Goal: Task Accomplishment & Management: Use online tool/utility

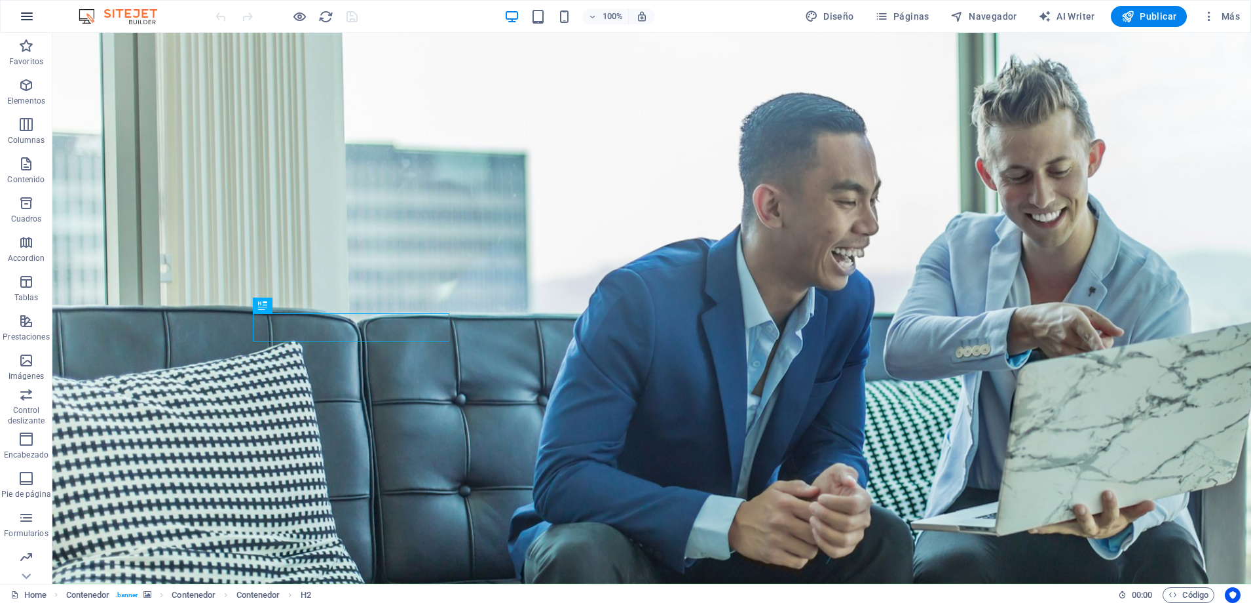
click at [27, 15] on icon "button" at bounding box center [27, 17] width 16 height 16
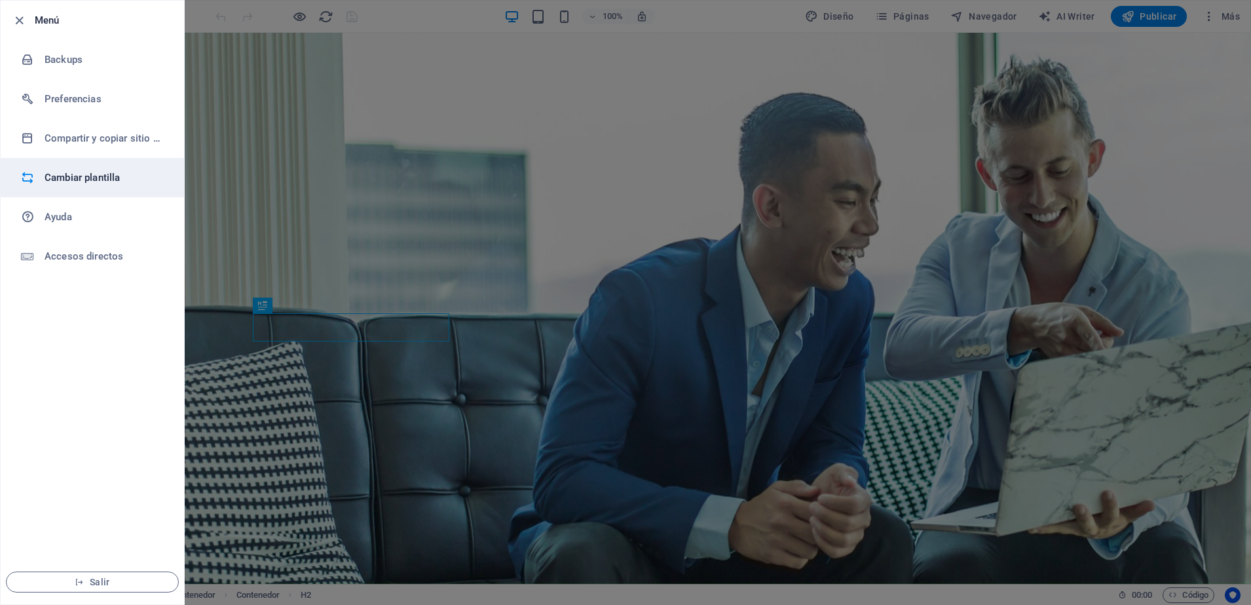
click at [64, 178] on h6 "Cambiar plantilla" at bounding box center [105, 178] width 121 height 16
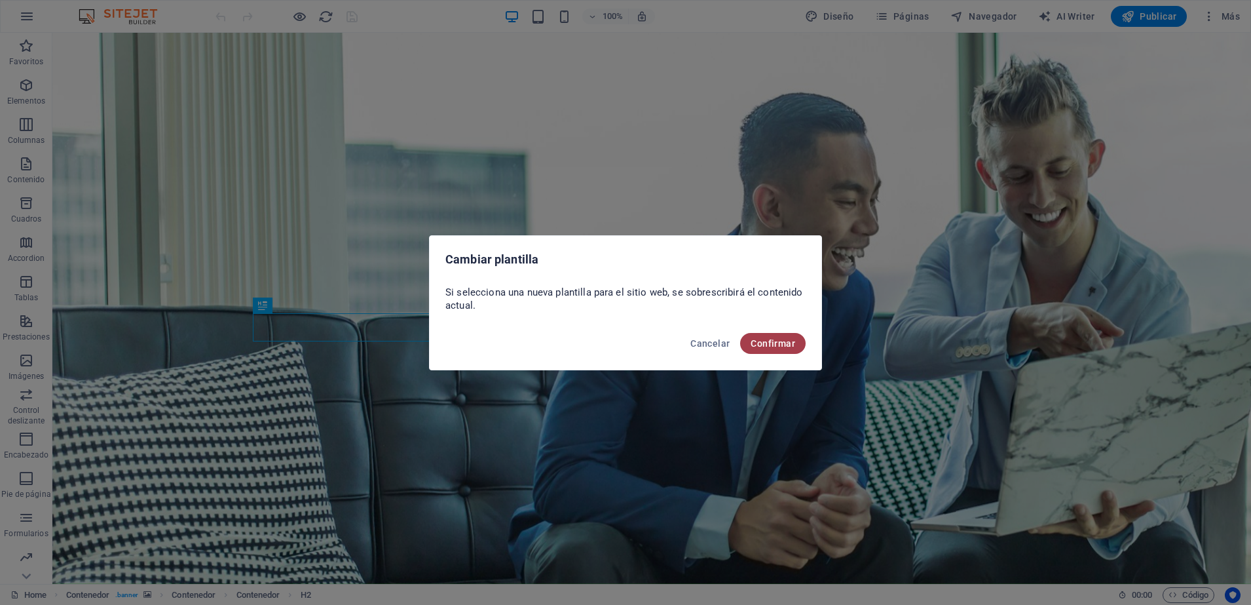
click at [763, 349] on button "Confirmar" at bounding box center [773, 343] width 66 height 21
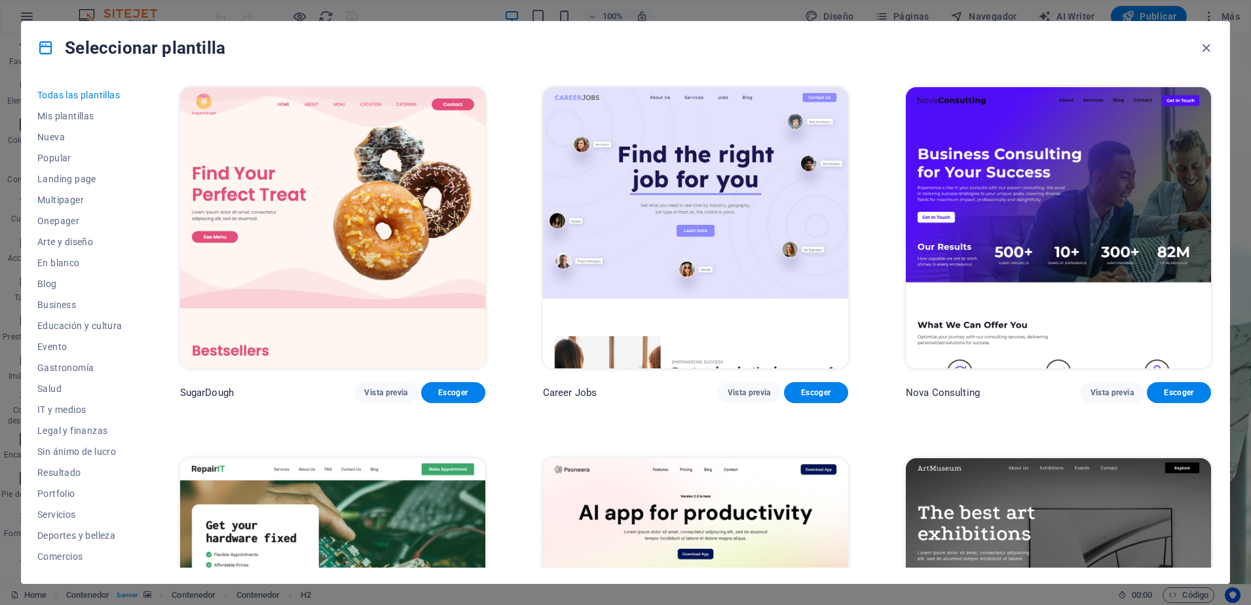
drag, startPoint x: 763, startPoint y: 349, endPoint x: 1225, endPoint y: 305, distance: 464.7
click at [1225, 305] on div "Todas las plantillas Mis plantillas Nueva Popular Landing page Multipager Onepa…" at bounding box center [626, 328] width 1208 height 509
drag, startPoint x: 1249, startPoint y: 94, endPoint x: 1236, endPoint y: 99, distance: 13.3
click at [1236, 99] on div "Seleccionar plantilla Todas las plantillas Mis plantillas Nueva Popular Landing…" at bounding box center [625, 302] width 1251 height 605
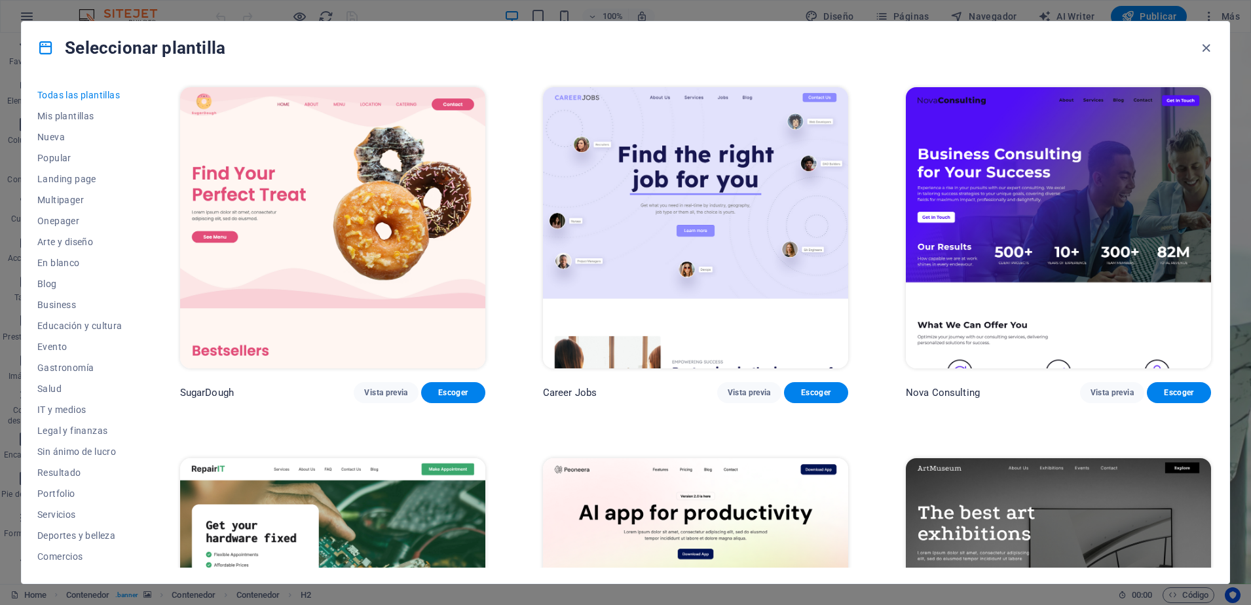
drag, startPoint x: 1236, startPoint y: 99, endPoint x: 1250, endPoint y: 94, distance: 14.5
click at [1250, 94] on div "Seleccionar plantilla Todas las plantillas Mis plantillas Nueva Popular Landing…" at bounding box center [625, 302] width 1251 height 605
drag, startPoint x: 1250, startPoint y: 94, endPoint x: 1233, endPoint y: 92, distance: 17.1
click at [1233, 92] on div "Seleccionar plantilla Todas las plantillas Mis plantillas Nueva Popular Landing…" at bounding box center [625, 302] width 1251 height 605
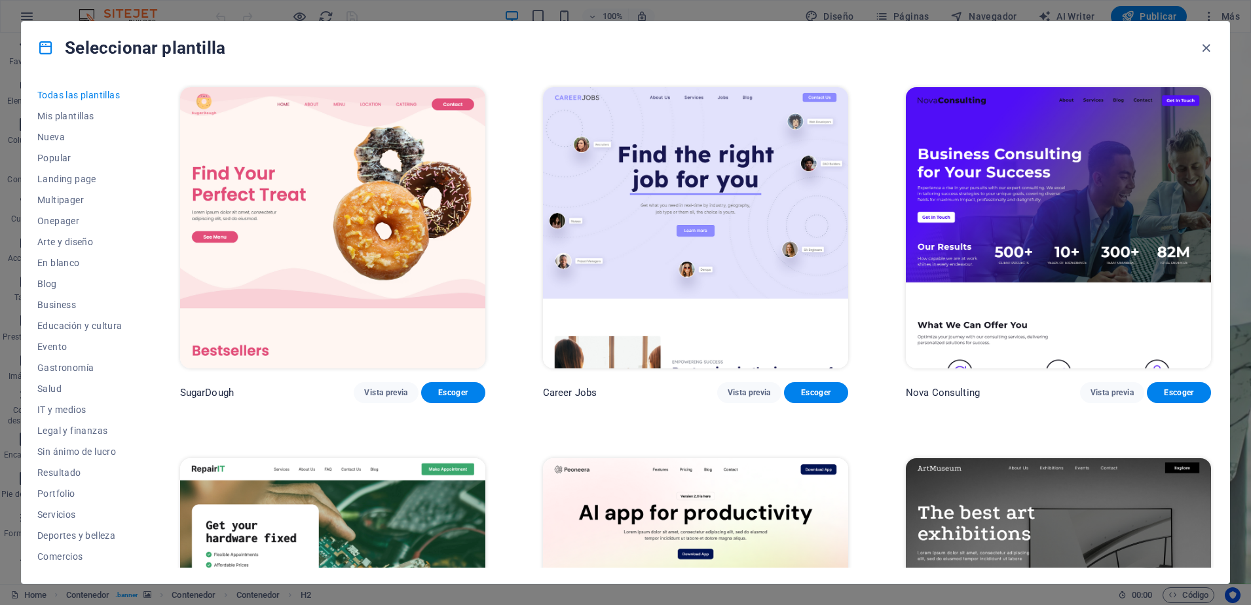
click at [1234, 93] on div "Seleccionar plantilla Todas las plantillas Mis plantillas Nueva Popular Landing…" at bounding box center [625, 302] width 1251 height 605
click at [1183, 329] on img at bounding box center [1058, 227] width 305 height 281
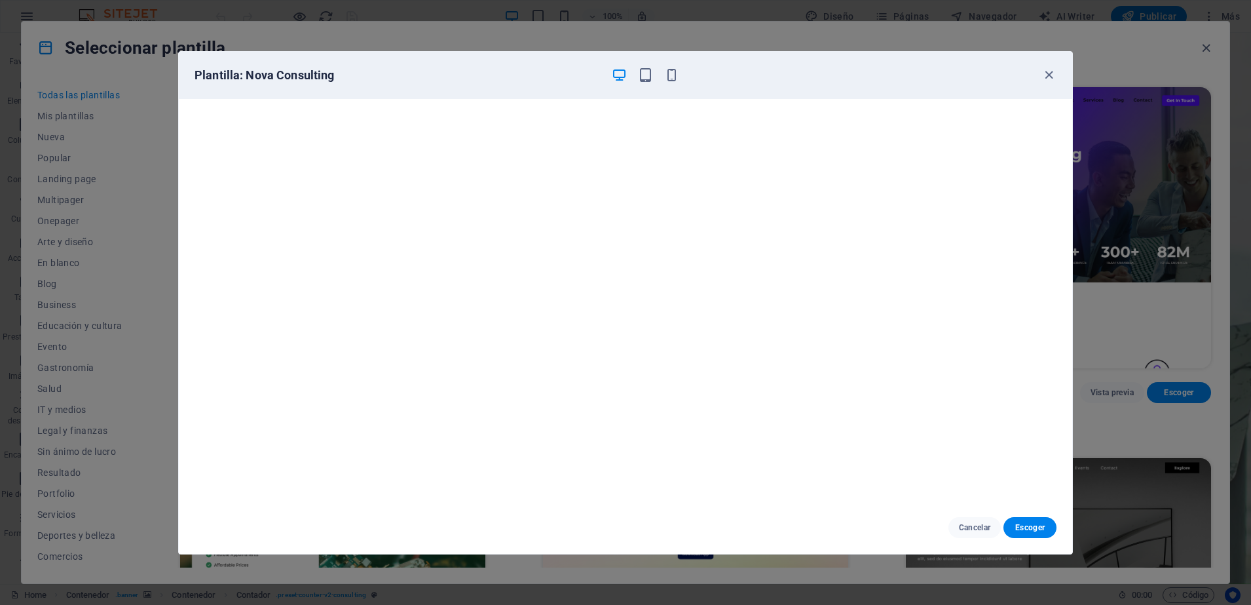
click at [1183, 329] on div "Plantilla: Nova Consulting Cancelar Escoger" at bounding box center [625, 302] width 1251 height 605
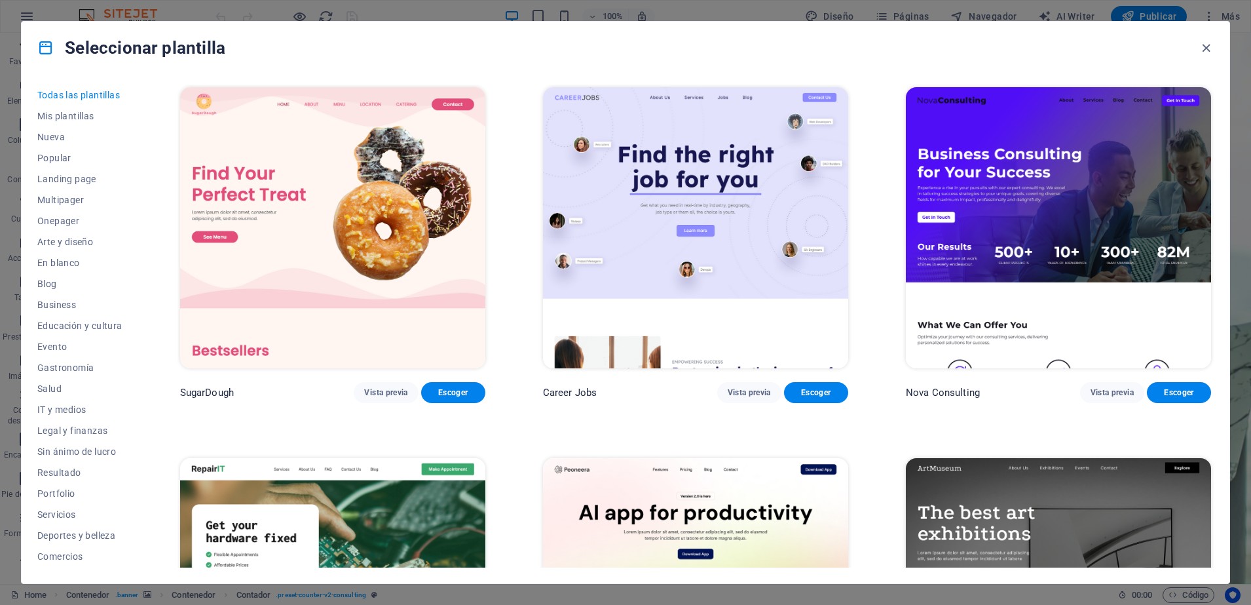
click at [1239, 84] on div "Seleccionar plantilla Todas las plantillas Mis plantillas Nueva Popular Landing…" at bounding box center [625, 302] width 1251 height 605
drag, startPoint x: 1238, startPoint y: 84, endPoint x: 1233, endPoint y: 76, distance: 9.4
click at [1233, 76] on div "Seleccionar plantilla Todas las plantillas Mis plantillas Nueva Popular Landing…" at bounding box center [625, 302] width 1251 height 605
click at [1232, 87] on div "Seleccionar plantilla Todas las plantillas Mis plantillas Nueva Popular Landing…" at bounding box center [625, 302] width 1251 height 605
drag, startPoint x: 1232, startPoint y: 87, endPoint x: 1207, endPoint y: 51, distance: 44.2
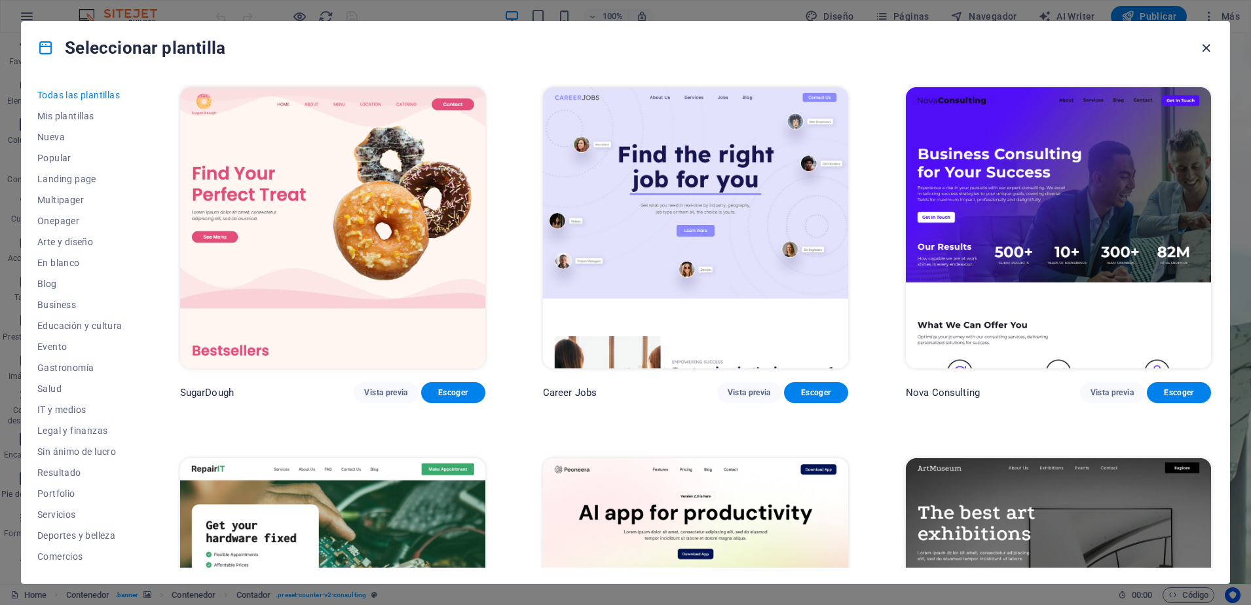
click at [1207, 51] on div "Seleccionar plantilla Todas las plantillas Mis plantillas Nueva Popular Landing…" at bounding box center [625, 302] width 1251 height 605
drag, startPoint x: 1207, startPoint y: 51, endPoint x: 1155, endPoint y: 18, distance: 61.8
click at [1207, 51] on icon "button" at bounding box center [1206, 48] width 15 height 15
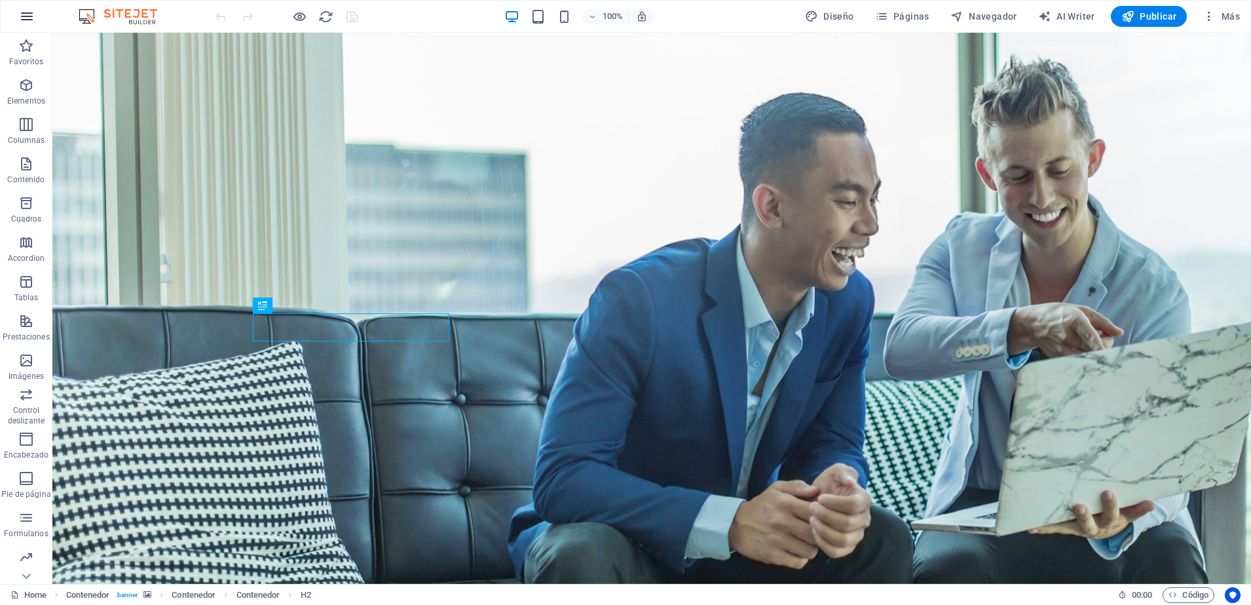
click at [26, 20] on icon "button" at bounding box center [27, 17] width 16 height 16
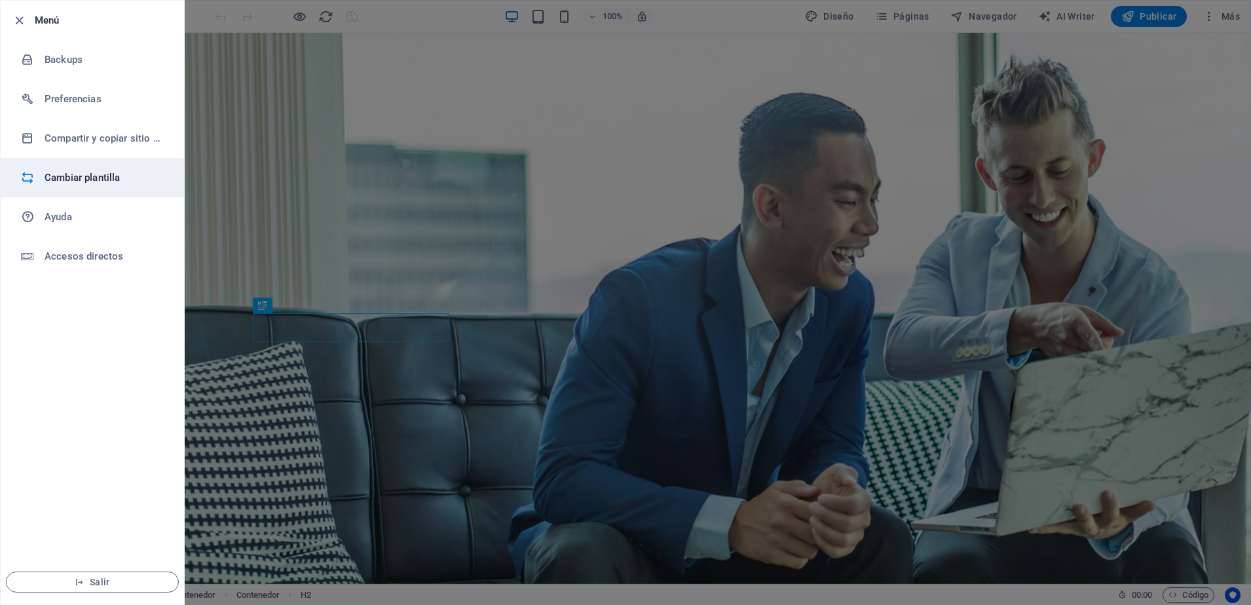
click at [64, 181] on h6 "Cambiar plantilla" at bounding box center [105, 178] width 121 height 16
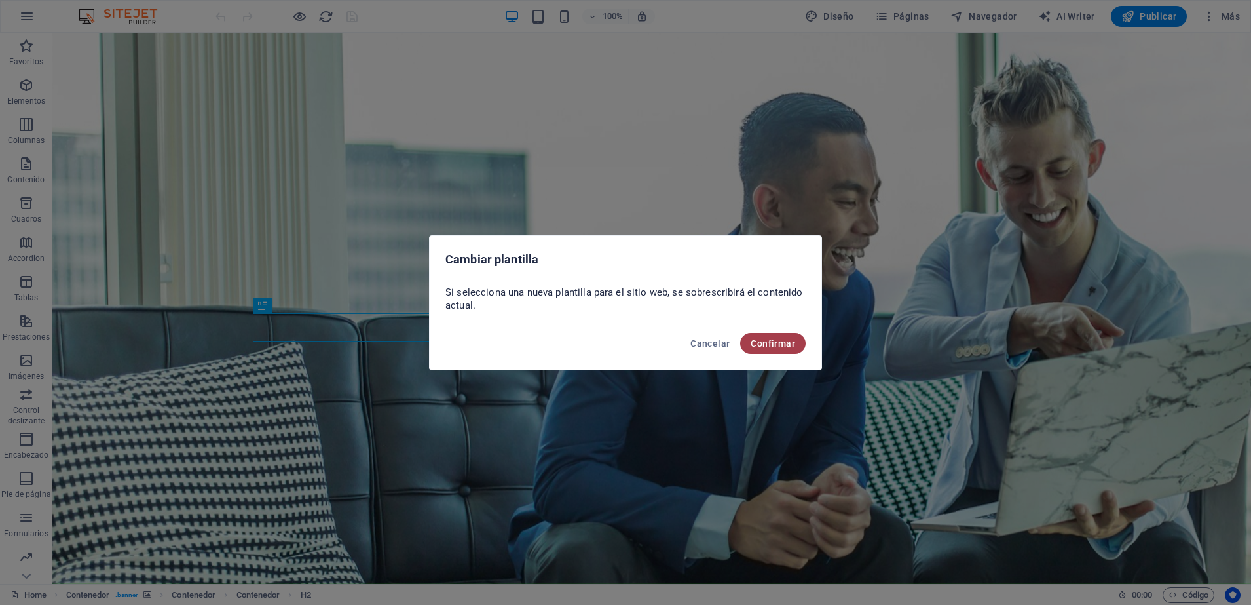
click at [788, 340] on span "Confirmar" at bounding box center [773, 343] width 45 height 10
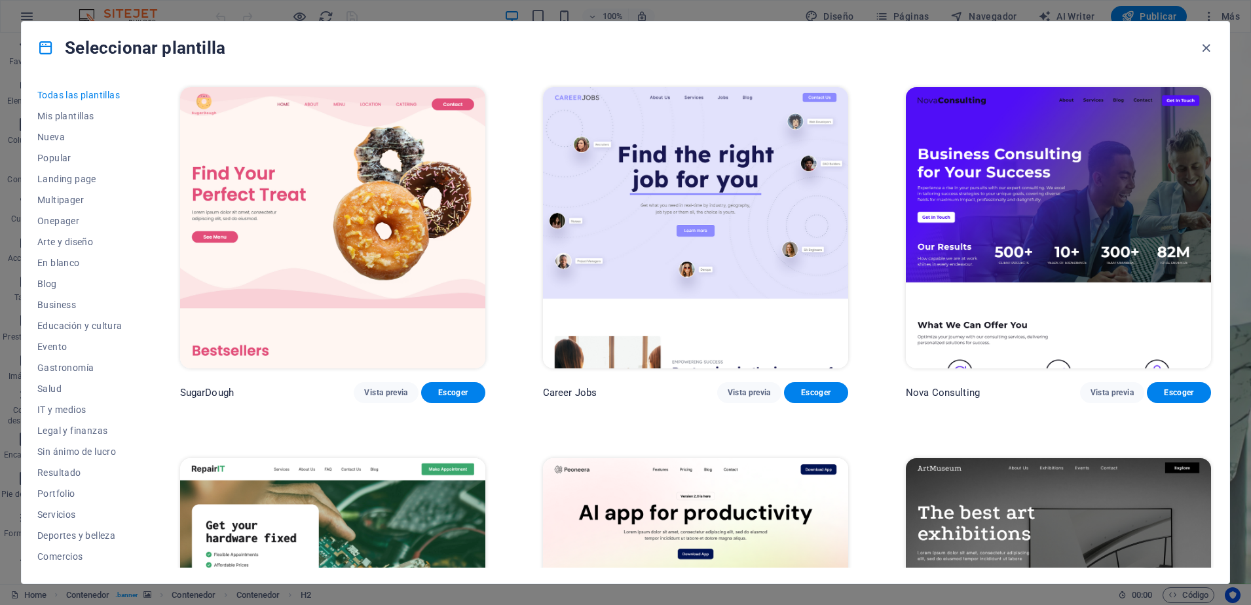
drag, startPoint x: 1246, startPoint y: 92, endPoint x: 1231, endPoint y: 94, distance: 15.3
click at [1231, 94] on div "Seleccionar plantilla Todas las plantillas Mis plantillas Nueva Popular Landing…" at bounding box center [625, 302] width 1251 height 605
drag, startPoint x: 1231, startPoint y: 94, endPoint x: 1208, endPoint y: 48, distance: 51.9
click at [1208, 48] on div "Seleccionar plantilla Todas las plantillas Mis plantillas Nueva Popular Landing…" at bounding box center [625, 302] width 1251 height 605
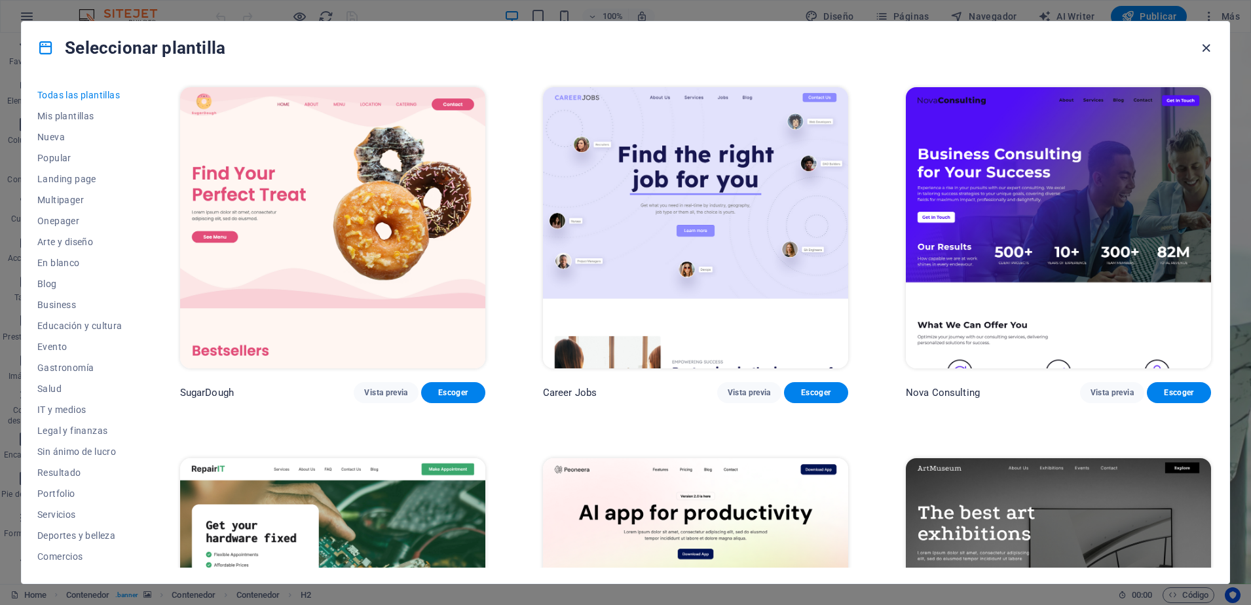
click at [1208, 48] on icon "button" at bounding box center [1206, 48] width 15 height 15
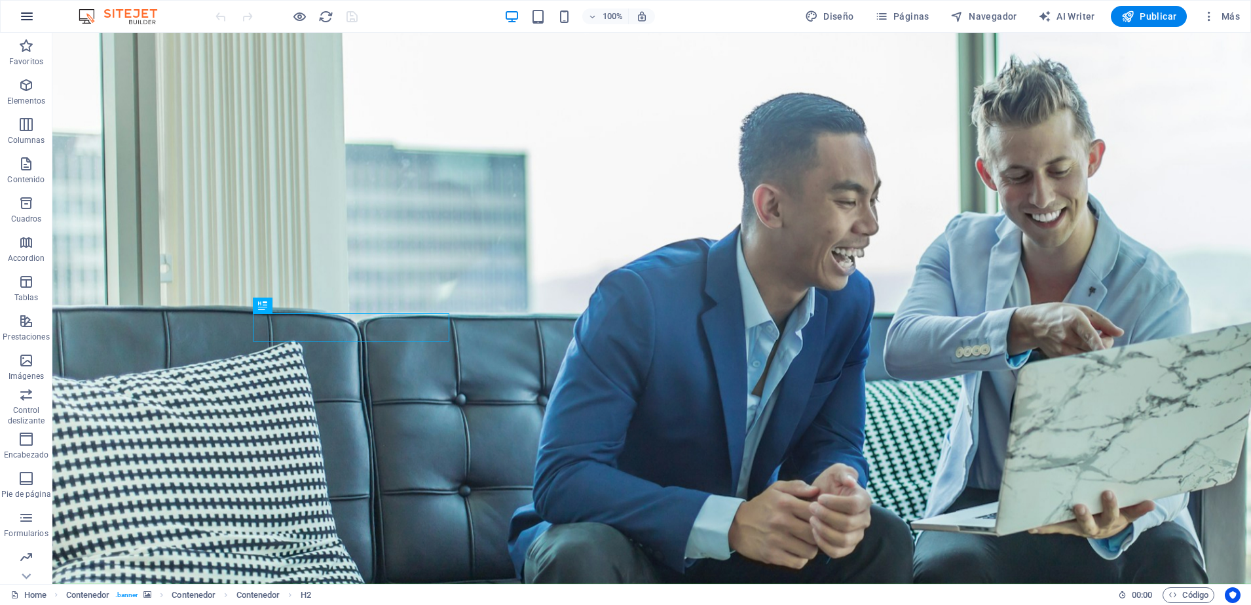
click at [24, 15] on icon "button" at bounding box center [27, 17] width 16 height 16
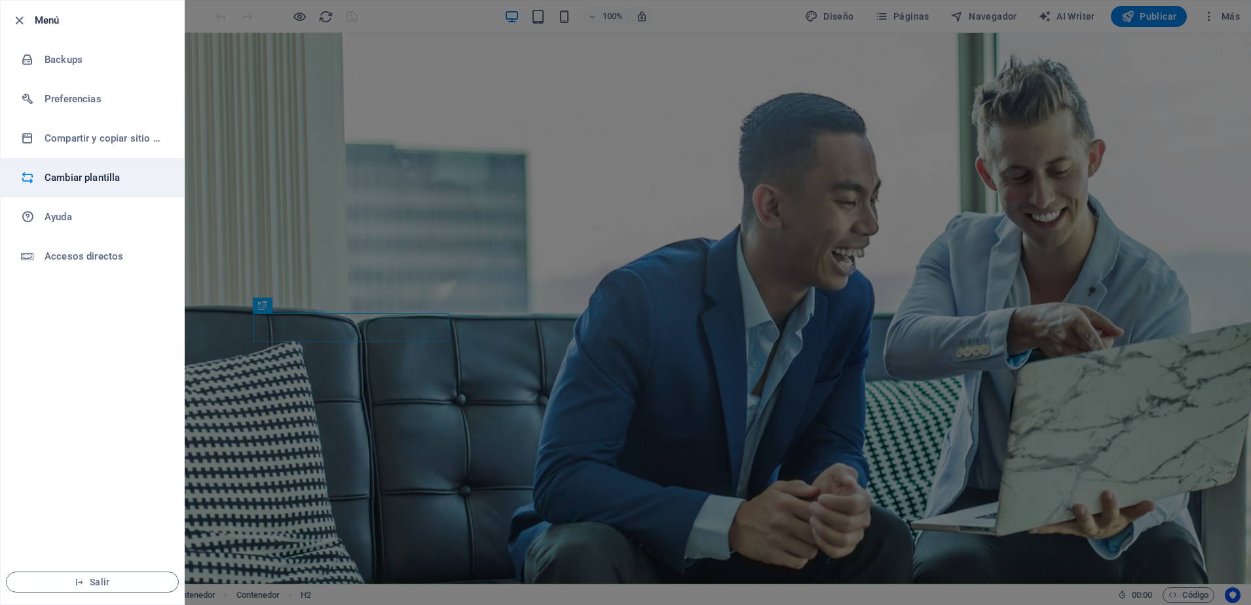
click at [56, 179] on h6 "Cambiar plantilla" at bounding box center [105, 178] width 121 height 16
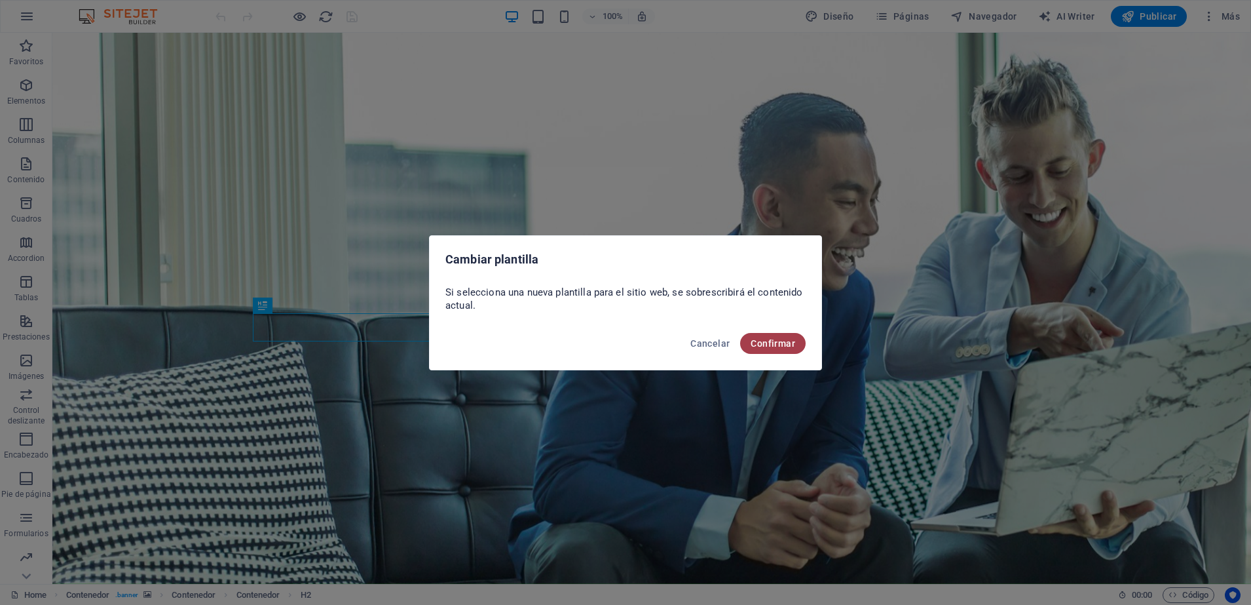
click at [765, 343] on span "Confirmar" at bounding box center [773, 343] width 45 height 10
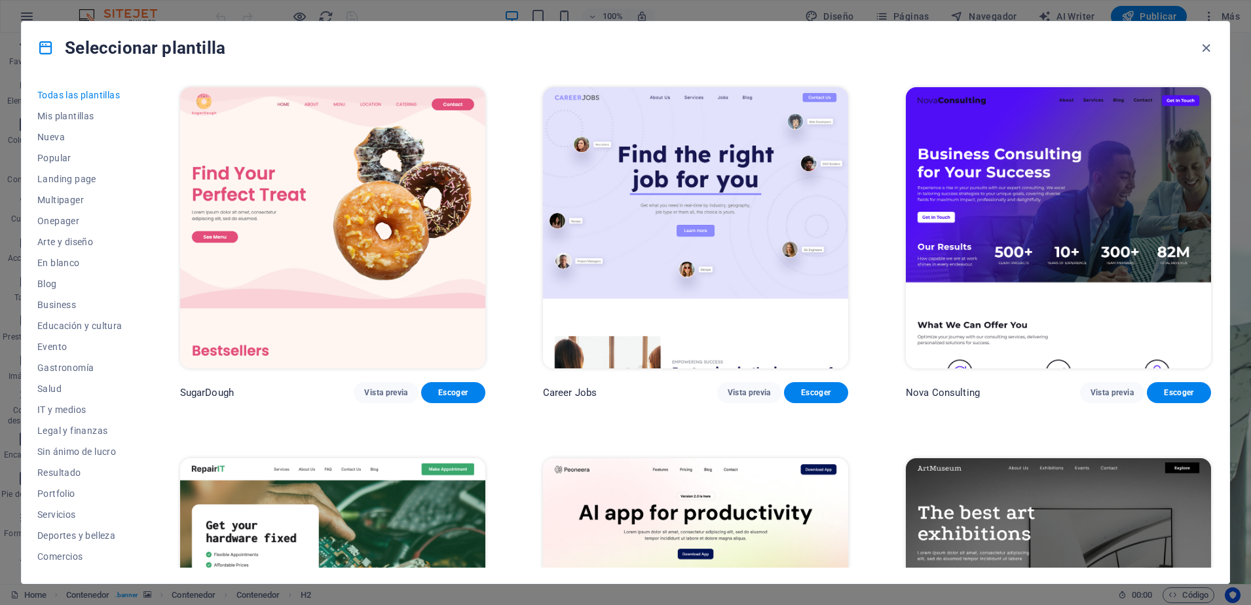
click at [1236, 73] on div "Seleccionar plantilla Todas las plantillas Mis plantillas Nueva Popular Landing…" at bounding box center [625, 302] width 1251 height 605
drag, startPoint x: 1236, startPoint y: 73, endPoint x: 1236, endPoint y: 81, distance: 7.2
click at [1236, 81] on div "Seleccionar plantilla Todas las plantillas Mis plantillas Nueva Popular Landing…" at bounding box center [625, 302] width 1251 height 605
drag, startPoint x: 1236, startPoint y: 81, endPoint x: 1229, endPoint y: 138, distance: 57.4
click at [1229, 138] on div "Seleccionar plantilla Todas las plantillas Mis plantillas Nueva Popular Landing…" at bounding box center [625, 302] width 1251 height 605
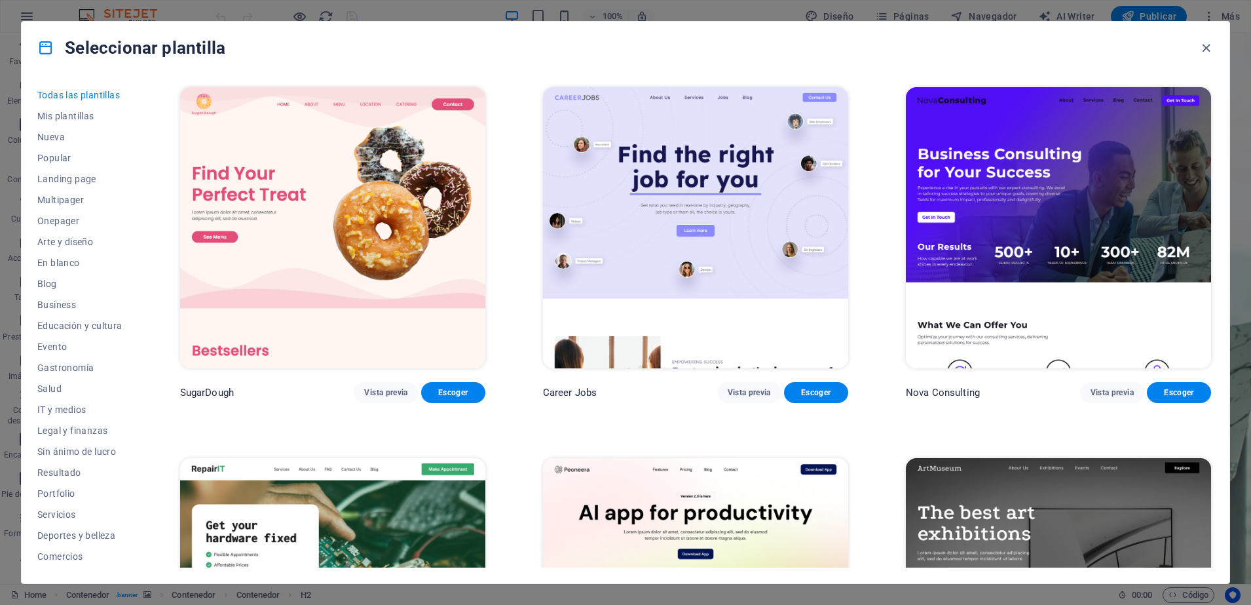
drag, startPoint x: 1229, startPoint y: 138, endPoint x: 1245, endPoint y: 225, distance: 88.6
click at [1245, 225] on div "Seleccionar plantilla Todas las plantillas Mis plantillas Nueva Popular Landing…" at bounding box center [625, 302] width 1251 height 605
click at [1234, 91] on div "Seleccionar plantilla Todas las plantillas Mis plantillas Nueva Popular Landing…" at bounding box center [625, 302] width 1251 height 605
drag, startPoint x: 1234, startPoint y: 91, endPoint x: 1230, endPoint y: 75, distance: 16.2
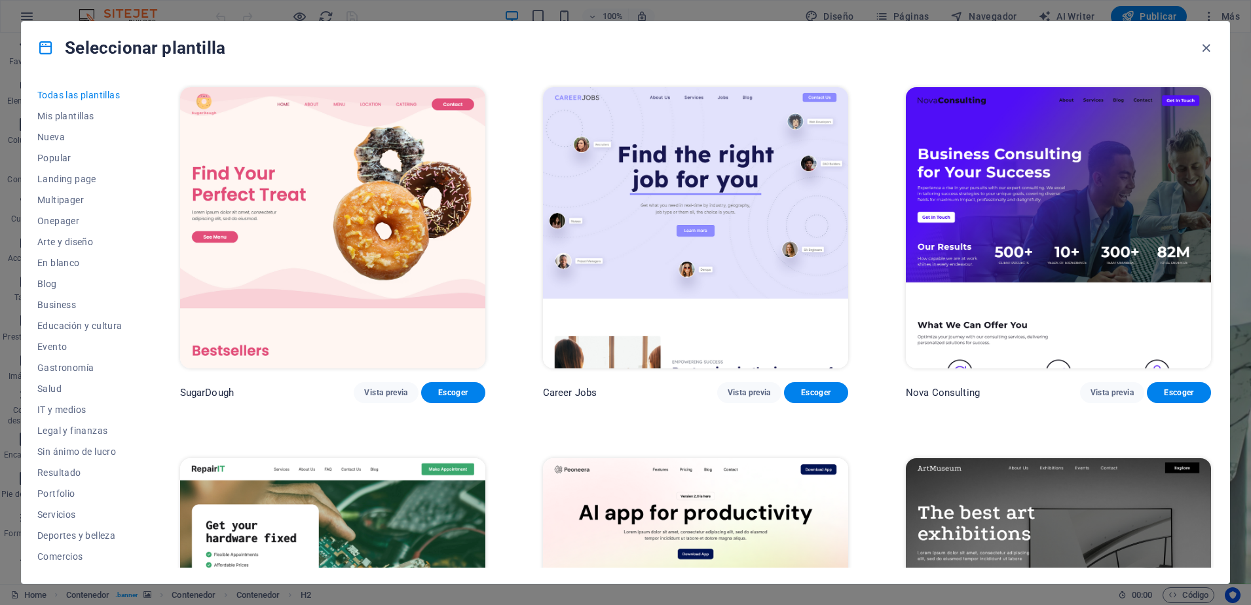
click at [1230, 75] on div "Seleccionar plantilla Todas las plantillas Mis plantillas Nueva Popular Landing…" at bounding box center [625, 302] width 1251 height 605
click at [1230, 75] on div "Seleccionar plantilla Todas las plantillas Mis plantillas Nueva Popular Landing…" at bounding box center [626, 302] width 1210 height 563
drag, startPoint x: 1230, startPoint y: 75, endPoint x: 1213, endPoint y: 39, distance: 39.6
click at [1213, 39] on div "Seleccionar plantilla Todas las plantillas Mis plantillas Nueva Popular Landing…" at bounding box center [626, 302] width 1210 height 563
click at [1206, 48] on icon "button" at bounding box center [1206, 48] width 15 height 15
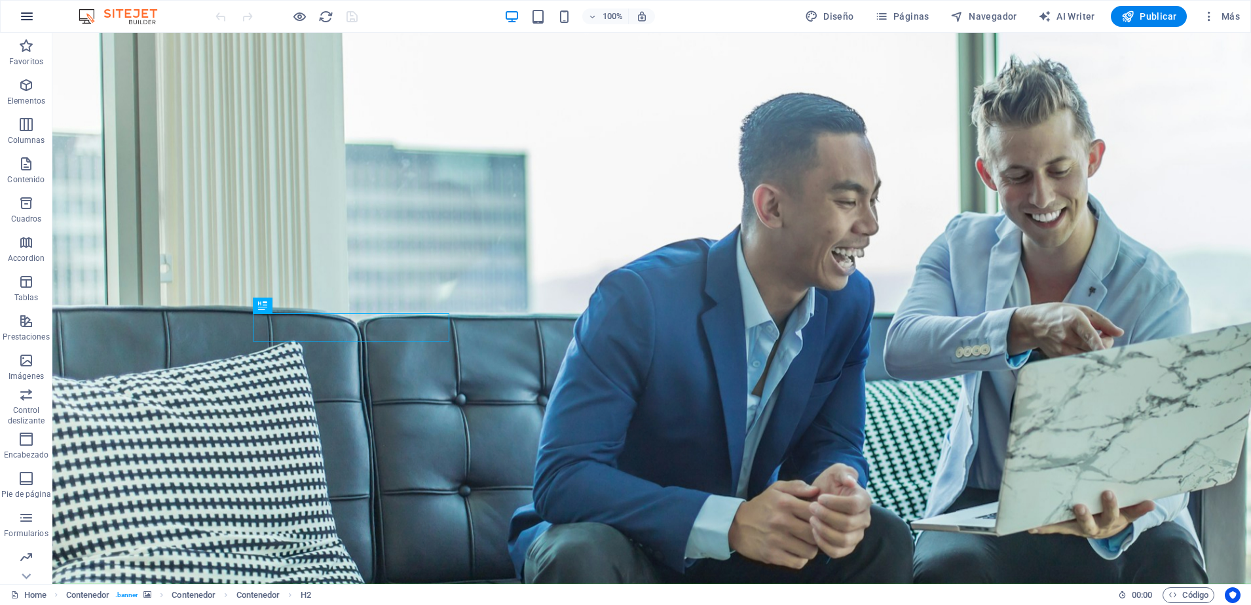
click at [27, 15] on icon "button" at bounding box center [27, 17] width 16 height 16
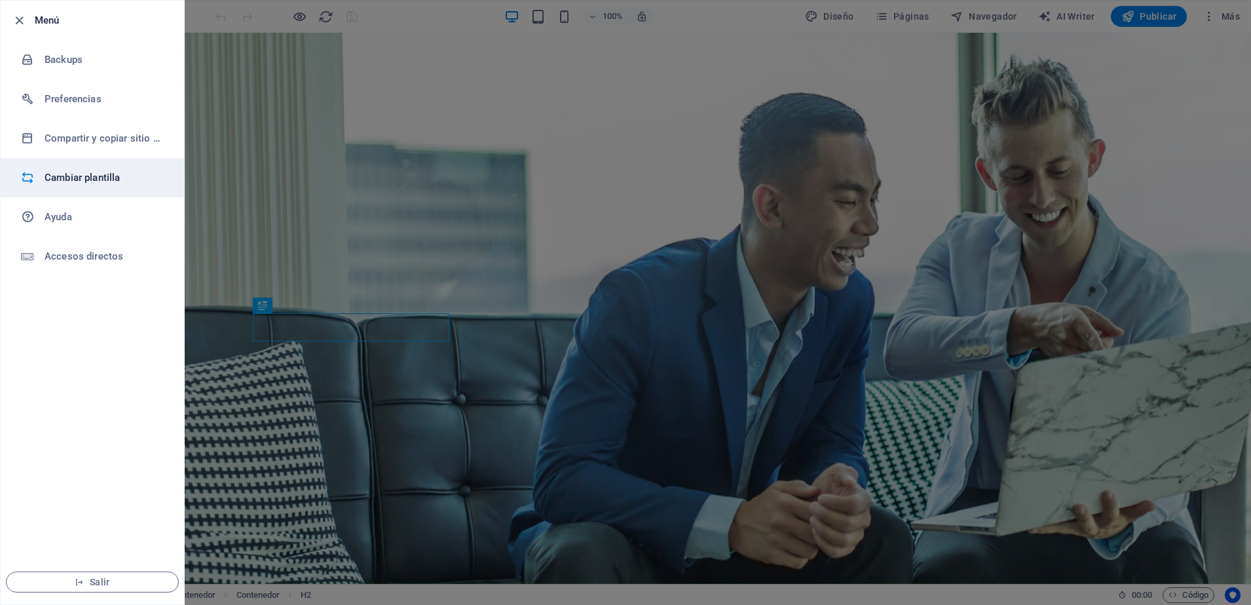
click at [43, 180] on div at bounding box center [33, 177] width 24 height 13
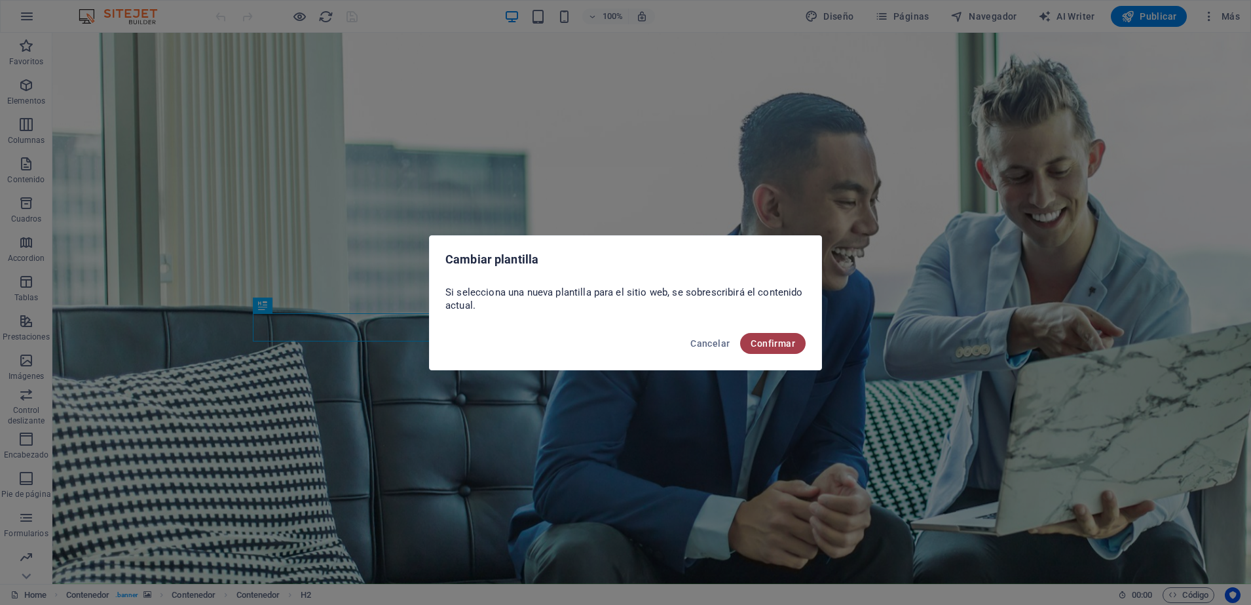
click at [755, 346] on span "Confirmar" at bounding box center [773, 343] width 45 height 10
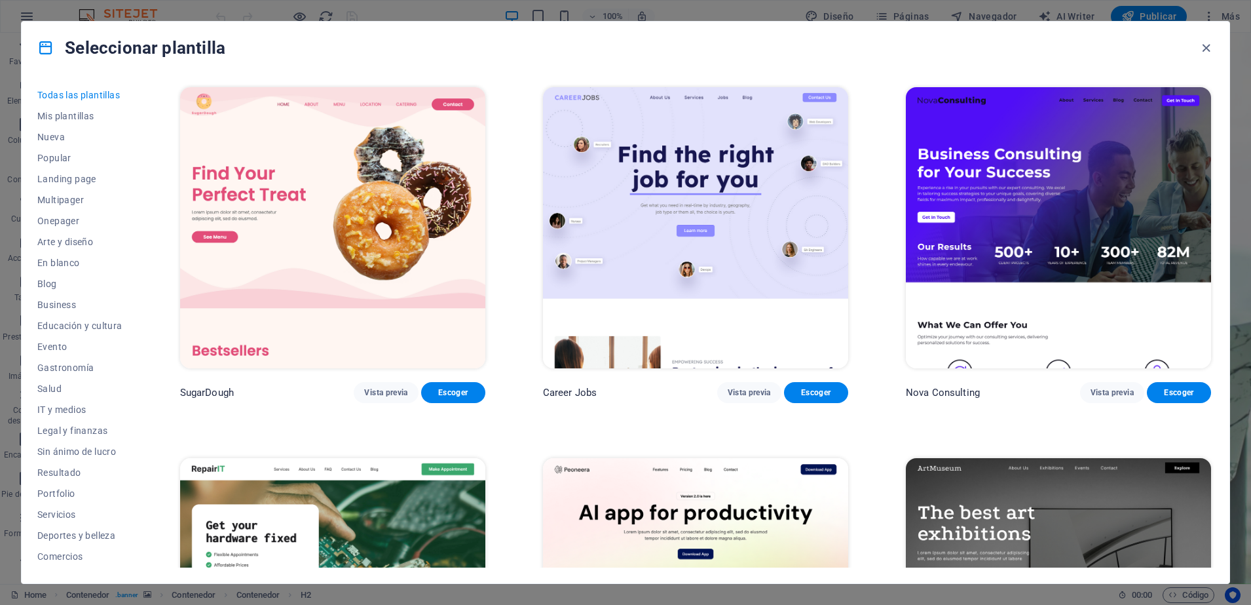
click at [1248, 106] on div "Seleccionar plantilla Todas las plantillas Mis plantillas Nueva Popular Landing…" at bounding box center [625, 302] width 1251 height 605
click at [731, 244] on img at bounding box center [695, 227] width 305 height 281
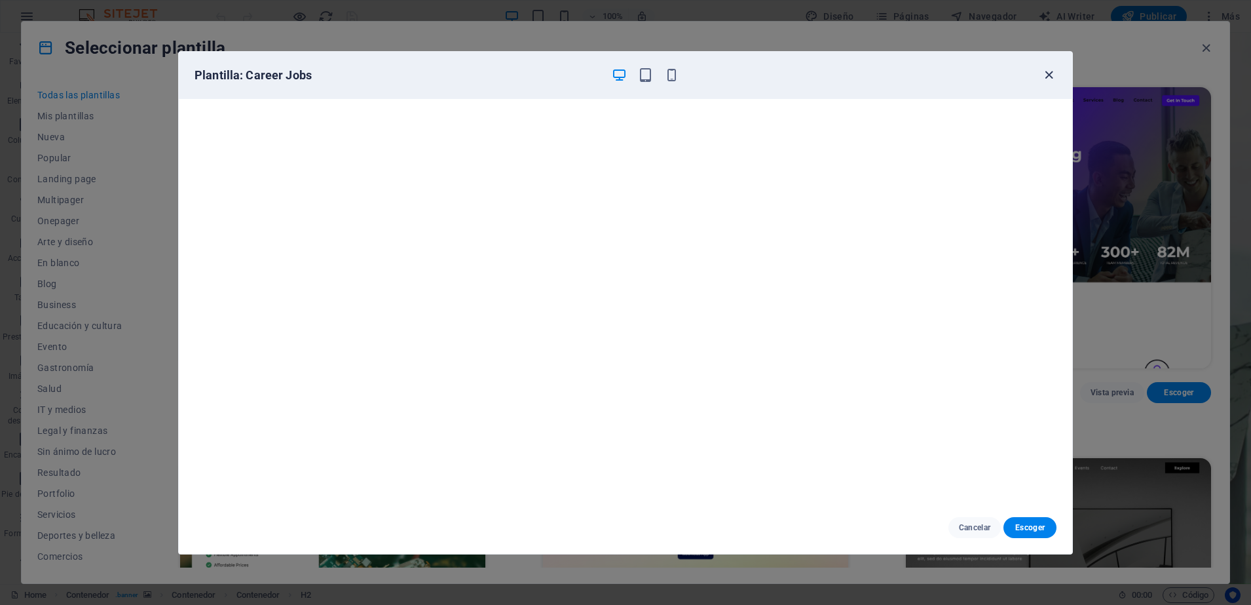
click at [1043, 76] on icon "button" at bounding box center [1049, 74] width 15 height 15
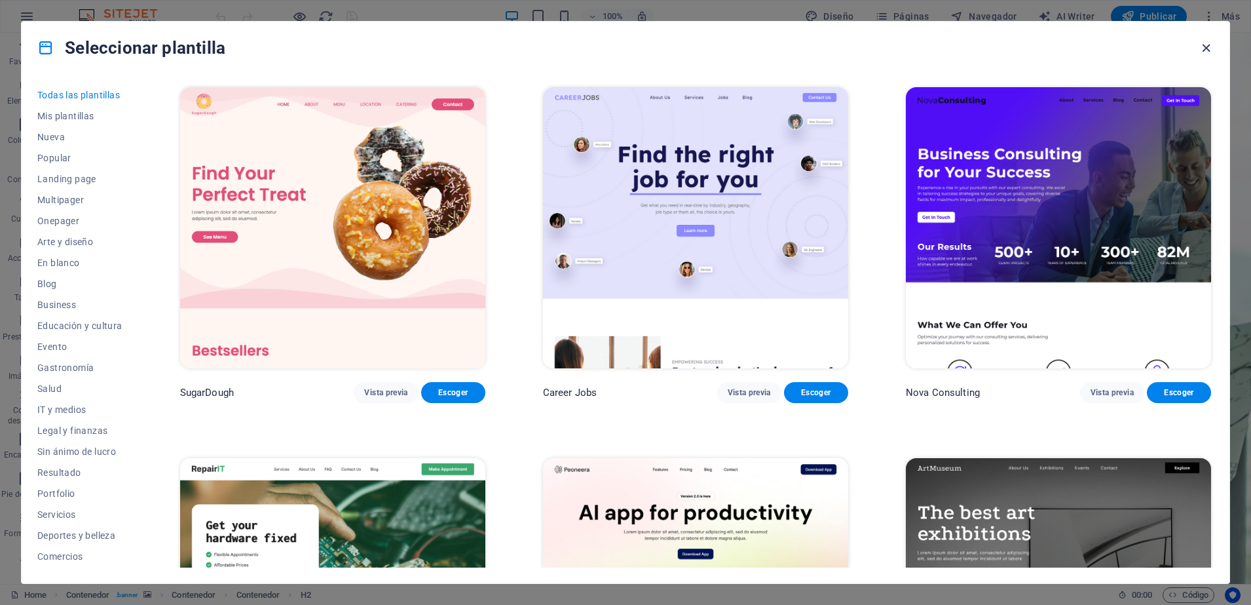
click at [1204, 49] on icon "button" at bounding box center [1206, 48] width 15 height 15
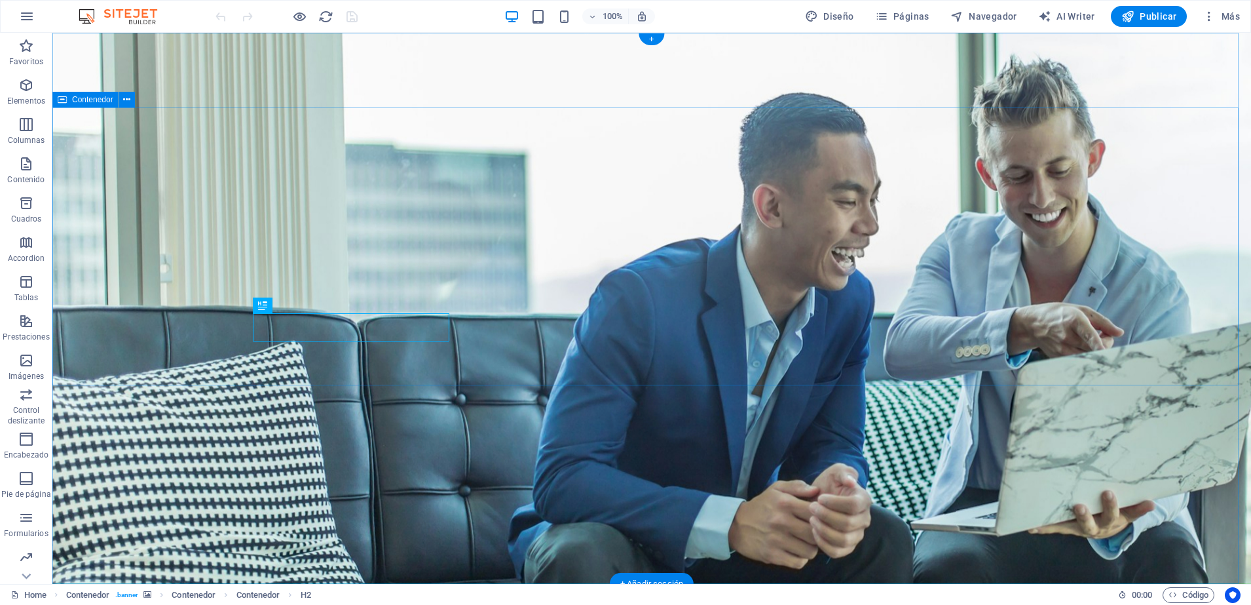
drag, startPoint x: 1238, startPoint y: 111, endPoint x: 1251, endPoint y: 81, distance: 33.2
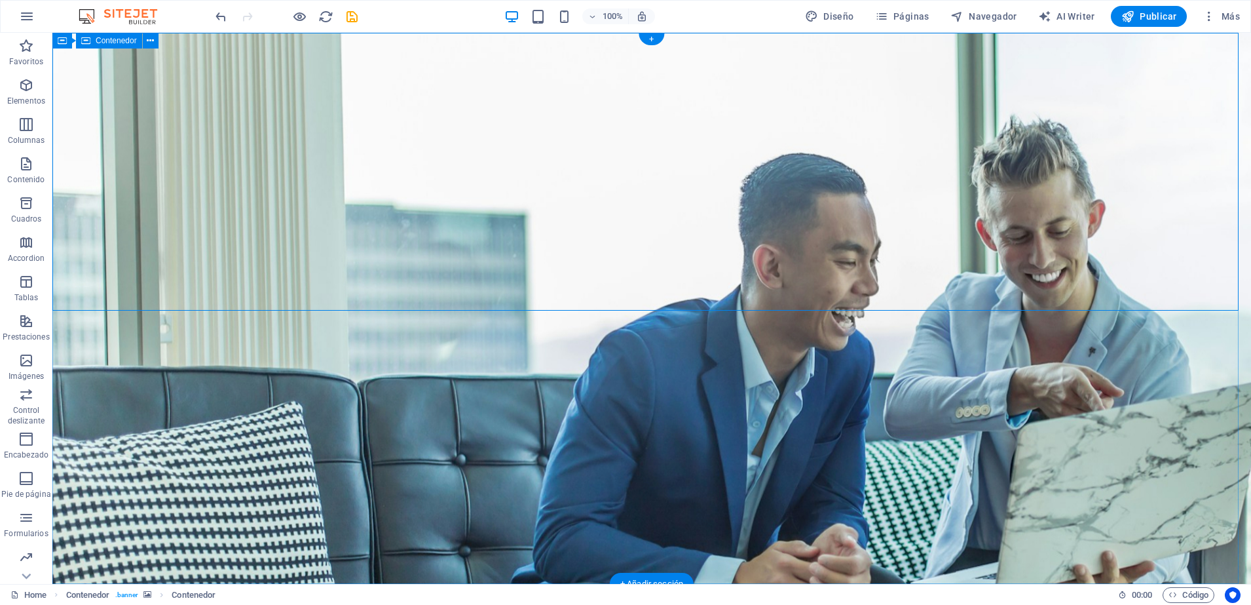
drag, startPoint x: 1239, startPoint y: 80, endPoint x: 1008, endPoint y: 92, distance: 231.6
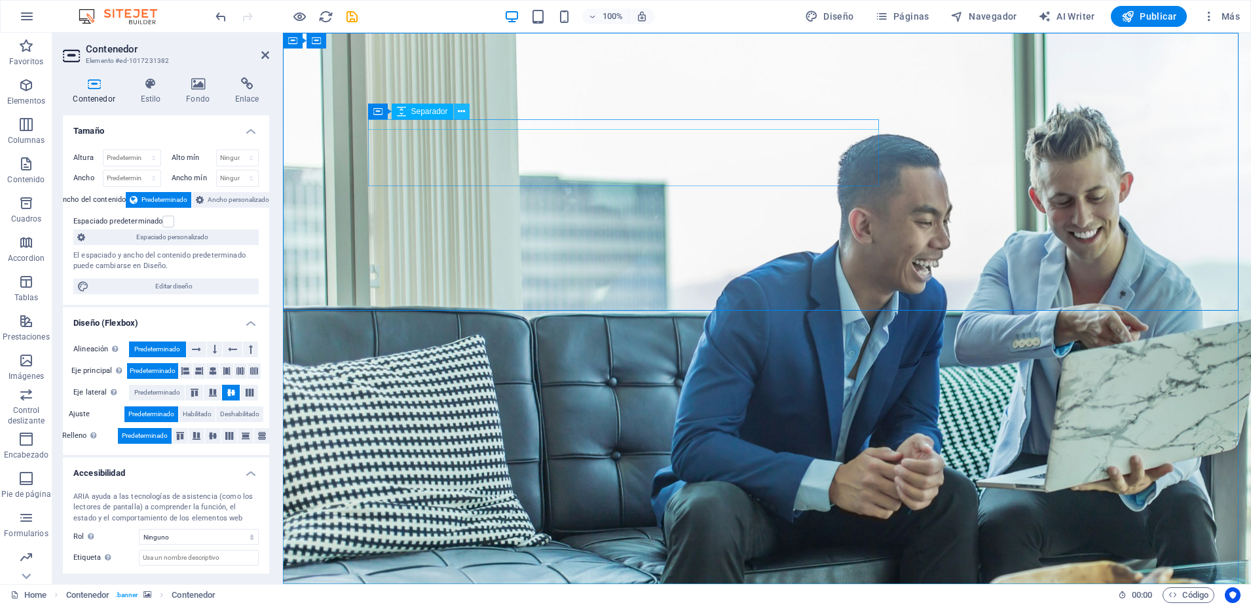
click at [461, 109] on icon at bounding box center [461, 112] width 7 height 14
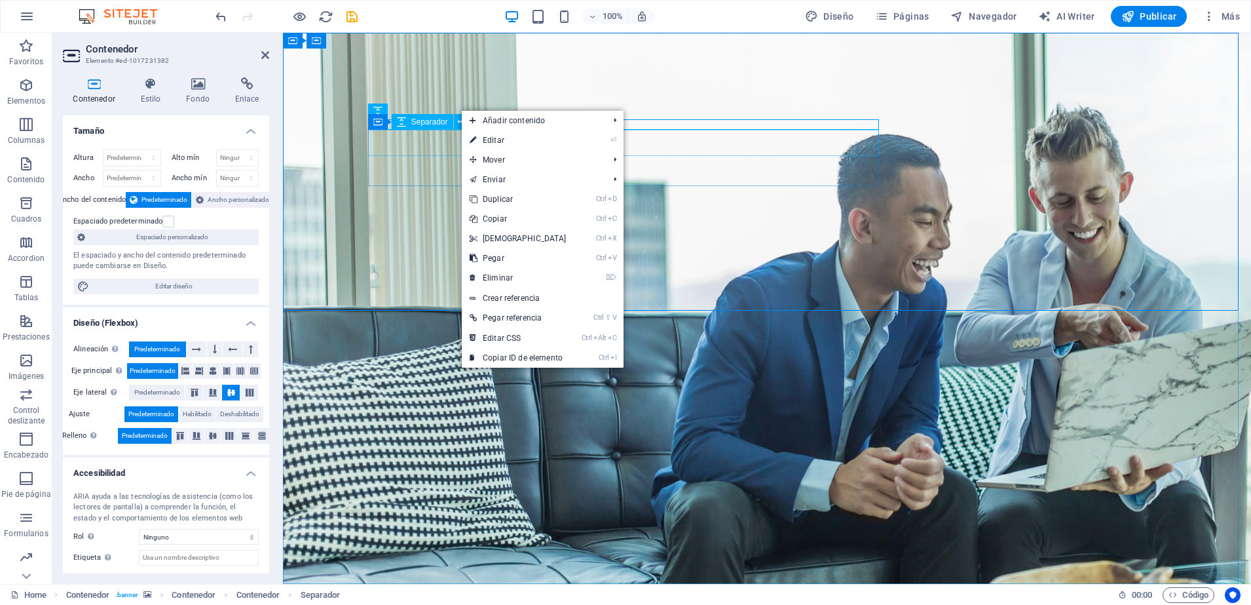
click at [433, 125] on span "Separador" at bounding box center [429, 122] width 37 height 8
select select "px"
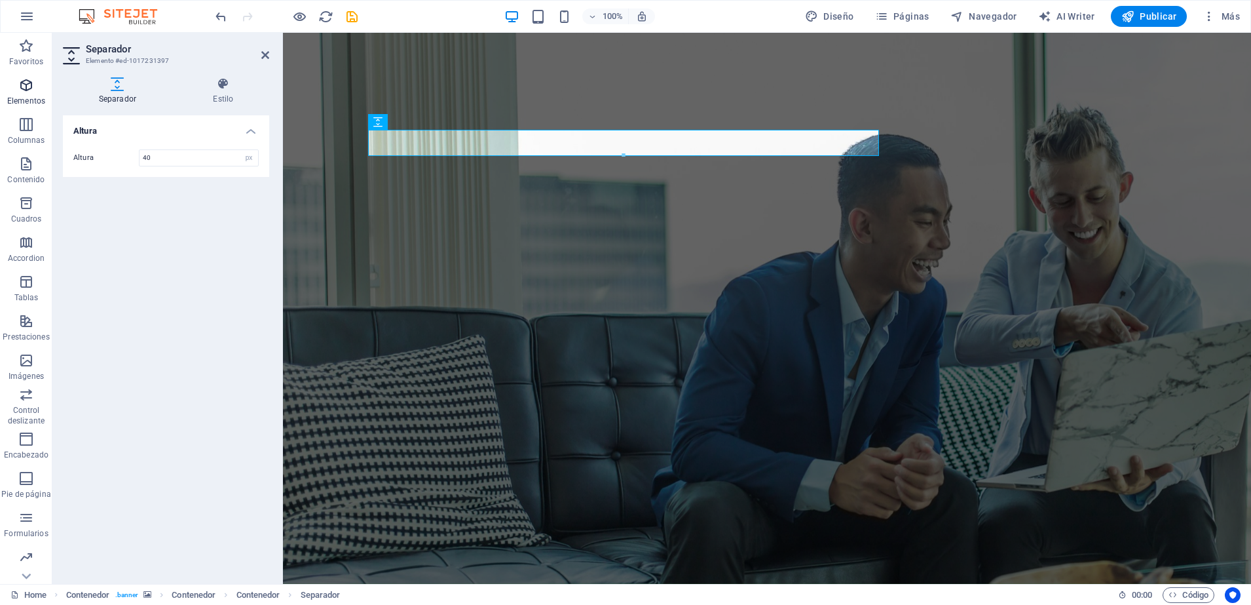
click at [25, 88] on icon "button" at bounding box center [26, 85] width 16 height 16
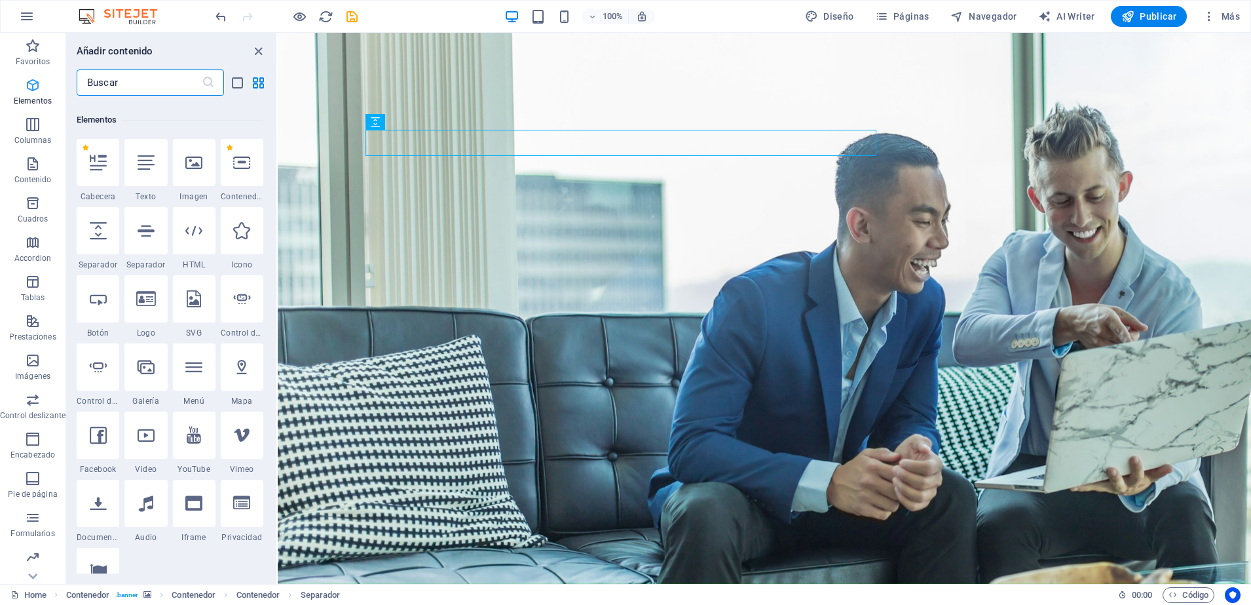
scroll to position [247, 0]
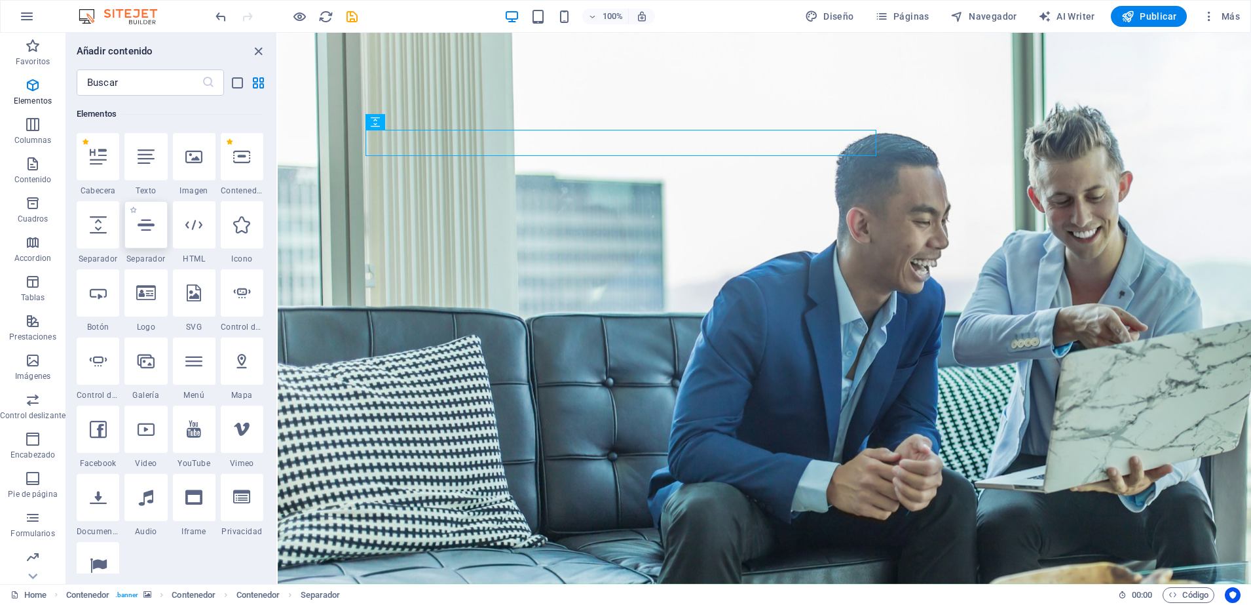
click at [157, 218] on div at bounding box center [145, 224] width 43 height 47
select select "%"
select select "px"
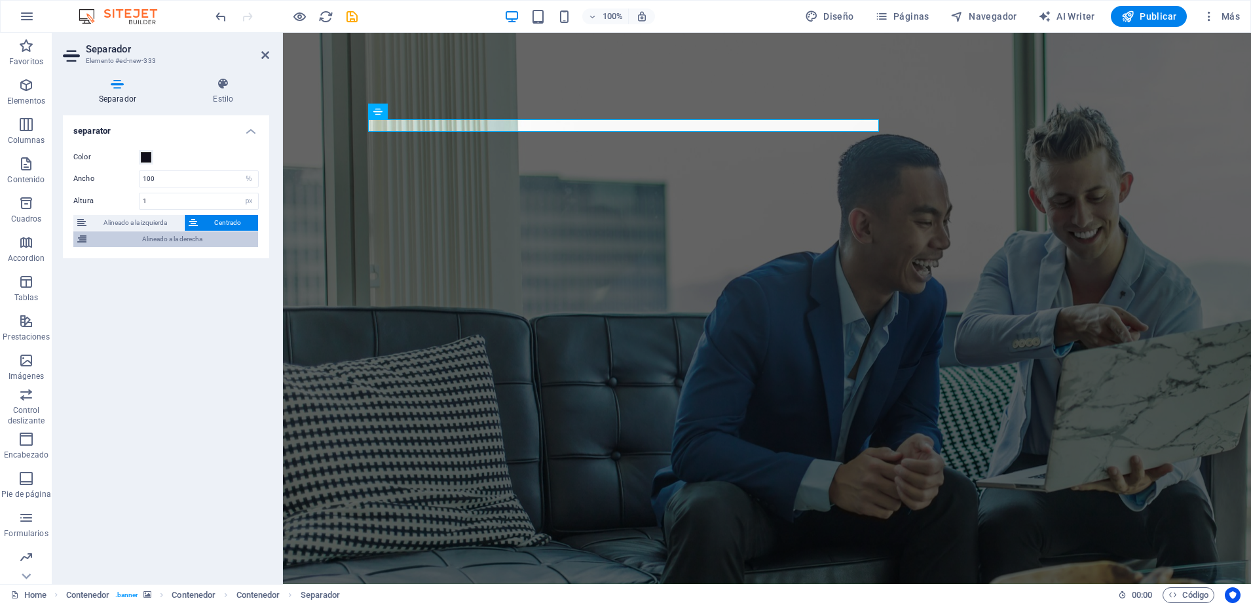
click at [171, 237] on span "Alineado a la derecha" at bounding box center [172, 239] width 164 height 16
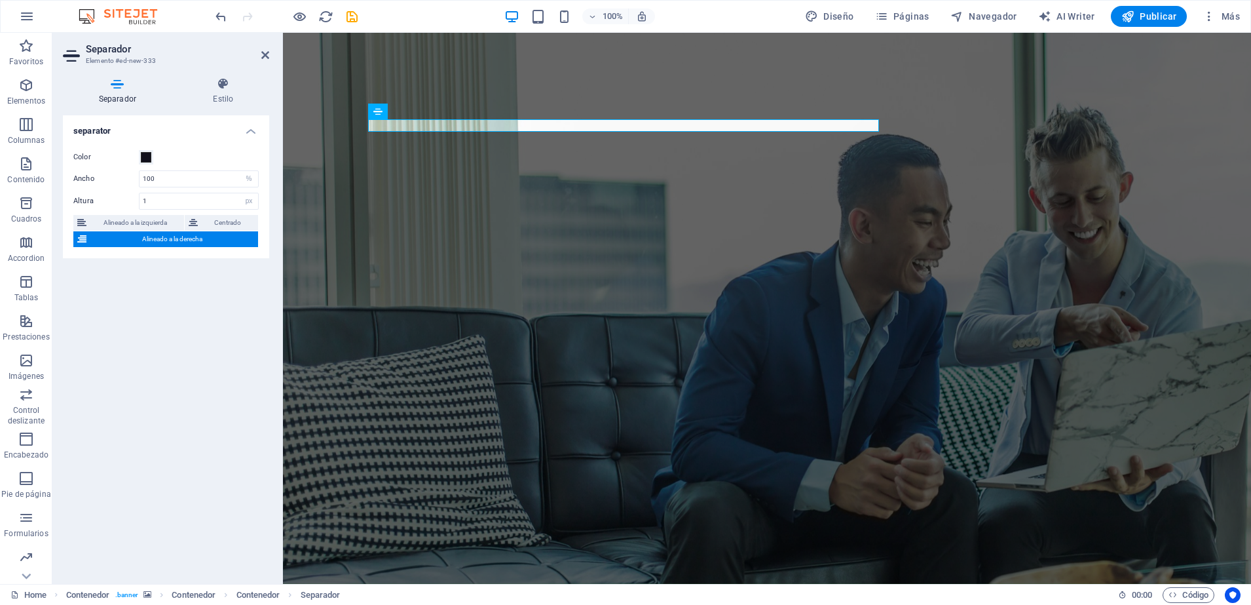
click at [149, 239] on span "Alineado a la derecha" at bounding box center [172, 239] width 164 height 16
click at [146, 201] on input "1" at bounding box center [199, 201] width 119 height 16
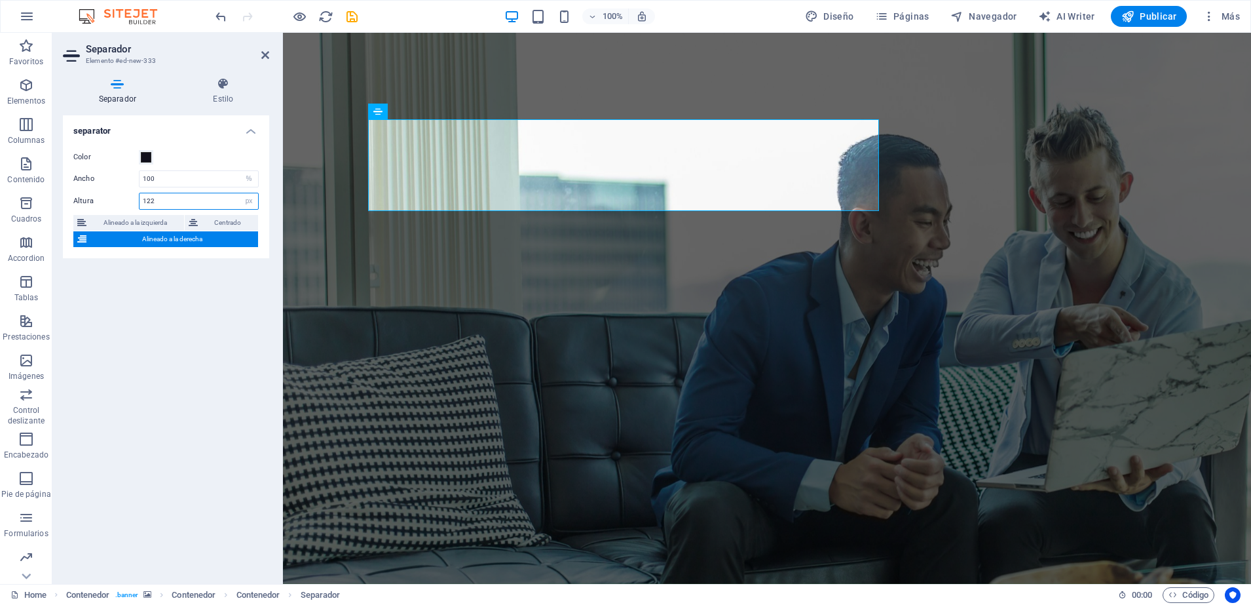
type input "122"
click at [223, 285] on div "separator Color Ancho 100 px rem % vh vw Altura 122 px rem vh vw Alineado a la …" at bounding box center [166, 344] width 206 height 458
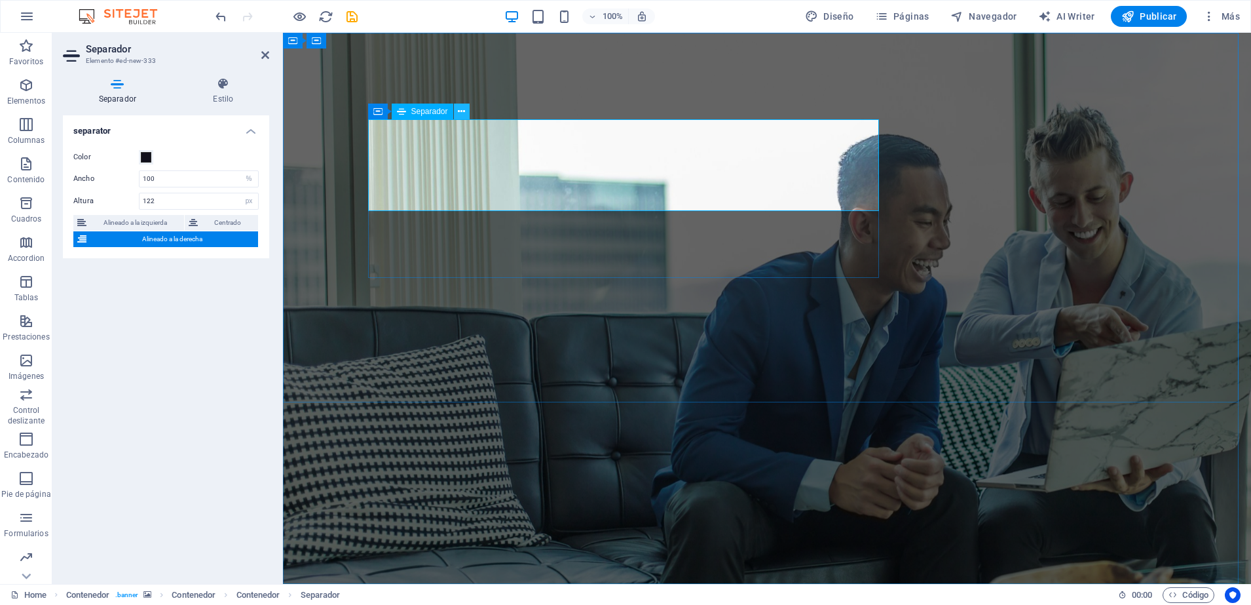
click at [464, 109] on icon at bounding box center [461, 112] width 7 height 14
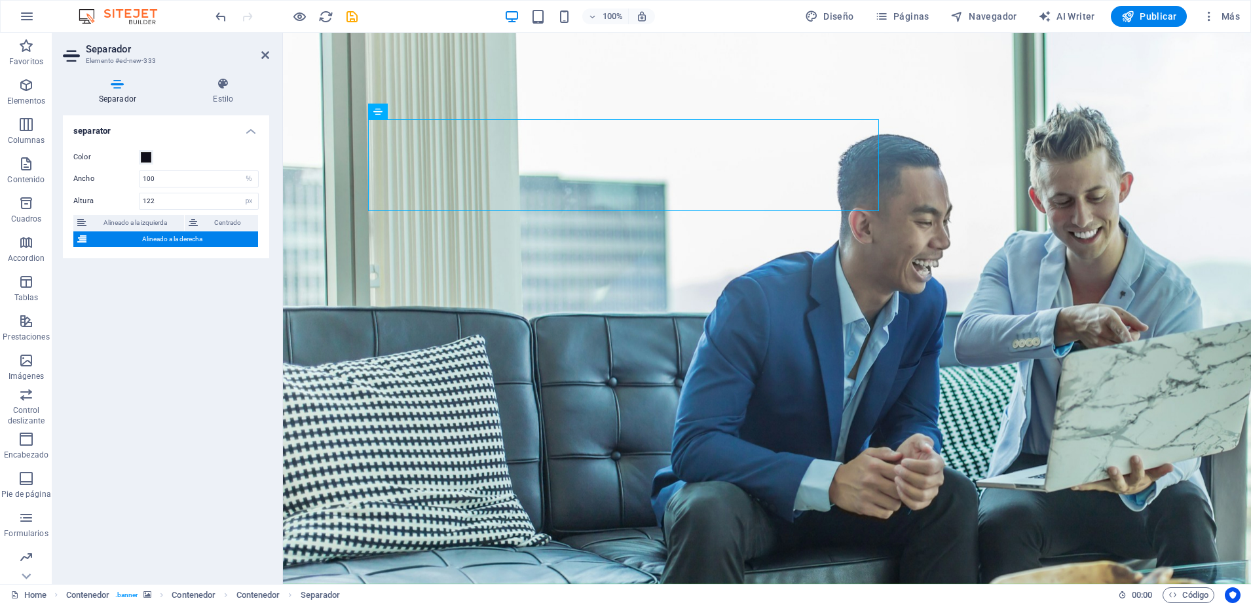
drag, startPoint x: 430, startPoint y: 122, endPoint x: 466, endPoint y: 145, distance: 42.2
drag, startPoint x: 466, startPoint y: 145, endPoint x: 384, endPoint y: 151, distance: 82.1
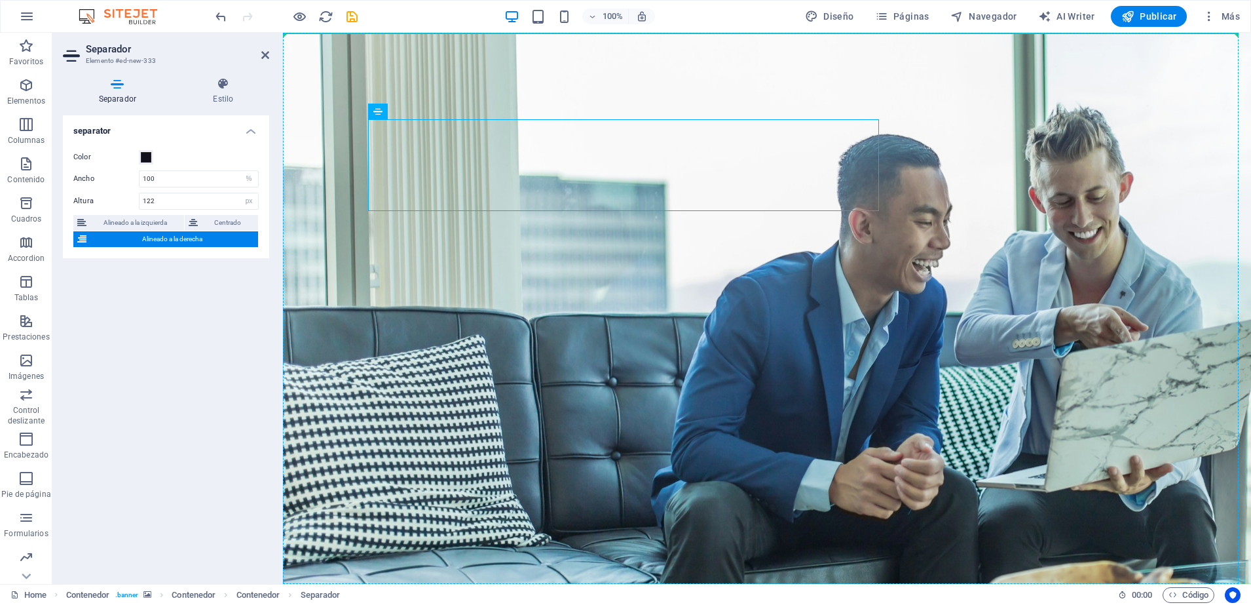
drag, startPoint x: 399, startPoint y: 134, endPoint x: 5, endPoint y: 82, distance: 397.9
click at [25, 83] on icon "button" at bounding box center [26, 85] width 16 height 16
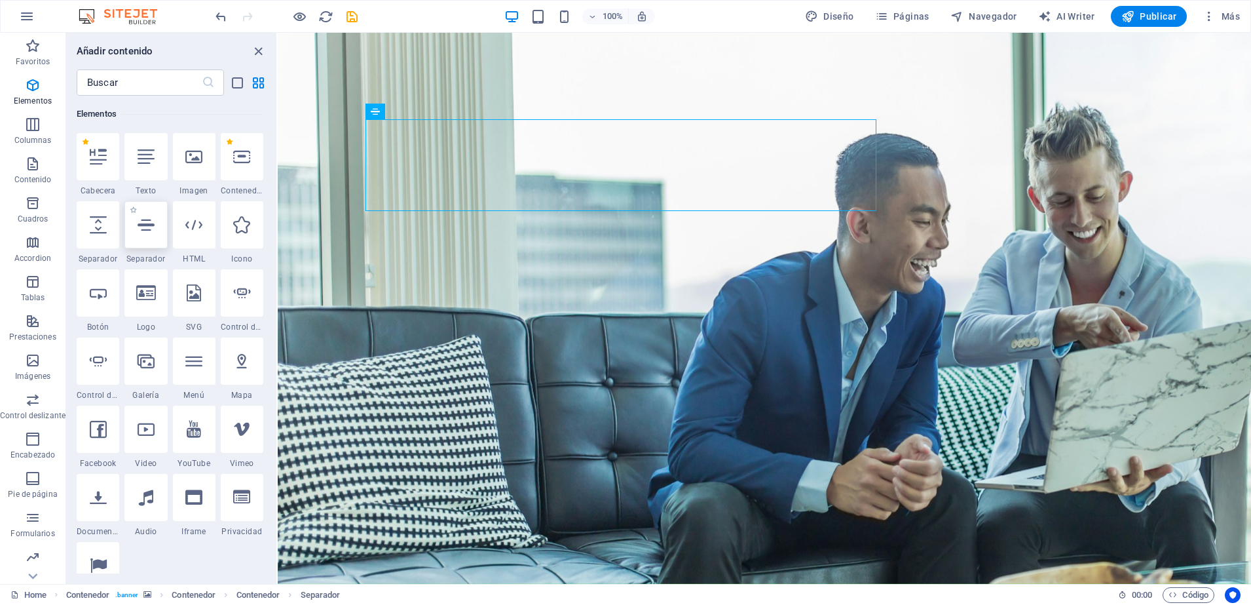
click at [143, 211] on div at bounding box center [145, 224] width 43 height 47
click at [278, 211] on div "Arrastra aquí para reemplazar el contenido existente. Si quieres crear un eleme…" at bounding box center [765, 308] width 974 height 551
select select "%"
select select "px"
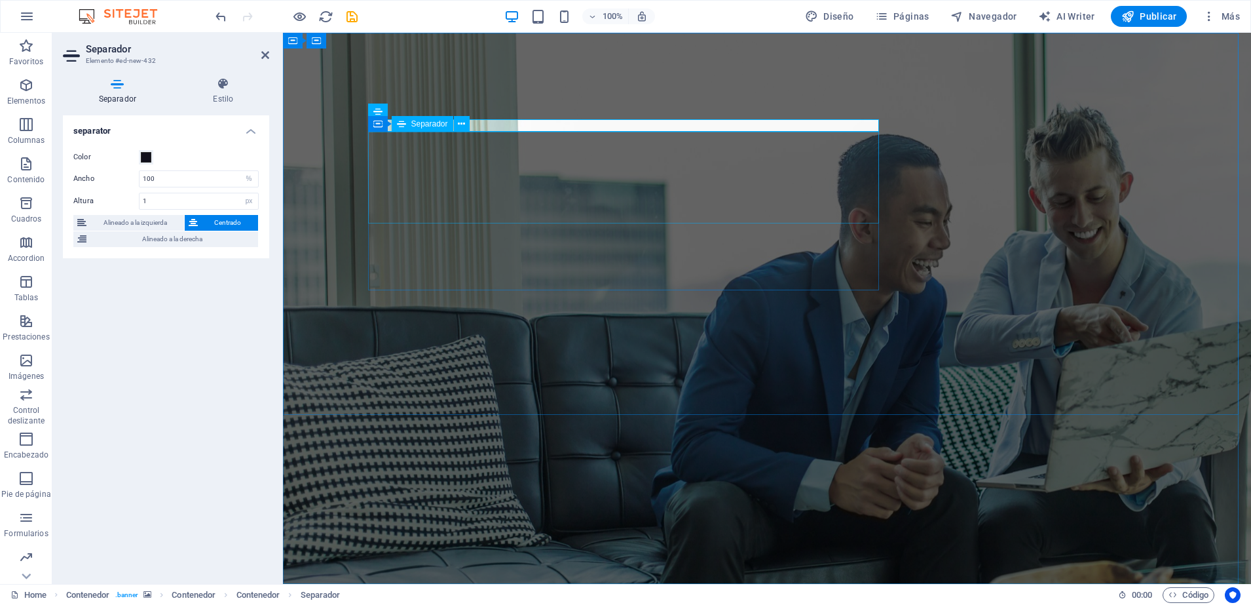
drag, startPoint x: 427, startPoint y: 244, endPoint x: 398, endPoint y: 156, distance: 92.4
click at [147, 202] on input "1" at bounding box center [199, 201] width 119 height 16
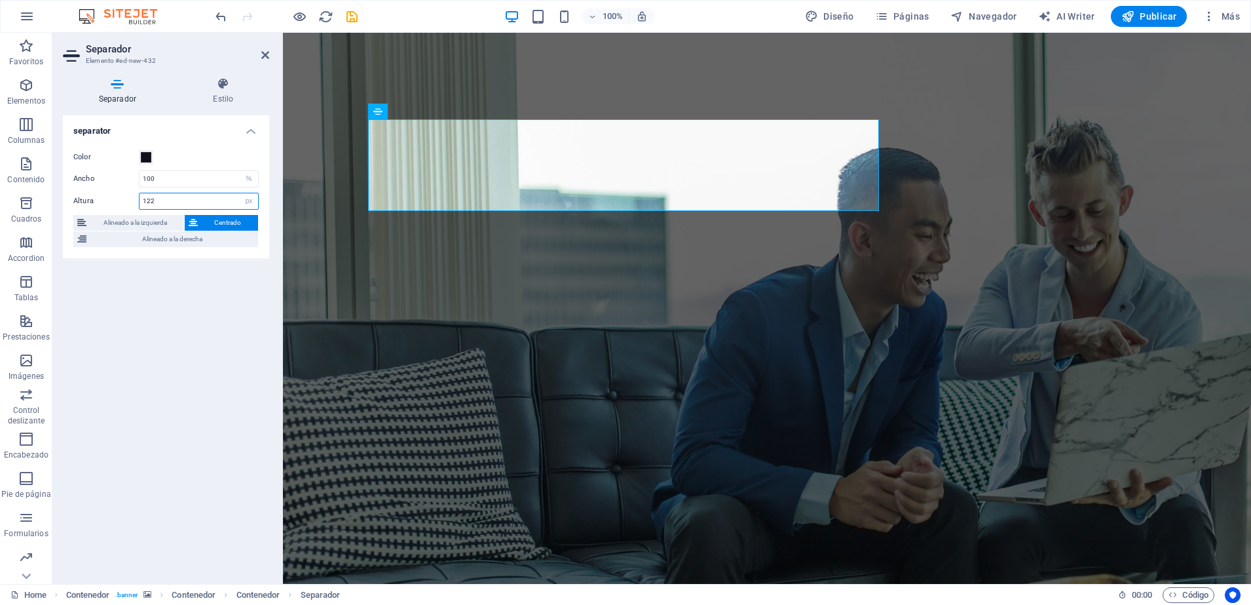
type input "122"
drag, startPoint x: 468, startPoint y: 316, endPoint x: 357, endPoint y: 293, distance: 113.7
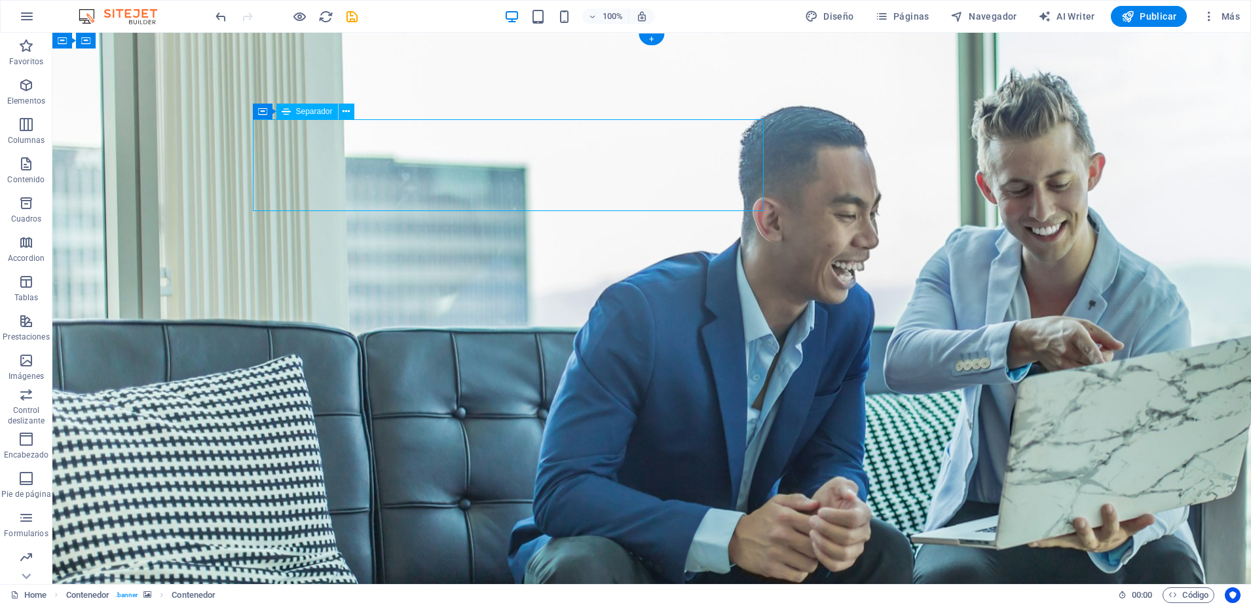
select select "%"
select select "px"
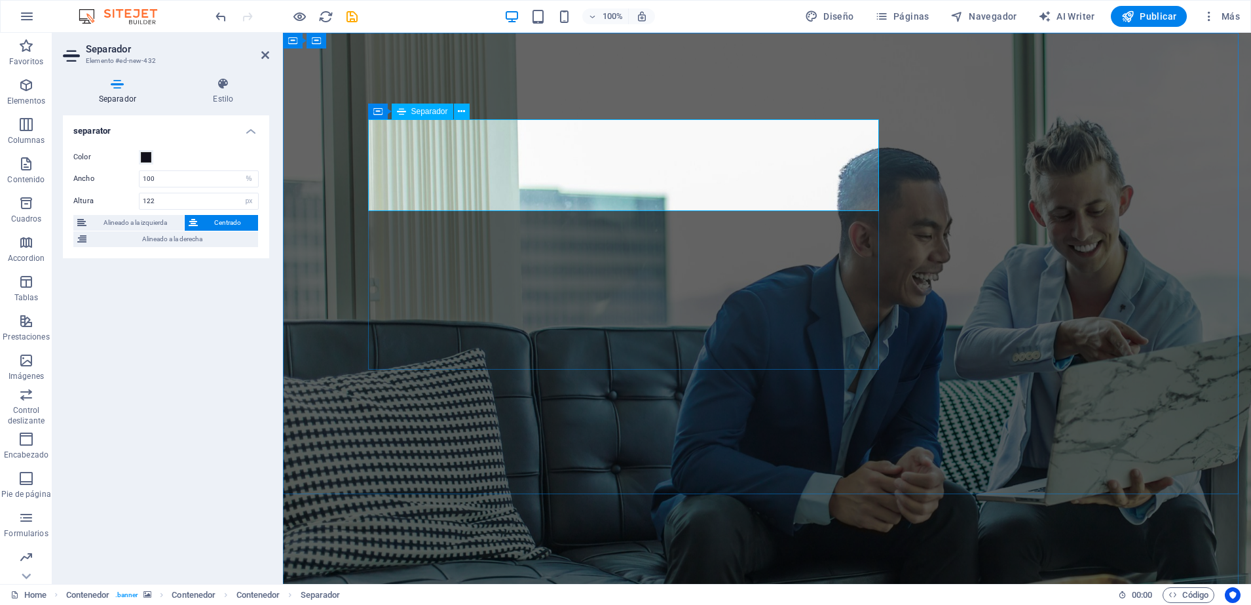
click at [178, 235] on span "Alineado a la derecha" at bounding box center [172, 239] width 164 height 16
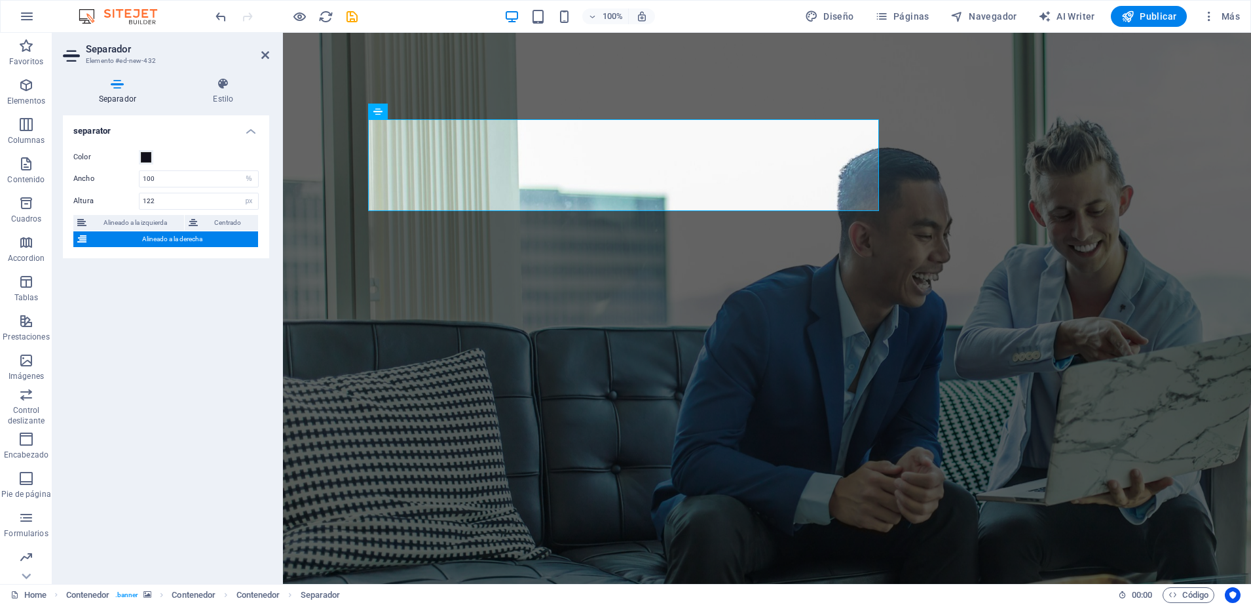
click at [178, 235] on span "Alineado a la derecha" at bounding box center [172, 239] width 164 height 16
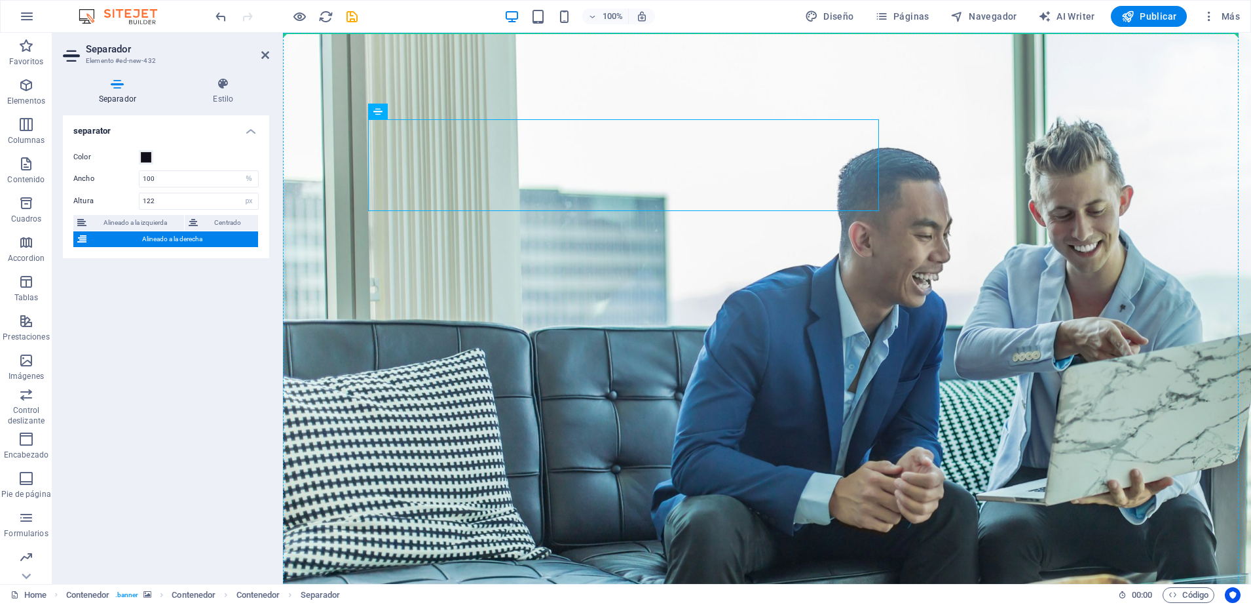
drag, startPoint x: 826, startPoint y: 166, endPoint x: 1238, endPoint y: 48, distance: 428.7
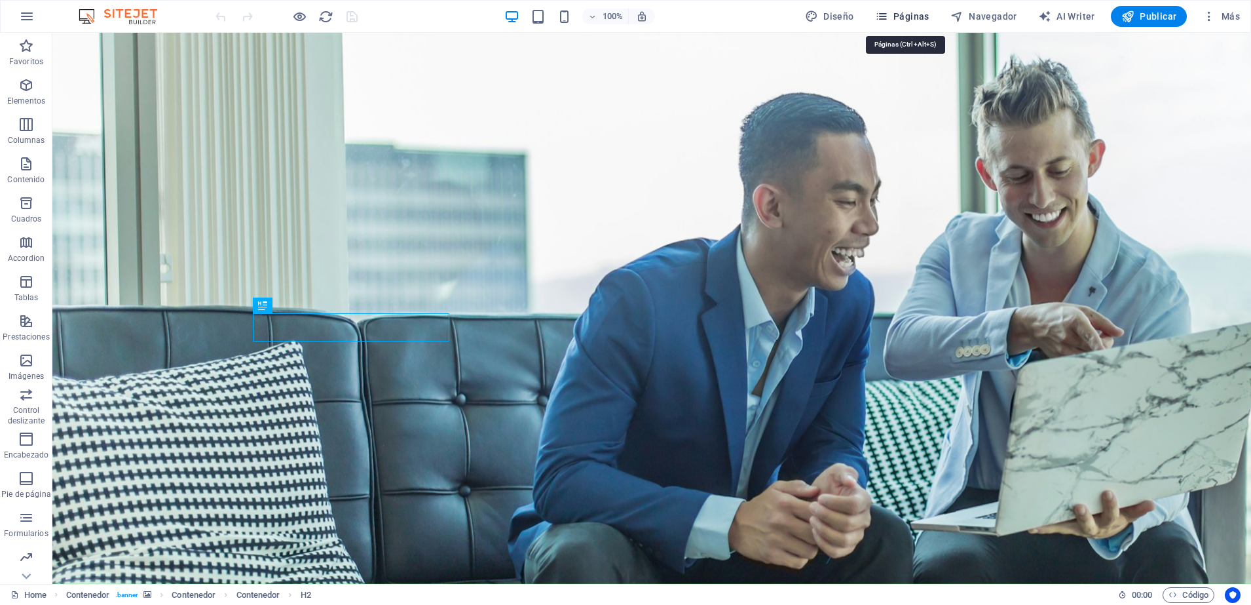
click at [888, 14] on icon "button" at bounding box center [881, 16] width 13 height 13
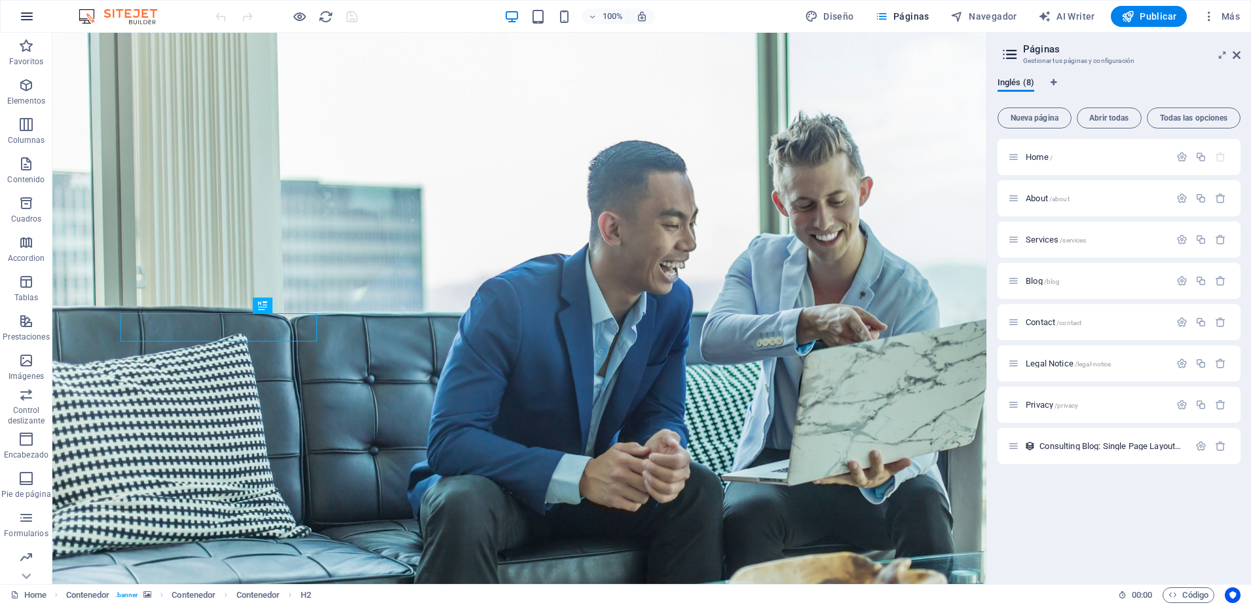
click at [34, 9] on icon "button" at bounding box center [27, 17] width 16 height 16
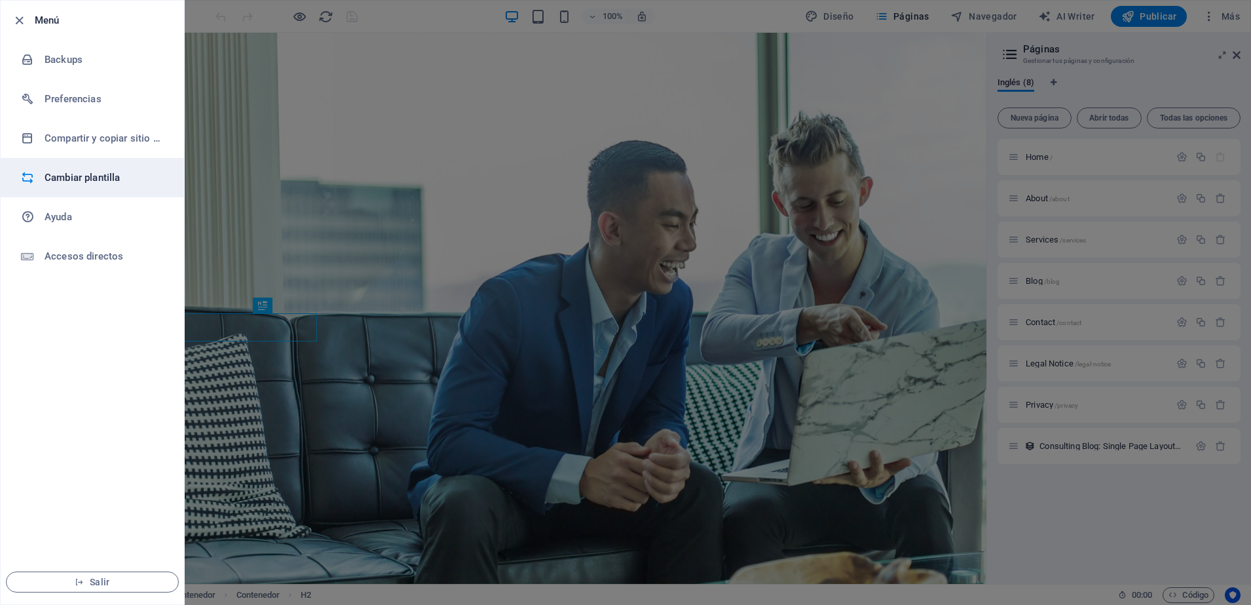
click at [45, 178] on h6 "Cambiar plantilla" at bounding box center [105, 178] width 121 height 16
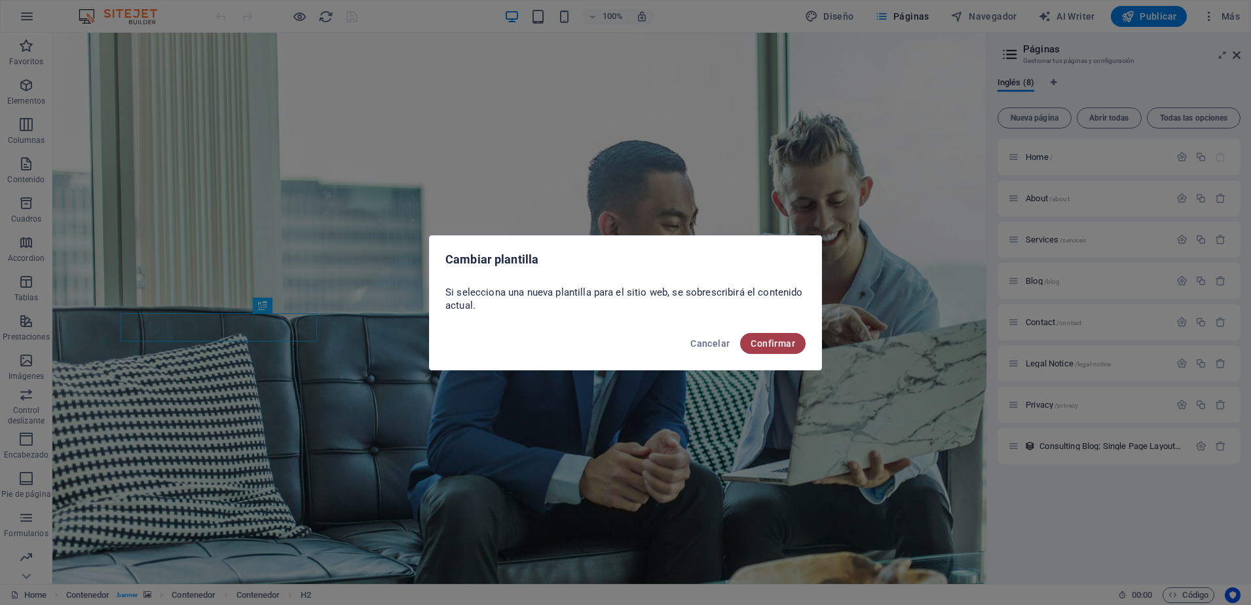
click at [768, 338] on span "Confirmar" at bounding box center [773, 343] width 45 height 10
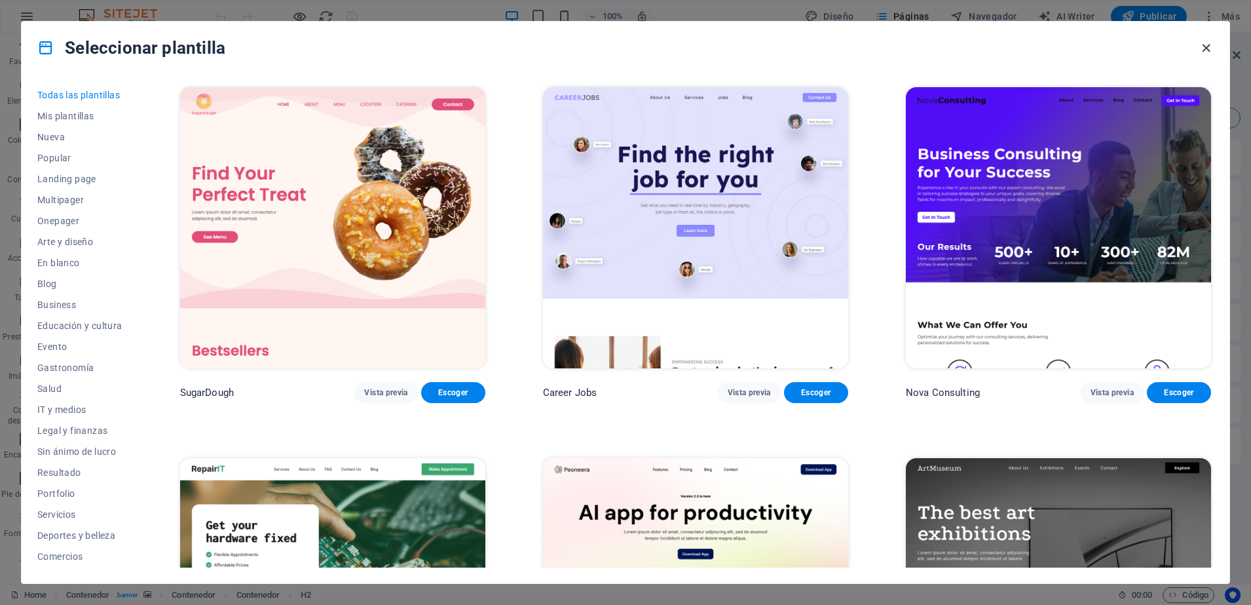
click at [1206, 47] on icon "button" at bounding box center [1206, 48] width 15 height 15
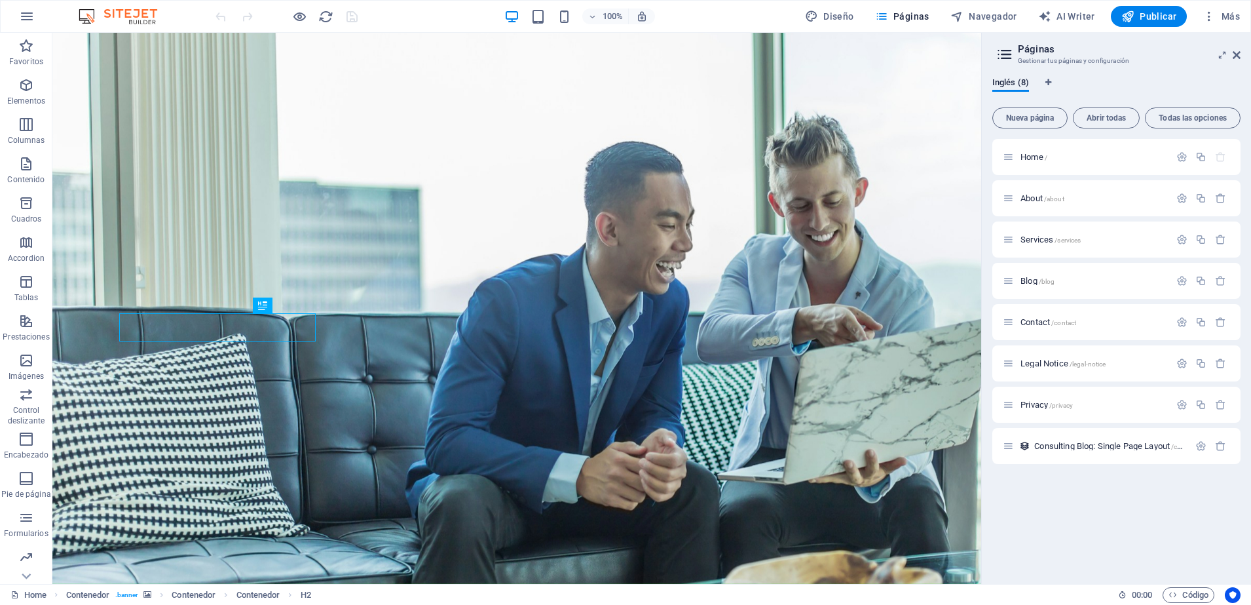
drag, startPoint x: 987, startPoint y: 107, endPoint x: 978, endPoint y: 142, distance: 36.6
click at [978, 142] on div "Home Favoritos Elementos Columnas Contenido Cuadros Accordion Tablas Prestacion…" at bounding box center [625, 308] width 1251 height 551
click at [1239, 56] on icon at bounding box center [1237, 55] width 8 height 10
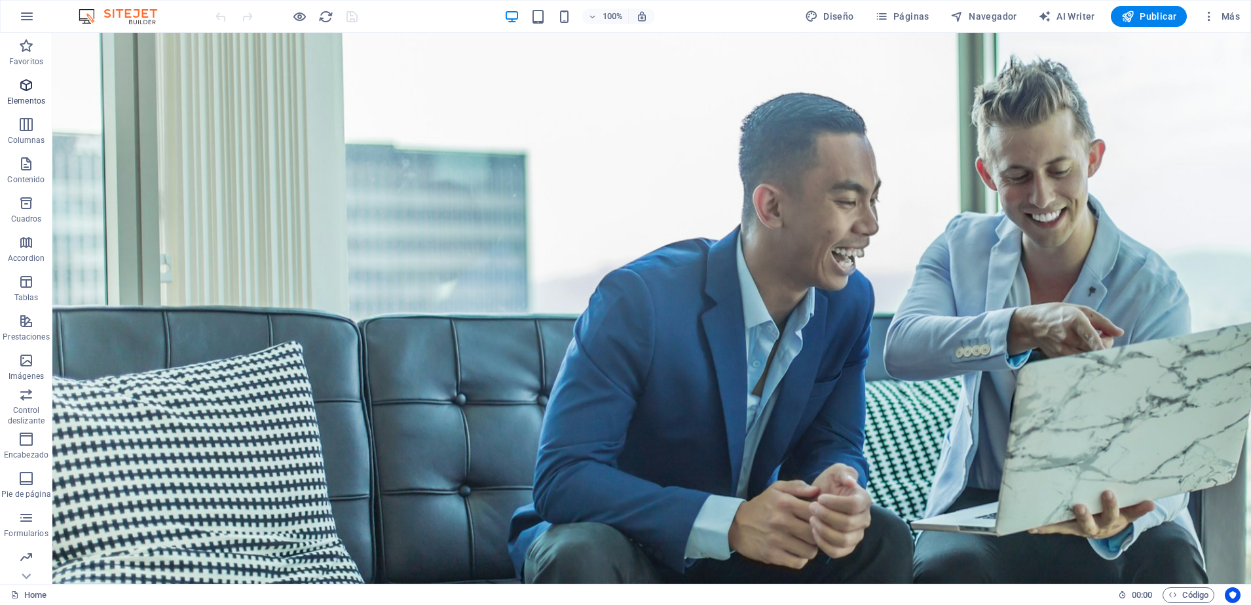
click at [25, 88] on icon "button" at bounding box center [26, 85] width 16 height 16
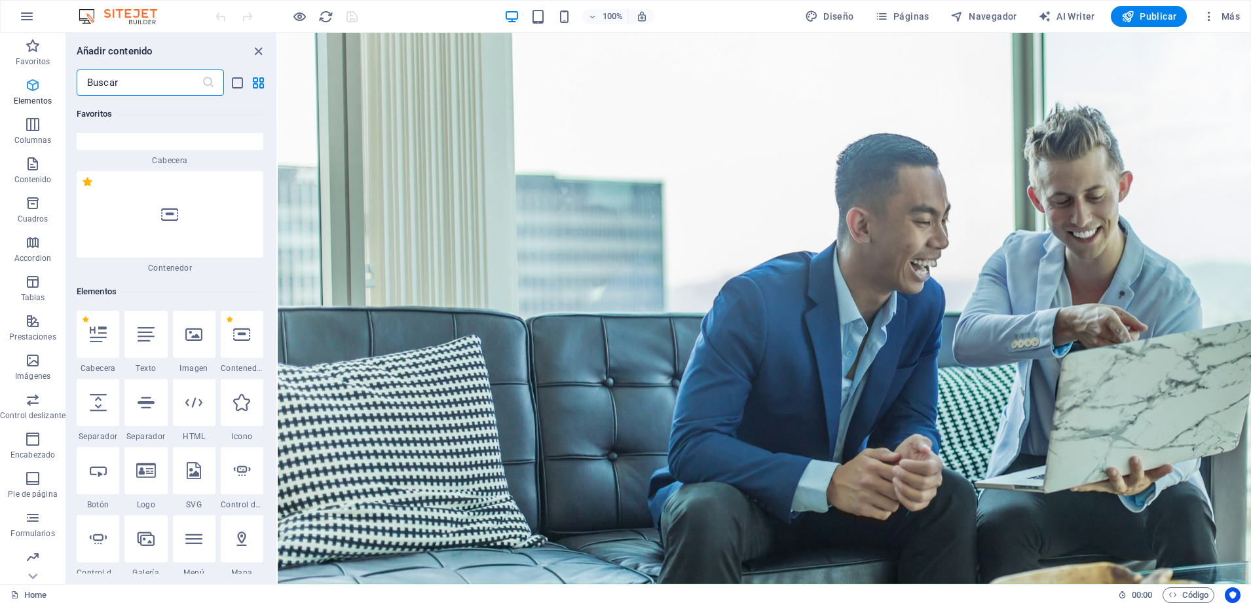
scroll to position [247, 0]
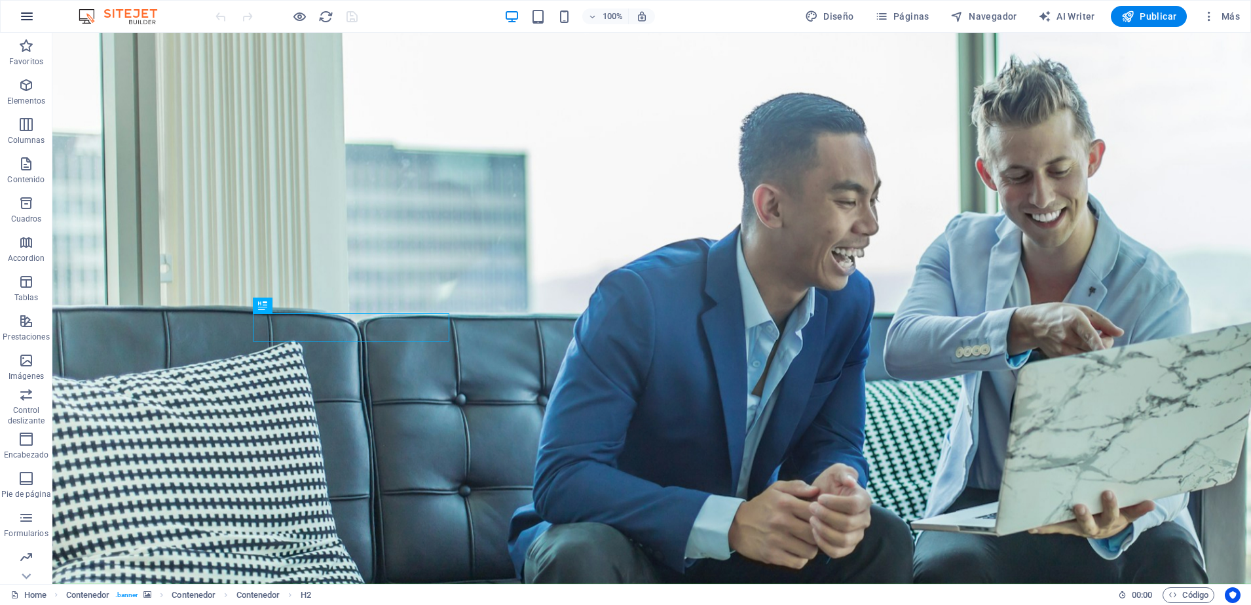
click at [28, 16] on icon "button" at bounding box center [27, 17] width 16 height 16
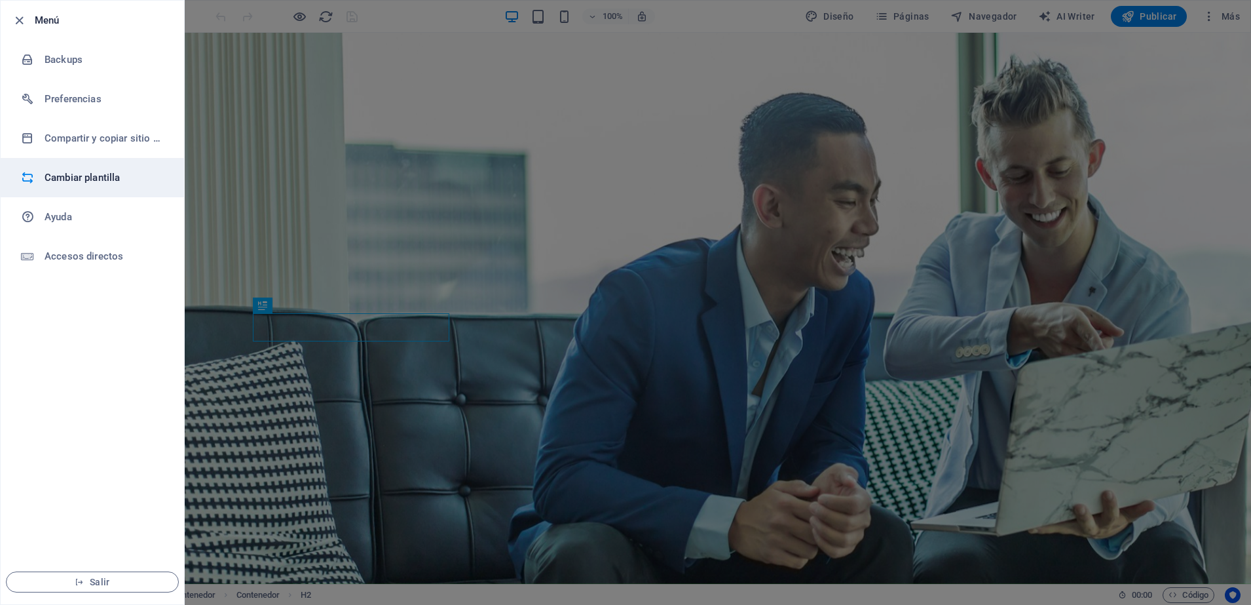
click at [45, 178] on h6 "Cambiar plantilla" at bounding box center [105, 178] width 121 height 16
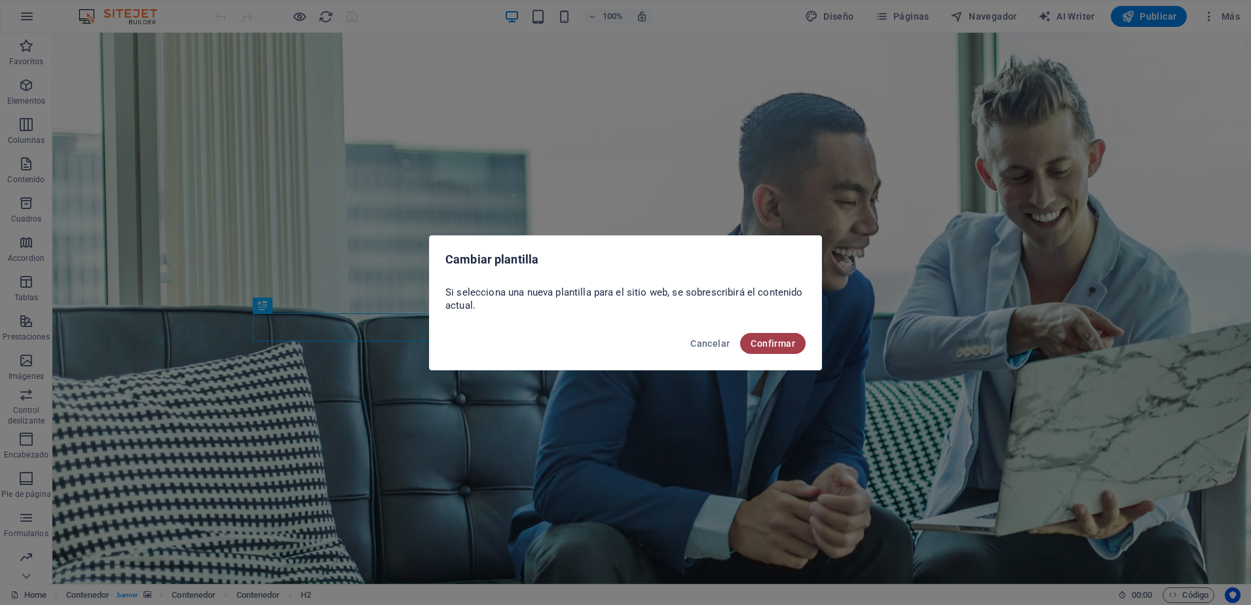
click at [779, 341] on span "Confirmar" at bounding box center [773, 343] width 45 height 10
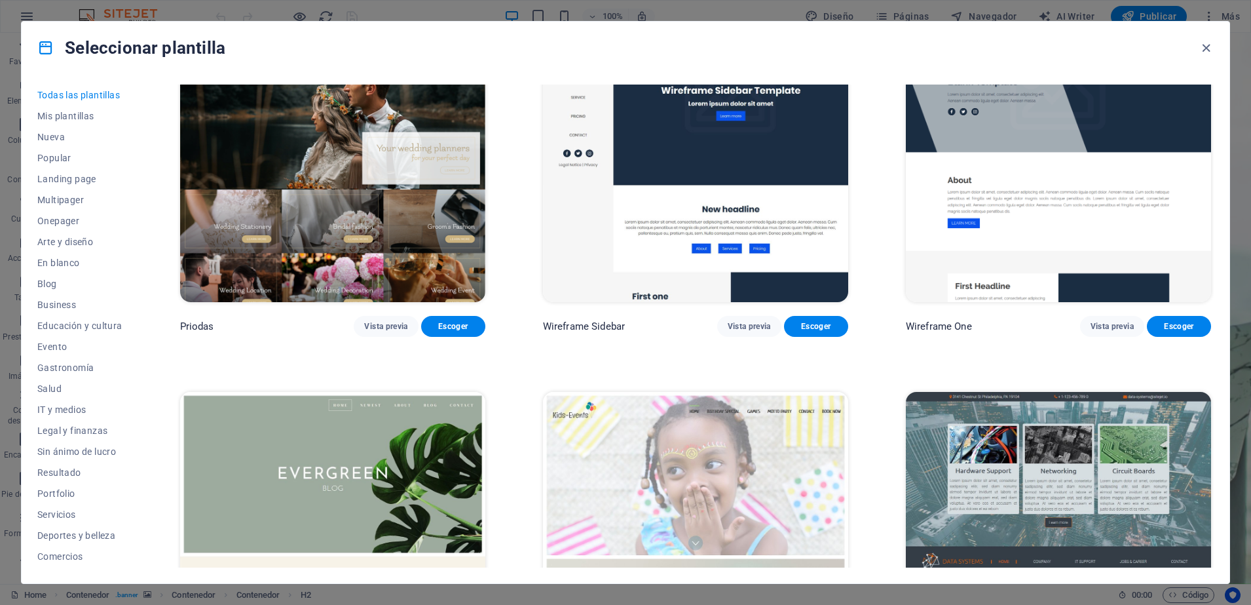
scroll to position [6489, 0]
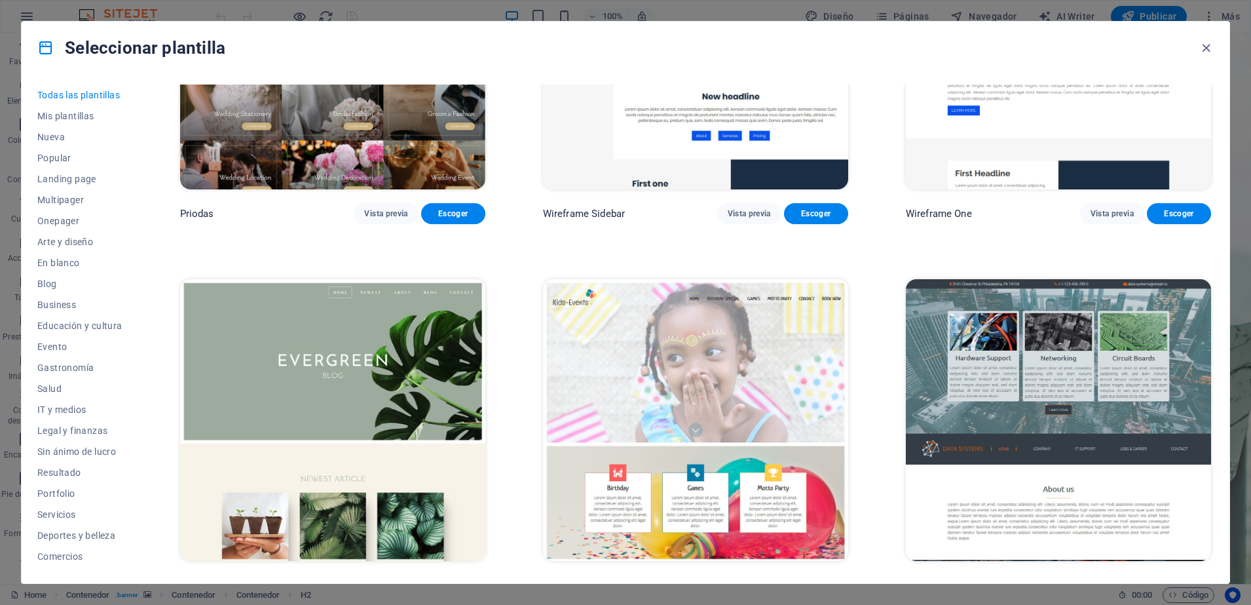
drag, startPoint x: 1215, startPoint y: 239, endPoint x: 1219, endPoint y: 246, distance: 8.5
click at [1219, 246] on div "Todas las plantillas Mis plantillas Nueva Popular Landing page Multipager Onepa…" at bounding box center [626, 328] width 1208 height 509
click at [1215, 241] on div "Todas las plantillas Mis plantillas Nueva Popular Landing page Multipager Onepa…" at bounding box center [626, 328] width 1208 height 509
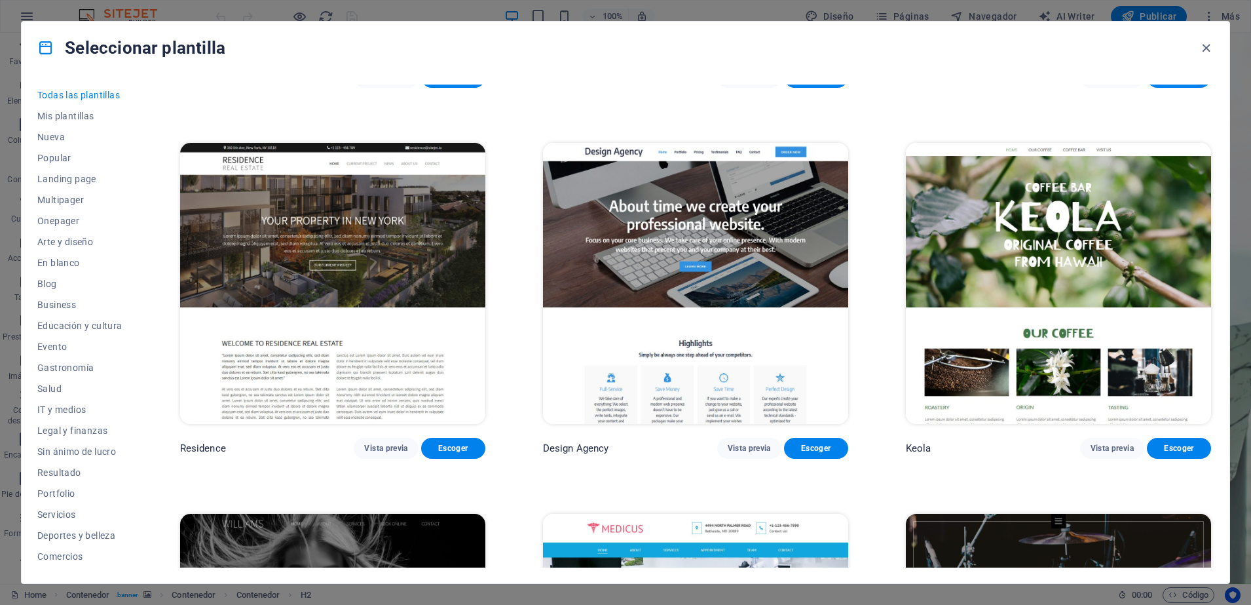
scroll to position [15309, 0]
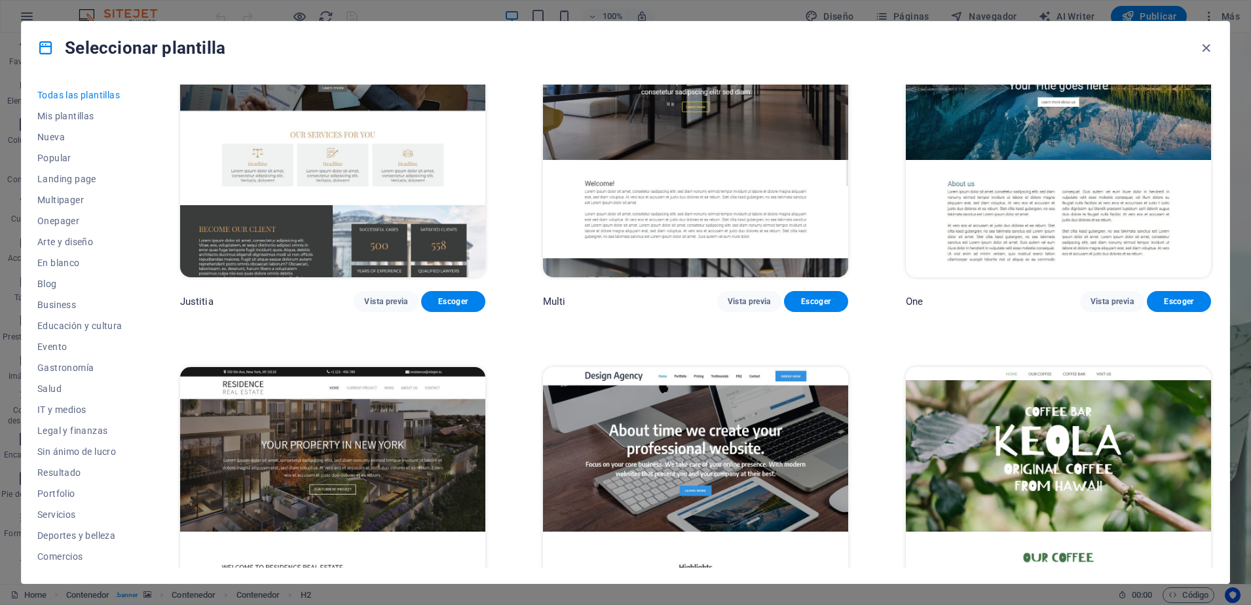
click at [1211, 449] on div "[PERSON_NAME] Vista previa Escoger" at bounding box center [1059, 523] width 311 height 318
click at [1213, 444] on div "SugarDough Vista previa Escoger Career Jobs Vista previa Escoger Nova Consultin…" at bounding box center [696, 326] width 1037 height 483
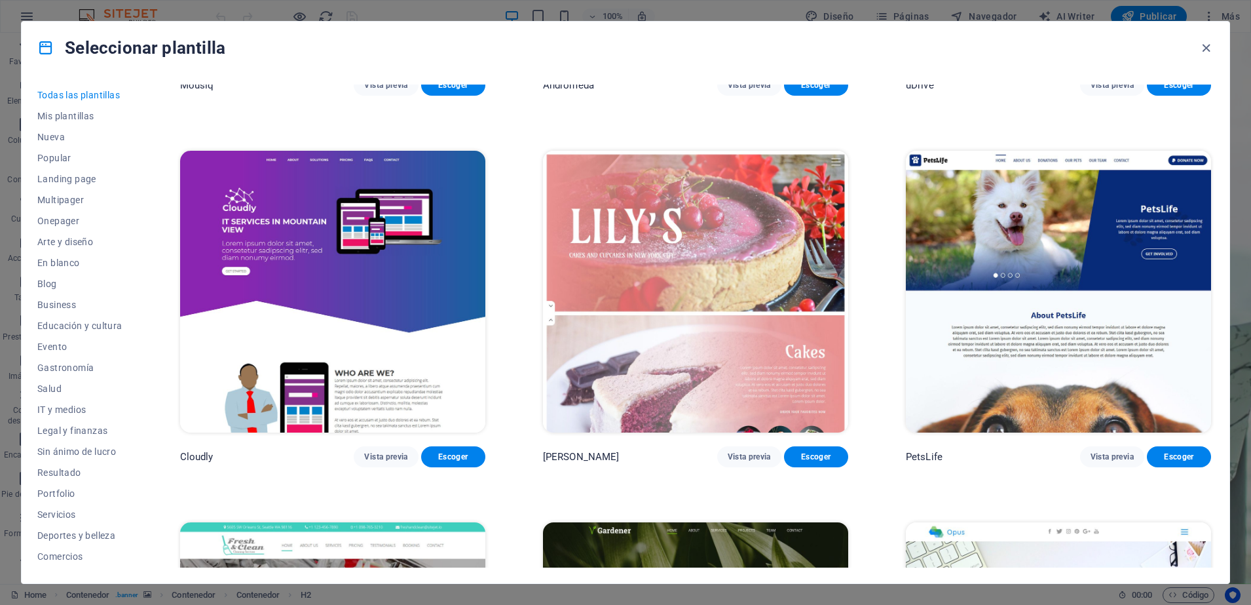
scroll to position [12556, 0]
click at [767, 185] on img at bounding box center [695, 290] width 305 height 281
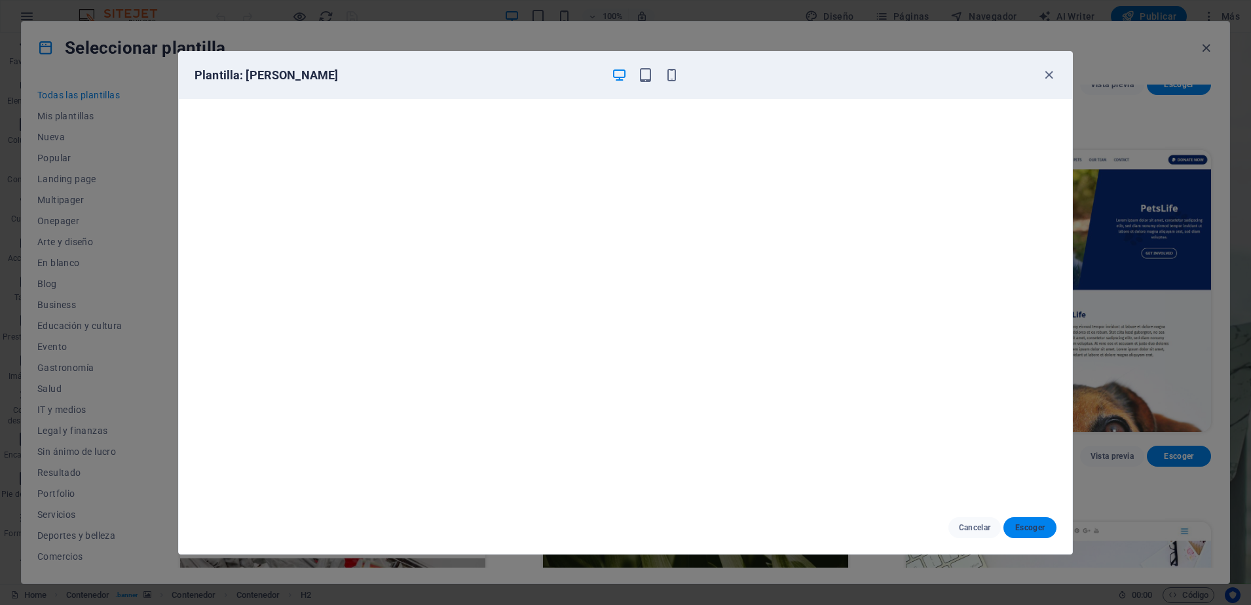
click at [1029, 527] on span "Escoger" at bounding box center [1030, 527] width 32 height 10
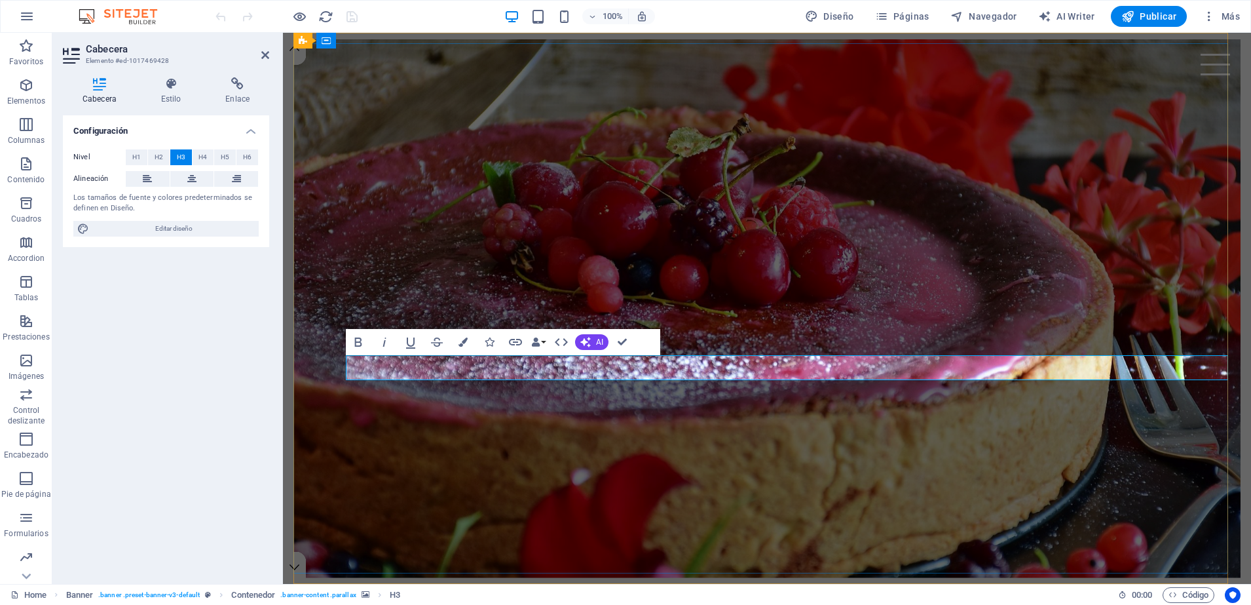
click at [350, 380] on figure at bounding box center [767, 308] width 947 height 539
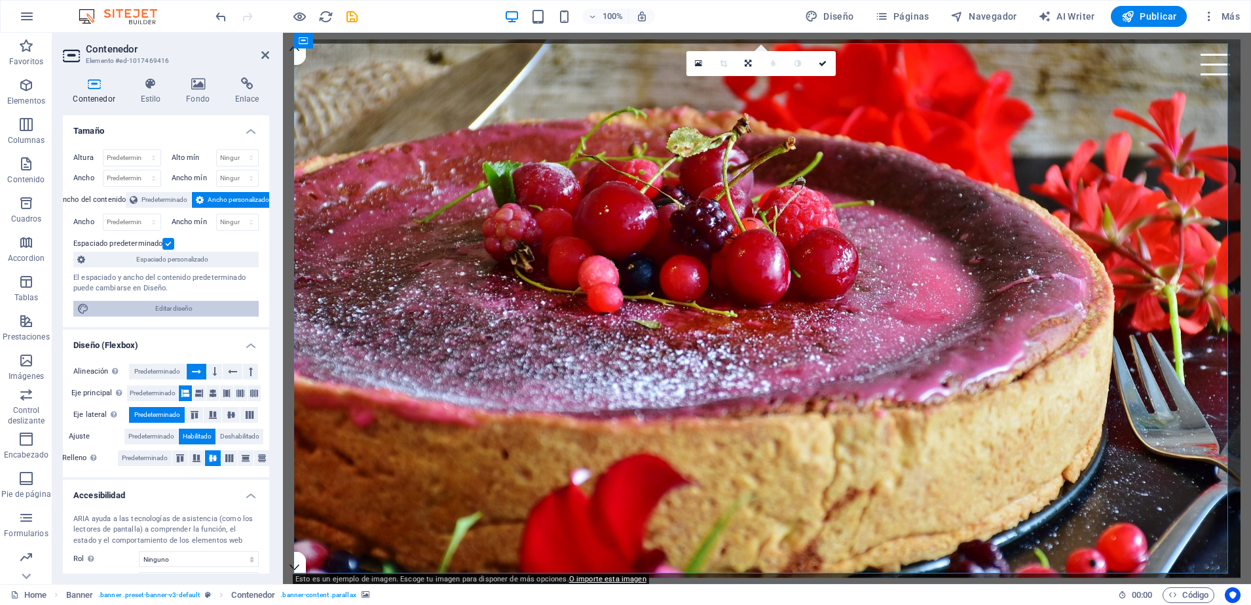
click at [191, 303] on span "Editar diseño" at bounding box center [174, 309] width 162 height 16
select select "rem"
select select "300"
select select "px"
select select "rem"
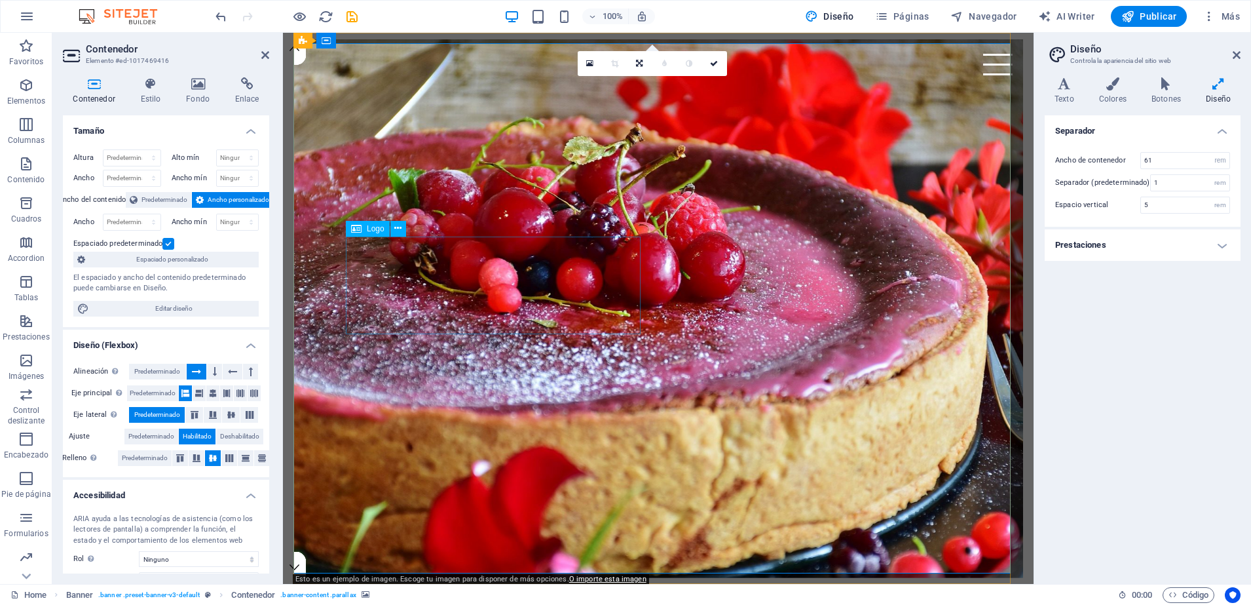
select select "px"
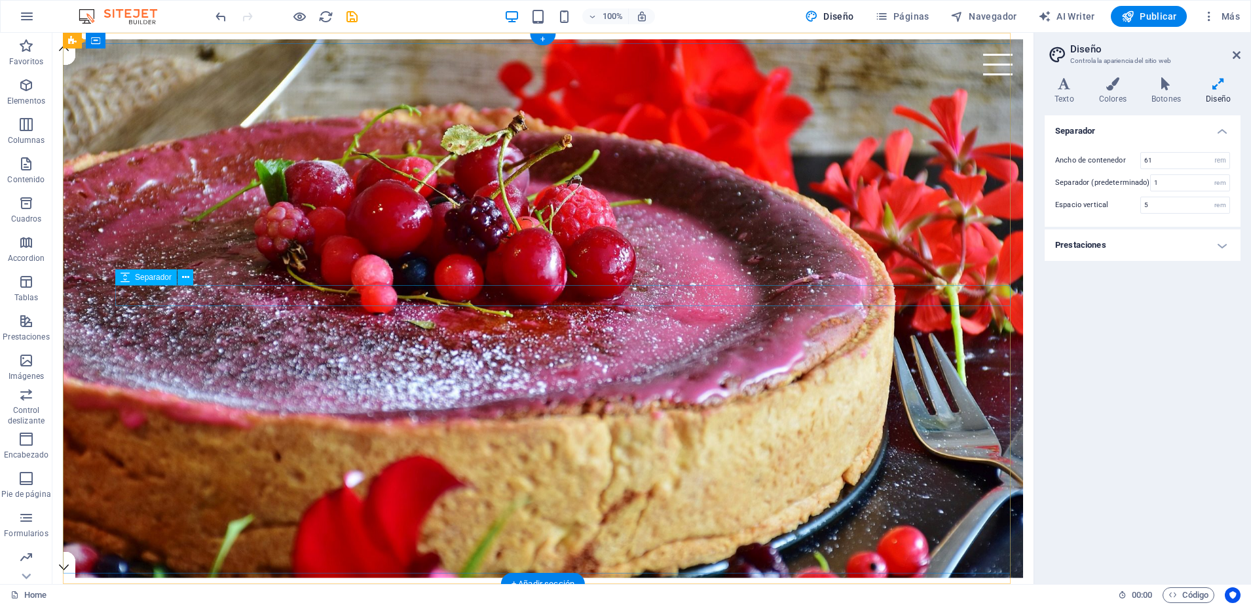
click at [332, 582] on div at bounding box center [569, 592] width 908 height 21
select select "rem"
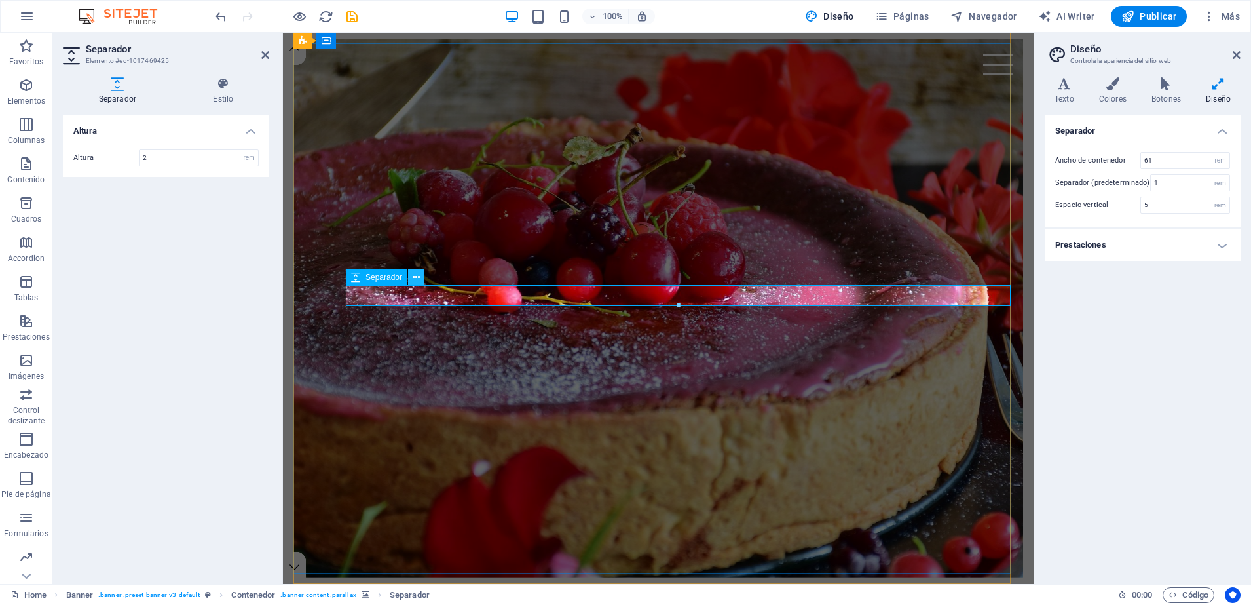
click at [418, 280] on icon at bounding box center [416, 278] width 7 height 14
click at [434, 169] on figure at bounding box center [659, 308] width 730 height 539
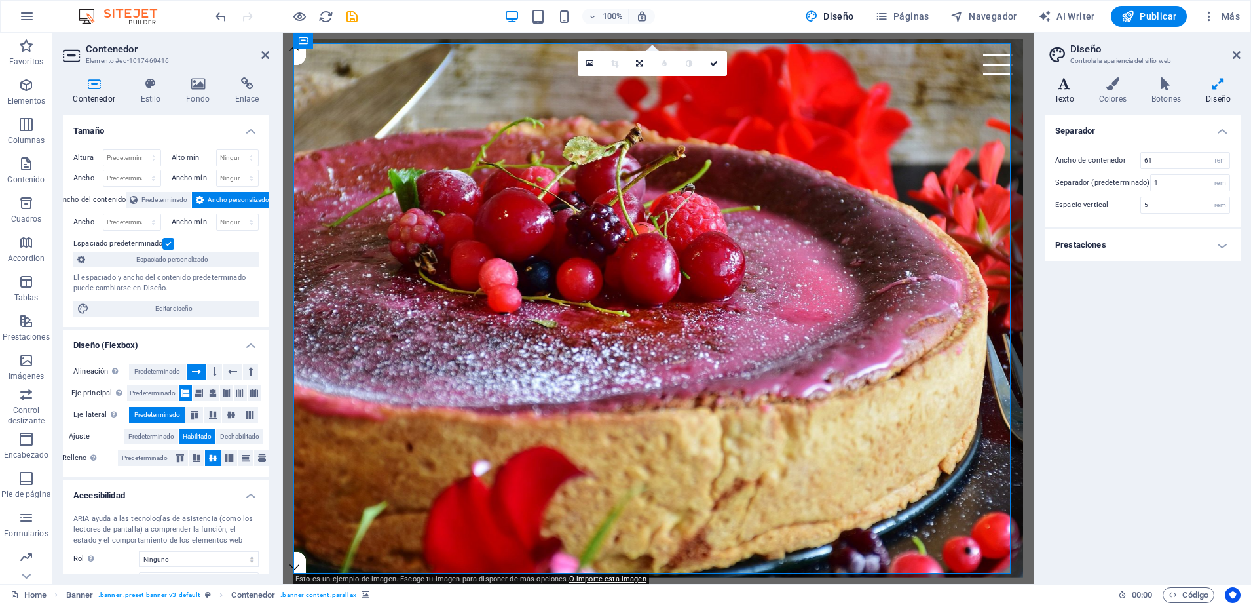
click at [1060, 89] on icon at bounding box center [1064, 83] width 39 height 13
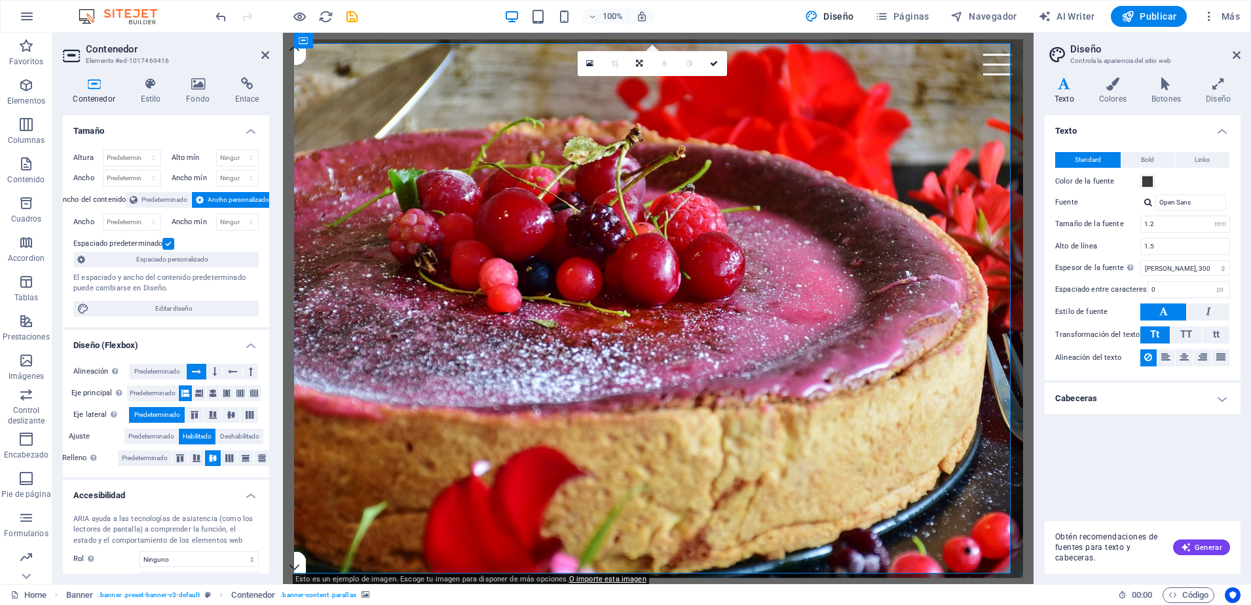
click at [1060, 89] on icon at bounding box center [1064, 83] width 39 height 13
click at [1223, 401] on h4 "Cabeceras" at bounding box center [1143, 398] width 196 height 31
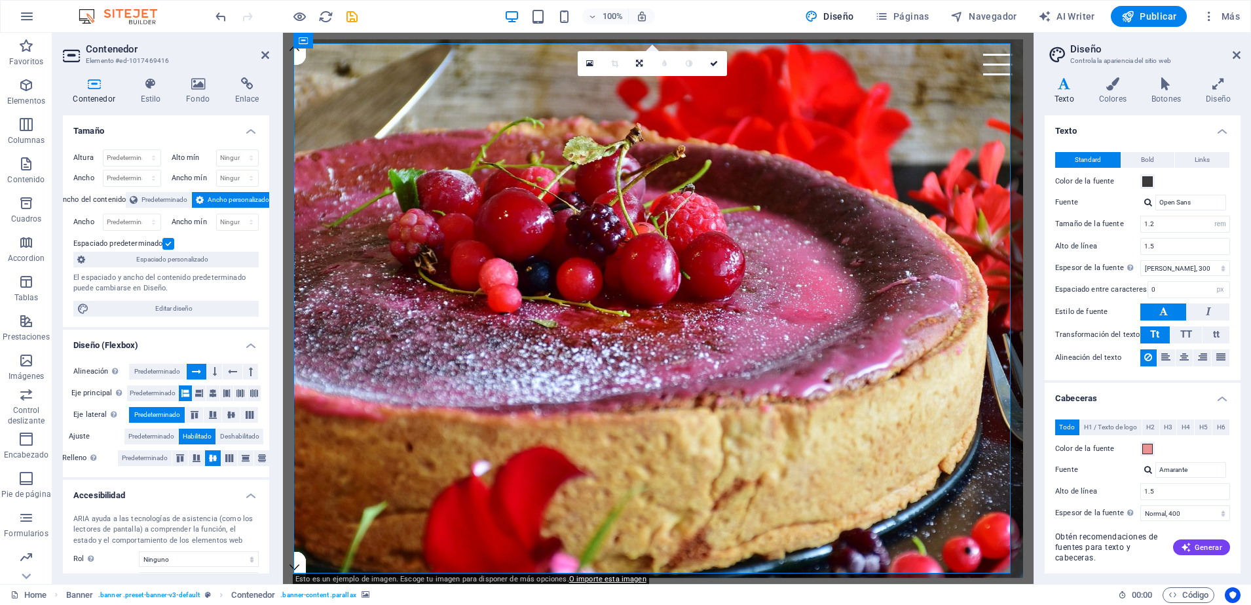
drag, startPoint x: 1242, startPoint y: 378, endPoint x: 1241, endPoint y: 387, distance: 9.3
click at [1241, 387] on div "Variantes Texto Colores Botones Diseño Texto Standard Bold Links Color de la fu…" at bounding box center [1143, 325] width 217 height 517
drag, startPoint x: 1241, startPoint y: 387, endPoint x: 1241, endPoint y: 395, distance: 7.9
click at [1241, 395] on div "Variantes Texto Colores Botones Diseño Texto Standard Bold Links Color de la fu…" at bounding box center [1143, 325] width 217 height 517
drag, startPoint x: 1241, startPoint y: 395, endPoint x: 1188, endPoint y: 343, distance: 74.1
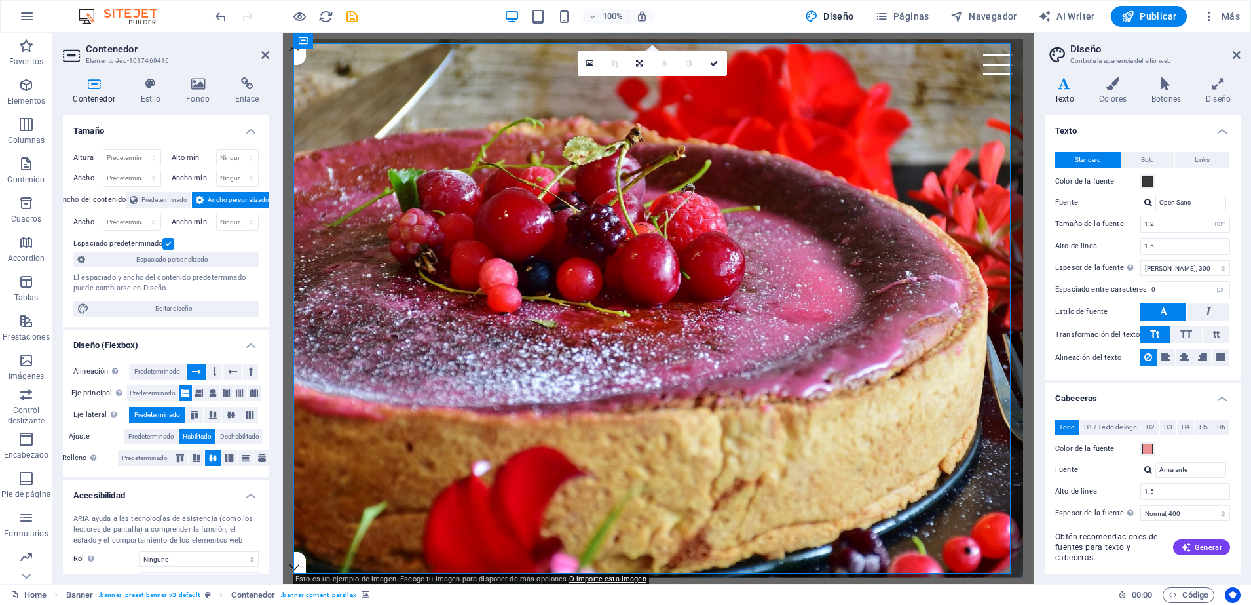
click at [1188, 343] on div "Variantes Texto Colores Botones Diseño Texto Standard Bold Links Color de la fu…" at bounding box center [1143, 325] width 217 height 517
click at [1063, 86] on icon at bounding box center [1064, 83] width 39 height 13
click at [532, 603] on div "l" at bounding box center [685, 615] width 678 height 25
click at [394, 297] on button at bounding box center [389, 298] width 16 height 16
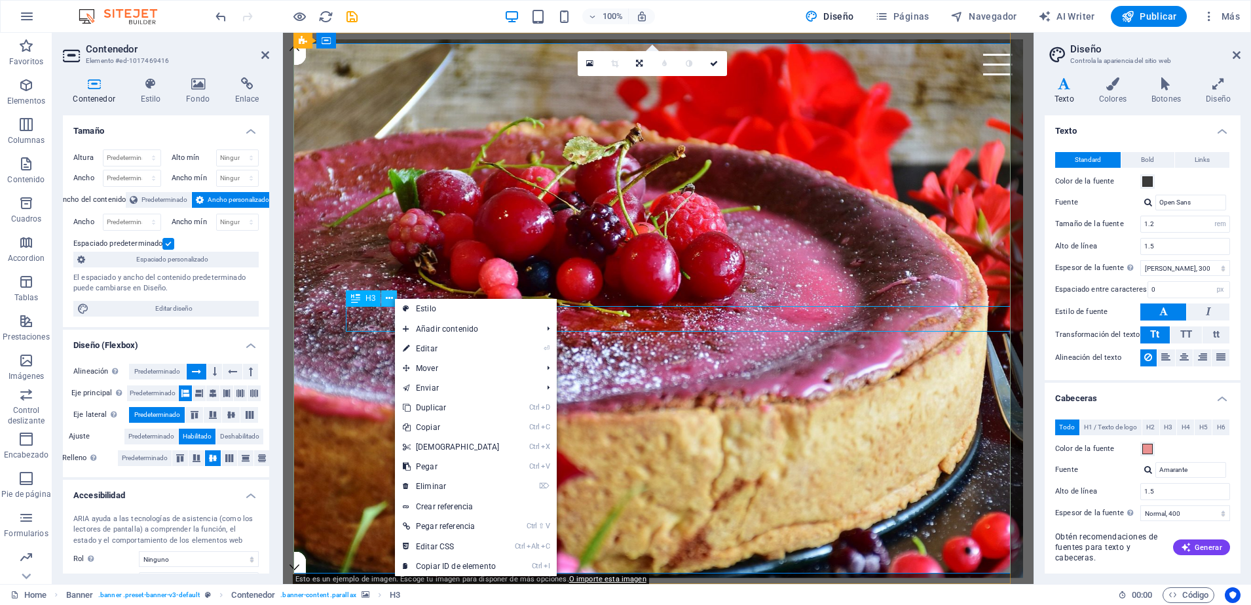
click at [394, 297] on button at bounding box center [389, 298] width 16 height 16
click at [367, 603] on div "l" at bounding box center [685, 615] width 678 height 25
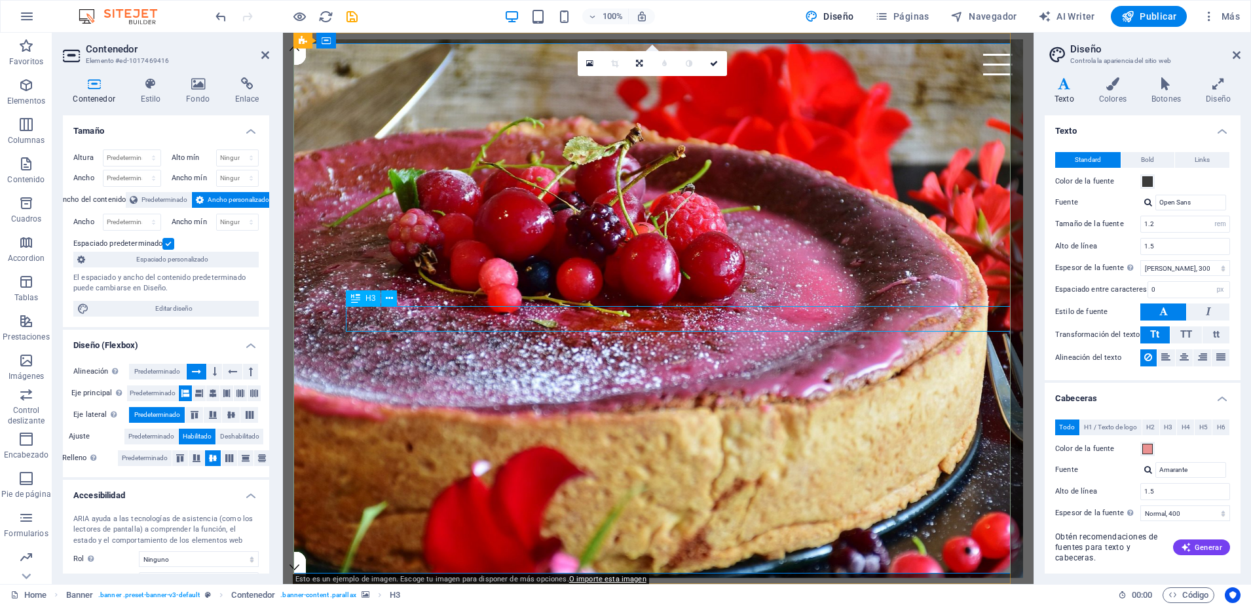
click at [367, 603] on div "l" at bounding box center [685, 615] width 678 height 25
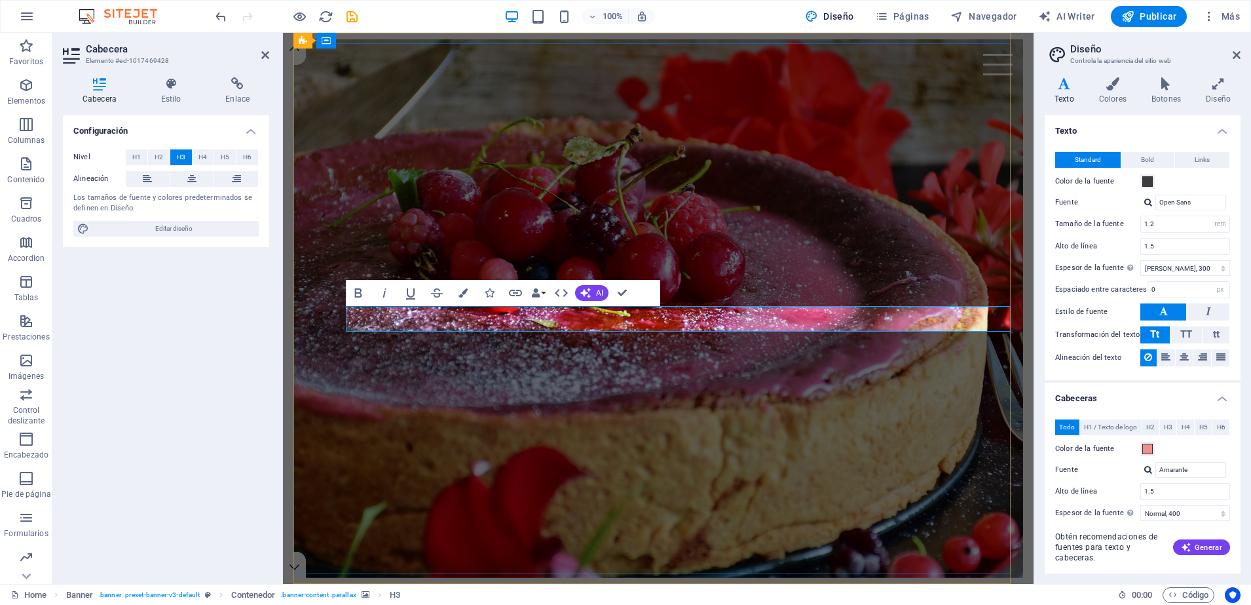
click at [367, 603] on h3 "fff" at bounding box center [685, 615] width 678 height 25
click at [353, 603] on h3 "fff" at bounding box center [685, 615] width 678 height 25
click at [370, 603] on h3 "fff" at bounding box center [685, 615] width 678 height 25
click at [23, 86] on icon "button" at bounding box center [26, 85] width 16 height 16
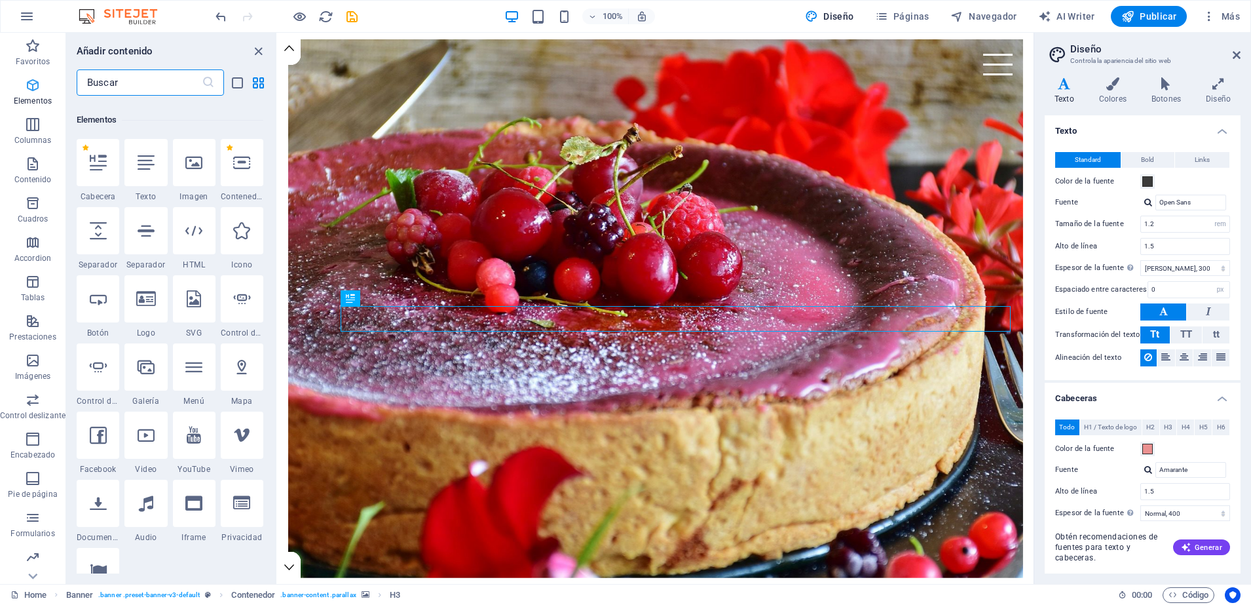
scroll to position [247, 0]
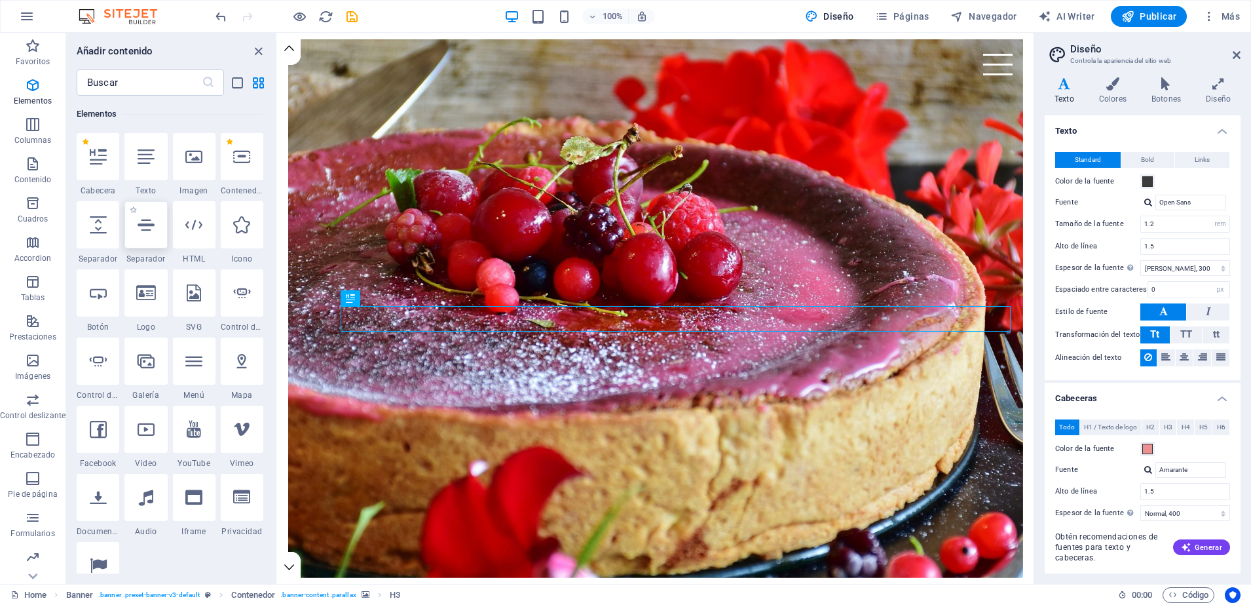
click at [148, 222] on icon at bounding box center [146, 224] width 17 height 17
select select "%"
select select "px"
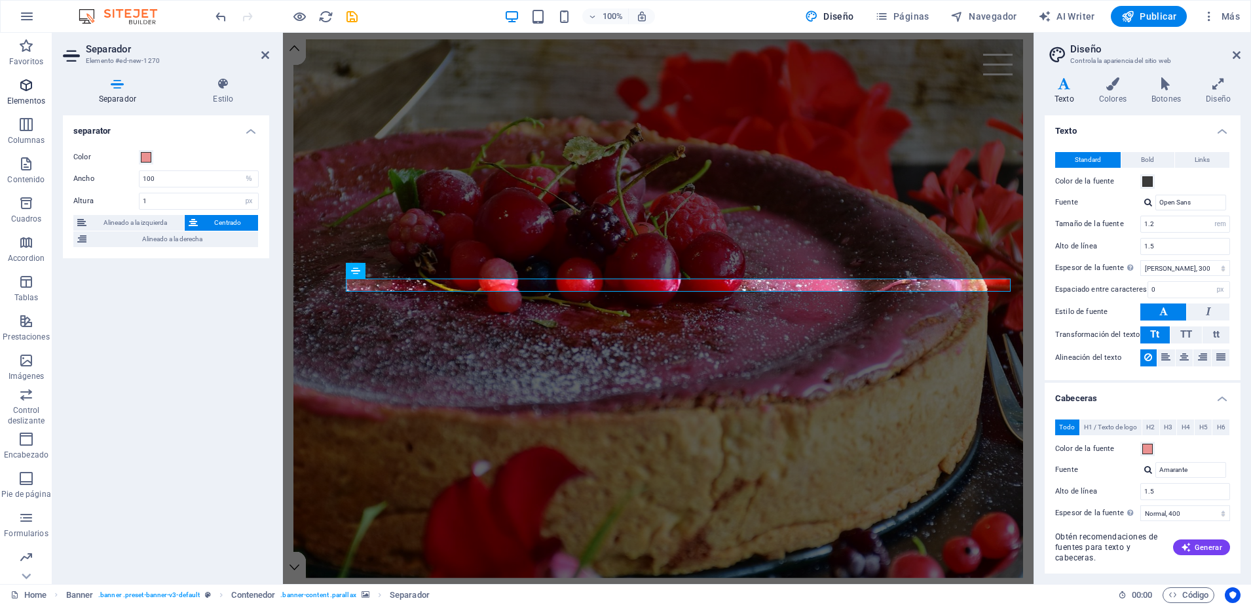
click at [24, 91] on icon "button" at bounding box center [26, 85] width 16 height 16
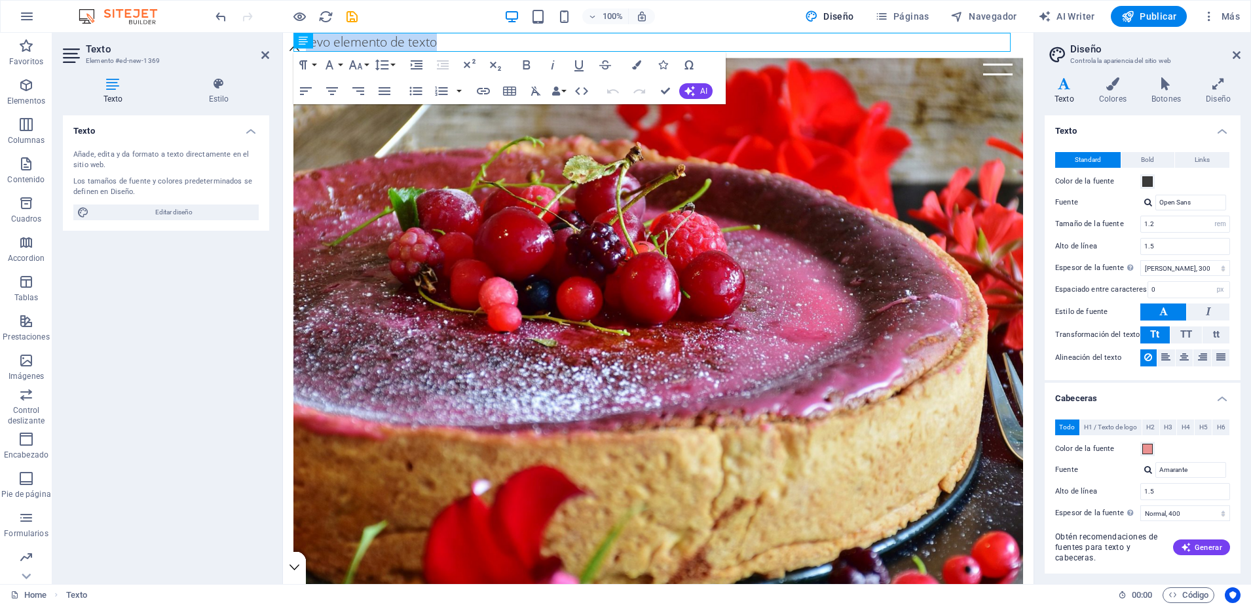
click at [402, 294] on figure at bounding box center [659, 327] width 730 height 539
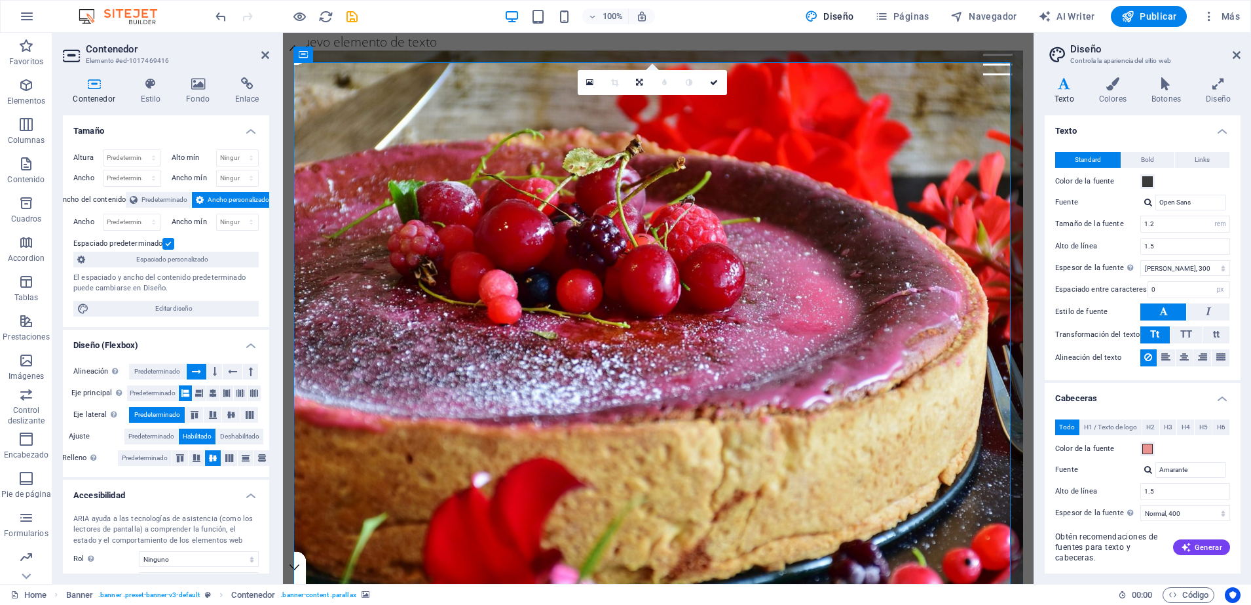
click at [534, 283] on figure at bounding box center [659, 319] width 730 height 539
click at [25, 91] on icon "button" at bounding box center [26, 85] width 16 height 16
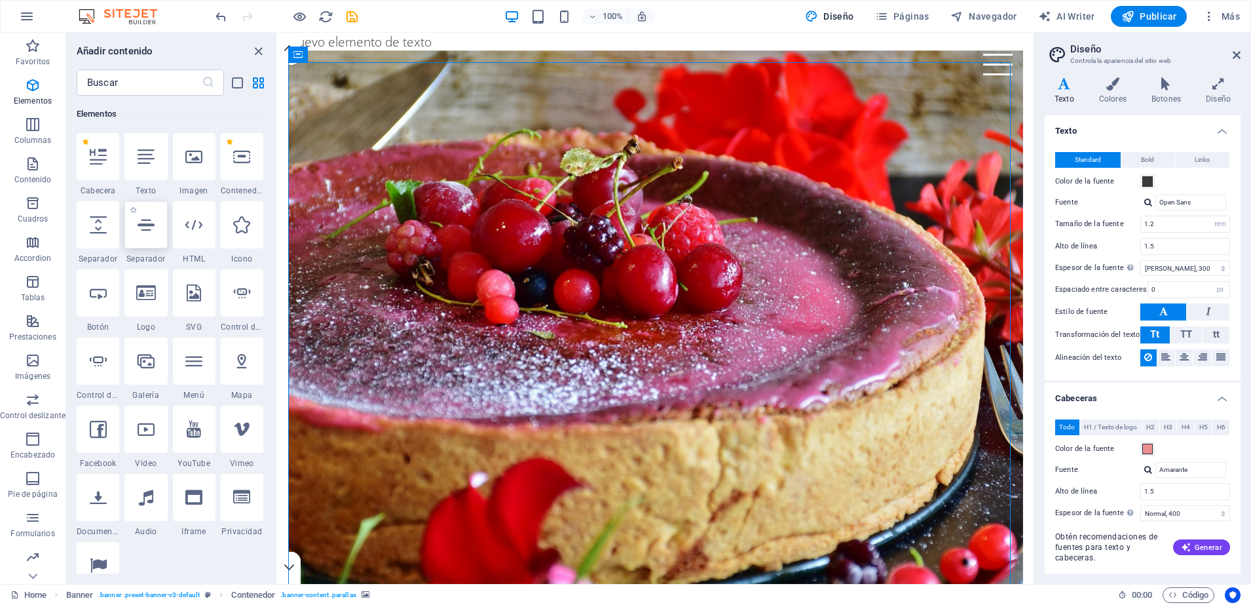
click at [149, 229] on icon at bounding box center [146, 224] width 17 height 17
click at [278, 229] on div "Arrastra aquí para reemplazar el contenido existente. Si quieres crear un eleme…" at bounding box center [656, 308] width 756 height 551
select select "%"
select select "px"
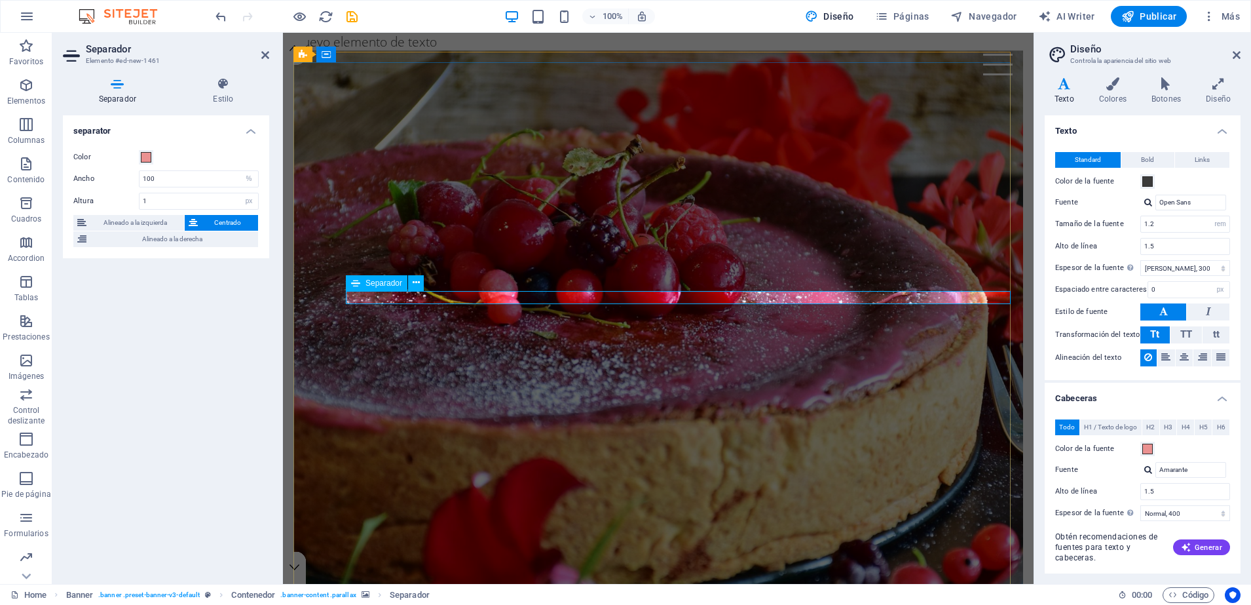
click at [362, 604] on div at bounding box center [685, 607] width 678 height 1
click at [359, 302] on icon at bounding box center [355, 296] width 9 height 16
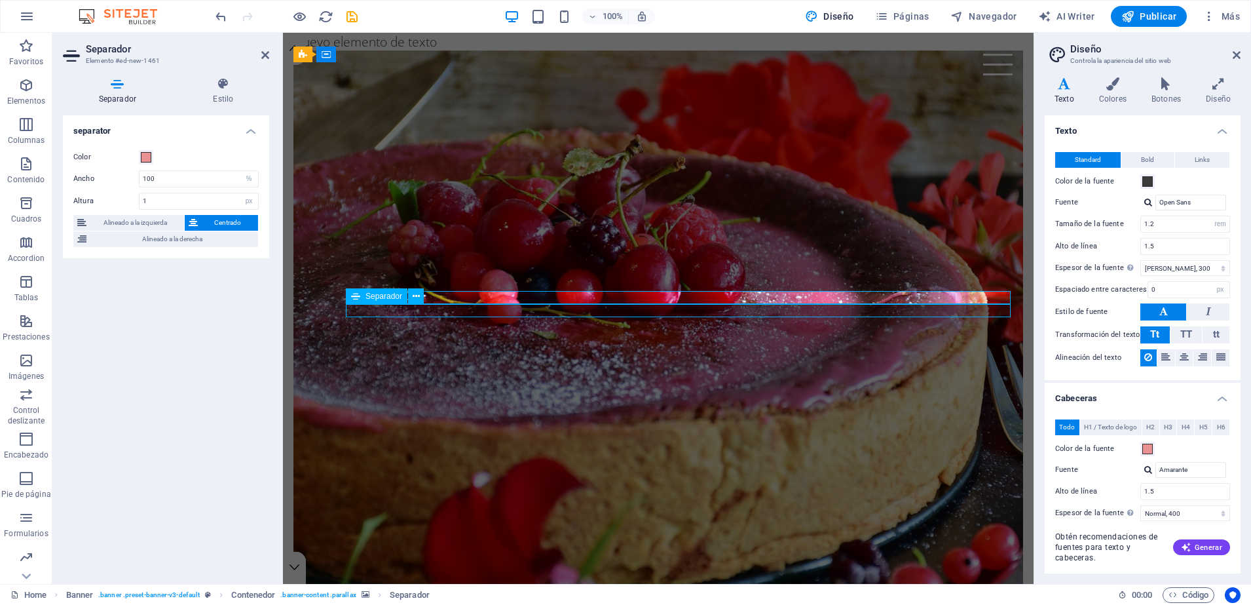
click at [359, 302] on icon at bounding box center [355, 296] width 9 height 16
select select "%"
select select "px"
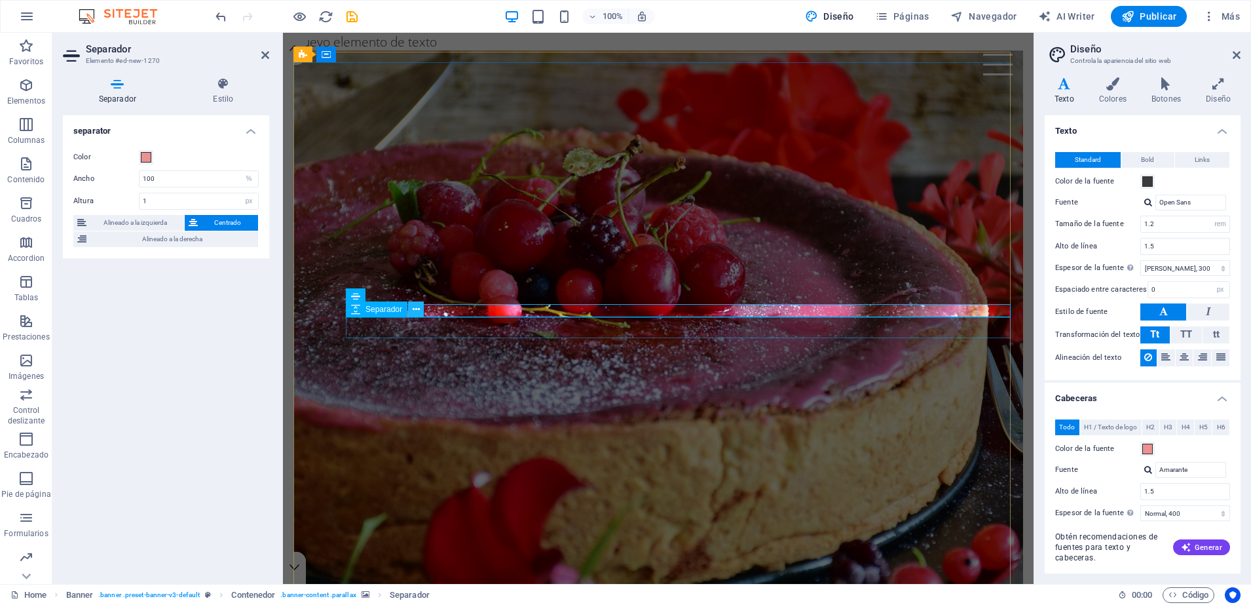
click at [415, 307] on icon at bounding box center [416, 310] width 7 height 14
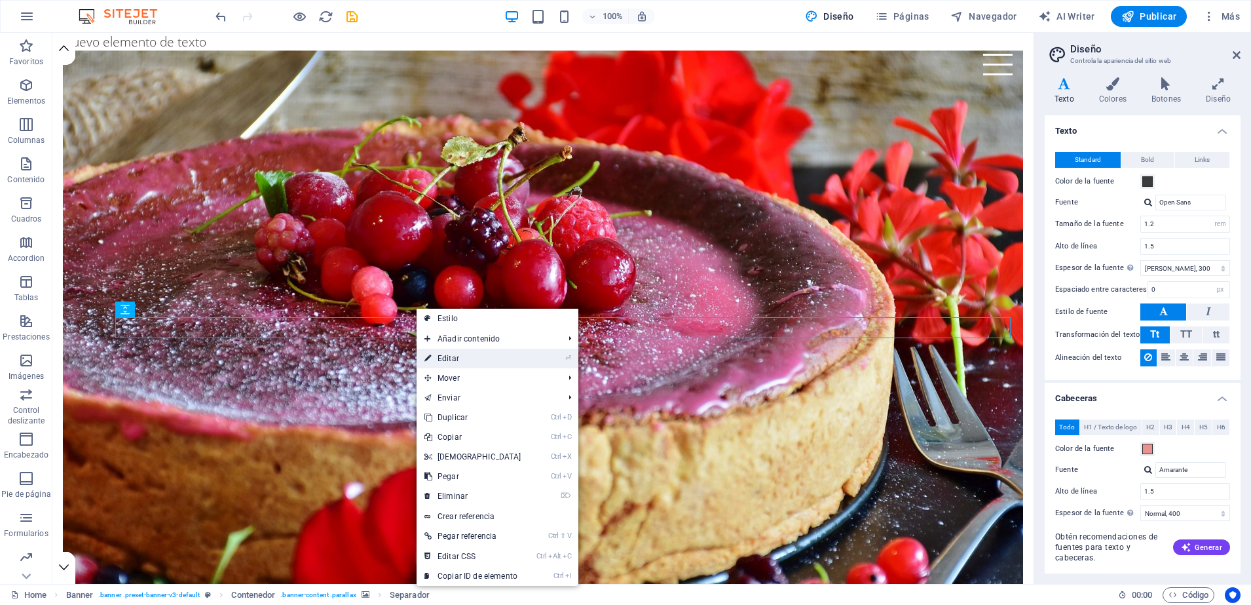
click at [448, 360] on link "⏎ Editar" at bounding box center [473, 359] width 113 height 20
select select "rem"
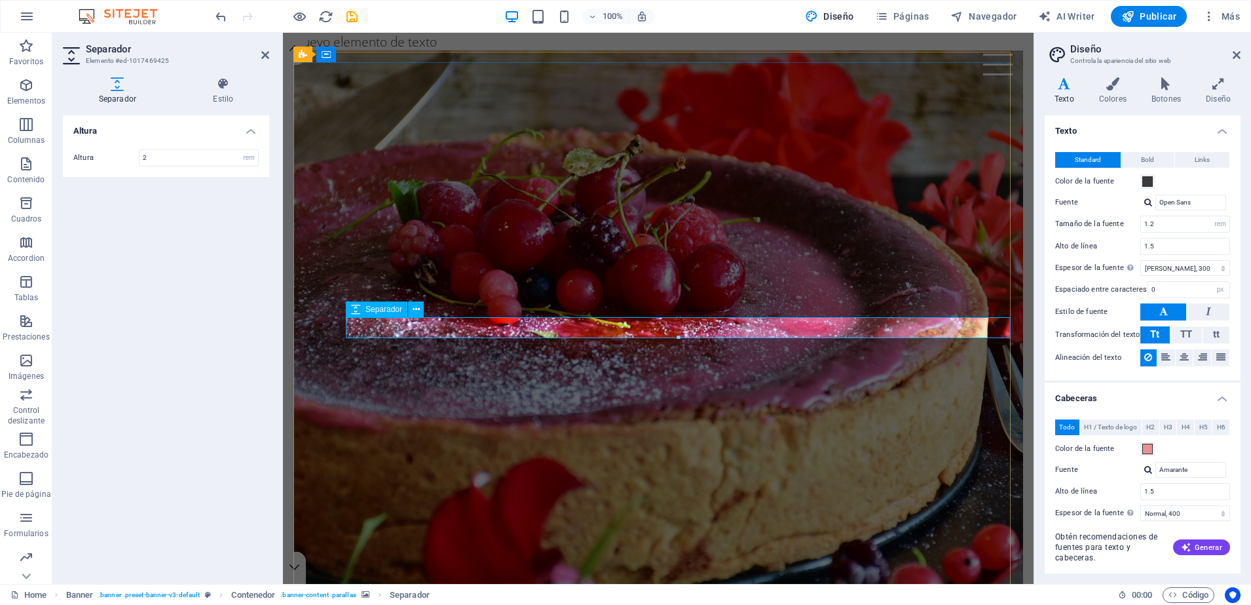
click at [372, 316] on div "Separador" at bounding box center [377, 309] width 62 height 16
click at [150, 157] on input "2" at bounding box center [199, 158] width 119 height 16
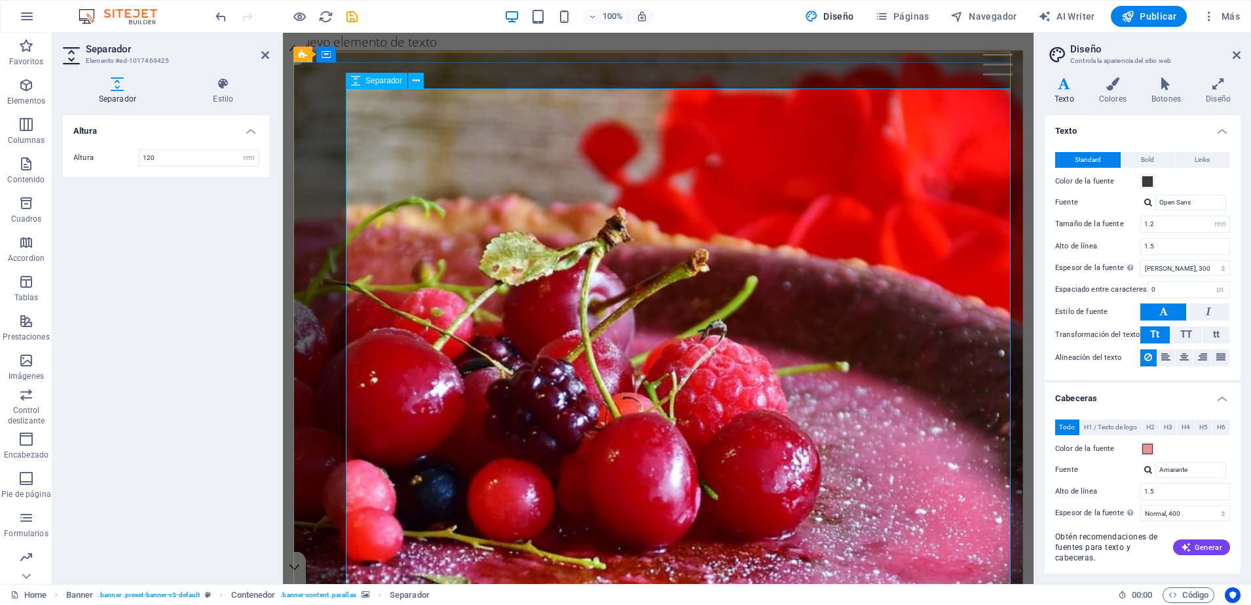
click at [155, 157] on input "120" at bounding box center [199, 158] width 119 height 16
type input "1"
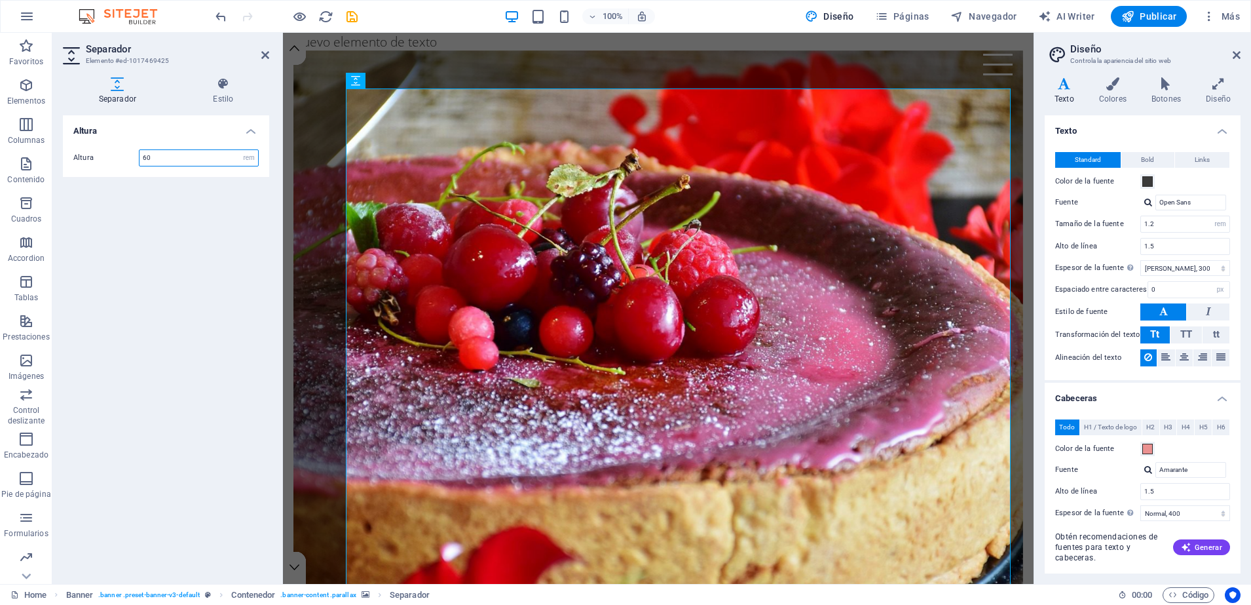
type input "6"
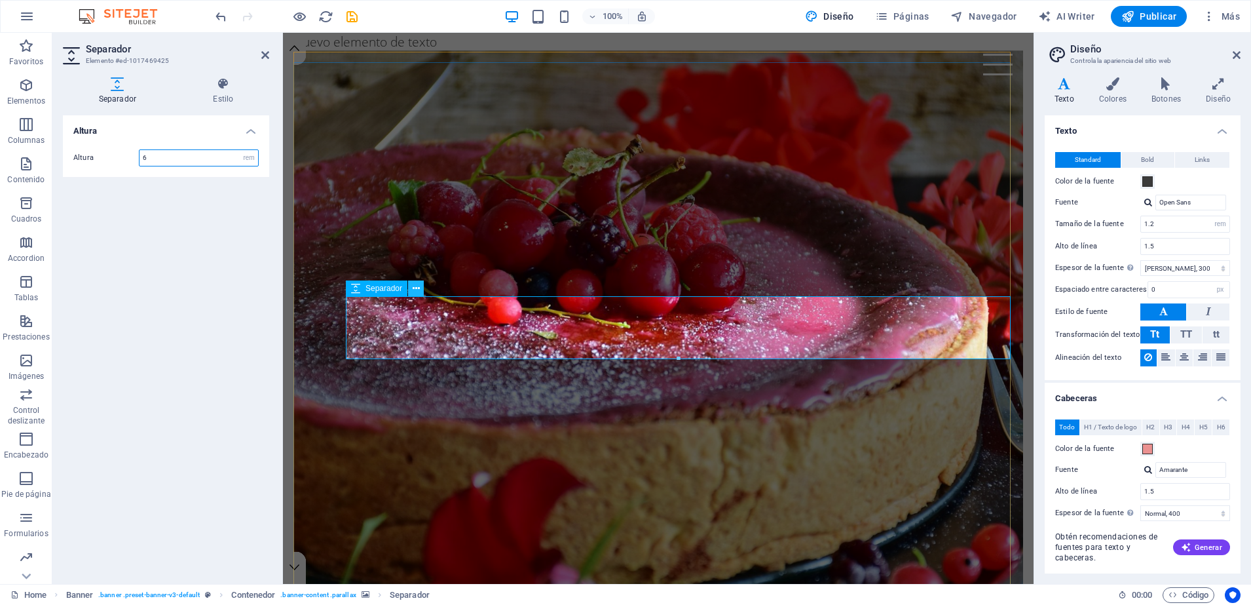
type input "6"
click at [415, 288] on icon at bounding box center [416, 289] width 7 height 14
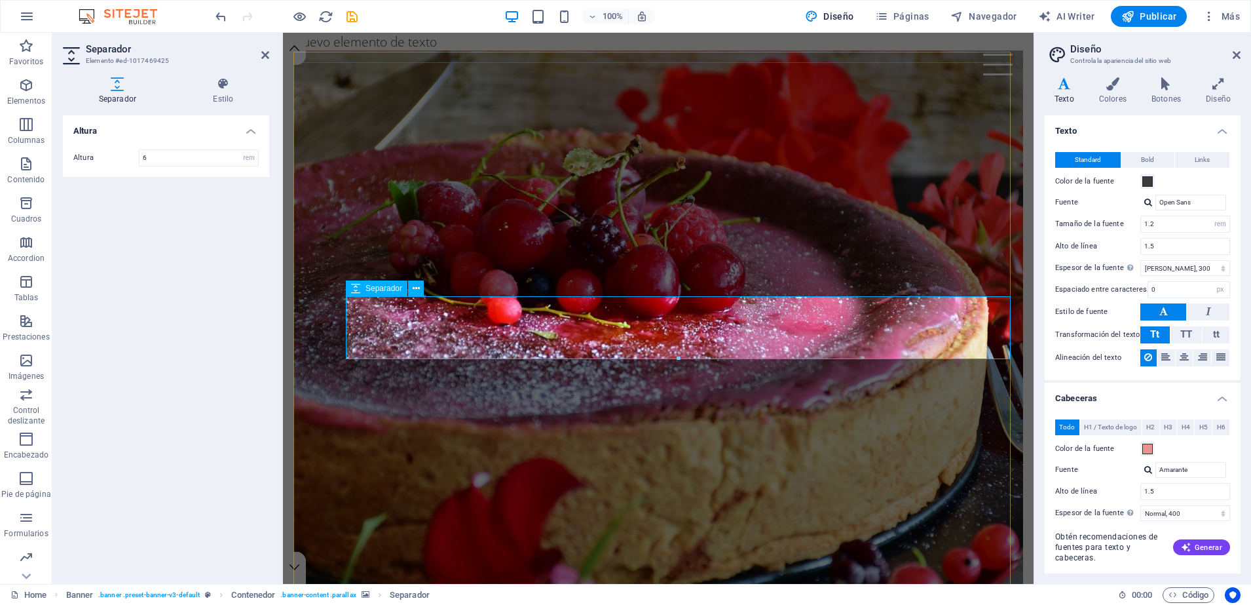
click at [244, 131] on h4 "Altura" at bounding box center [166, 127] width 206 height 24
click at [250, 132] on h4 "Altura" at bounding box center [166, 130] width 206 height 31
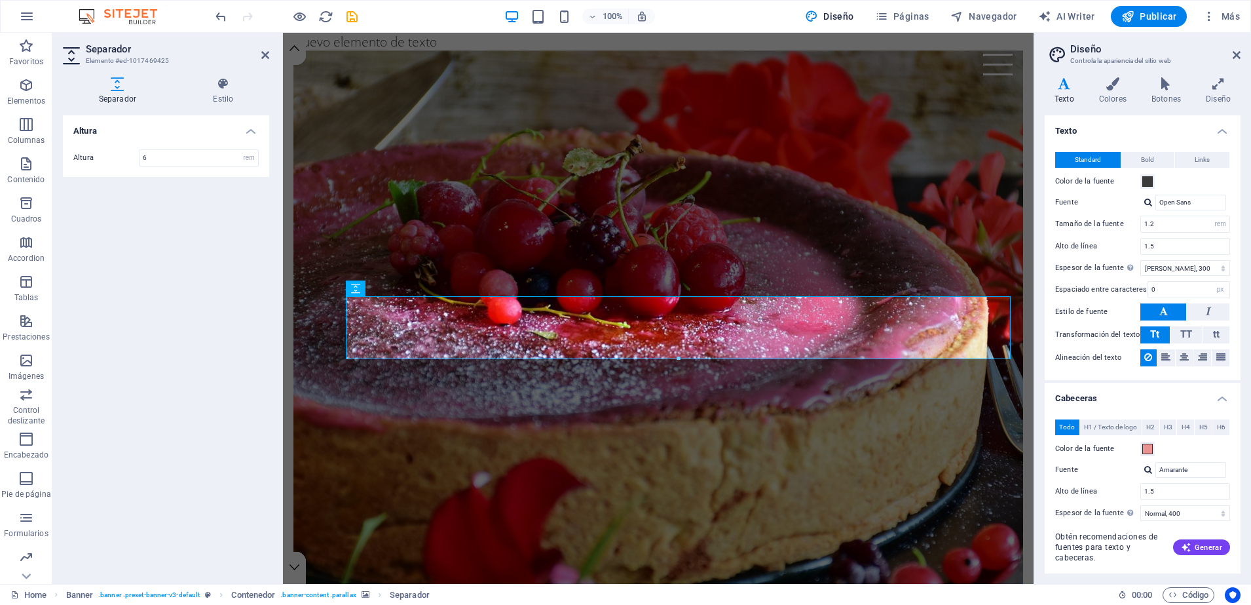
click at [1215, 395] on h4 "Cabeceras" at bounding box center [1143, 395] width 196 height 24
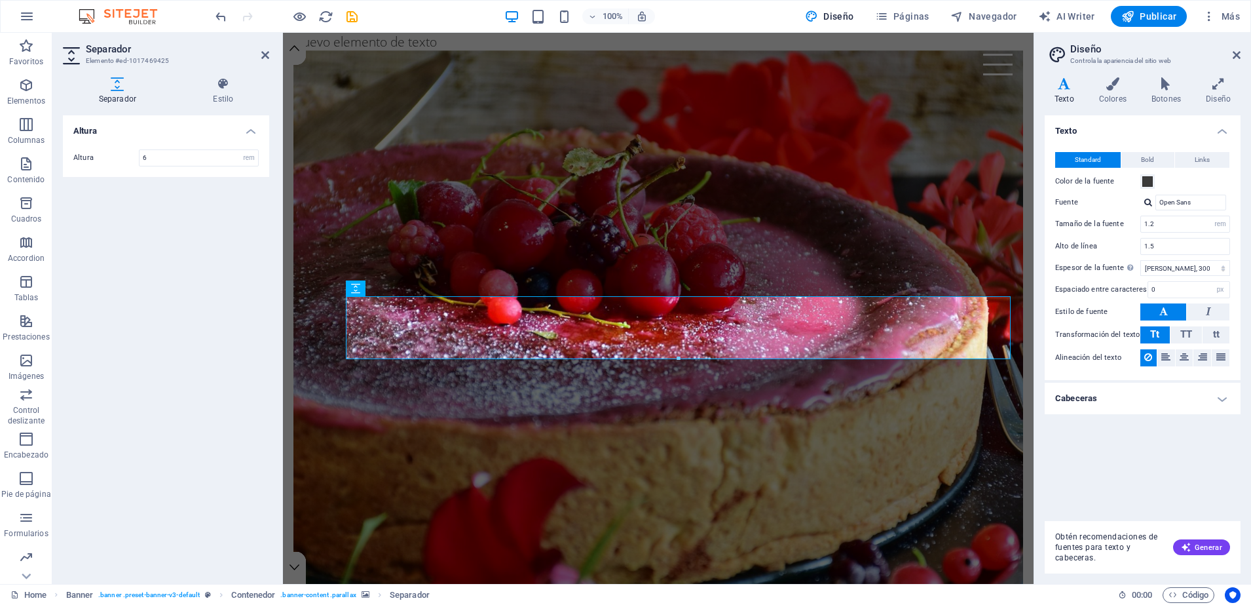
click at [1215, 395] on h4 "Cabeceras" at bounding box center [1143, 398] width 196 height 31
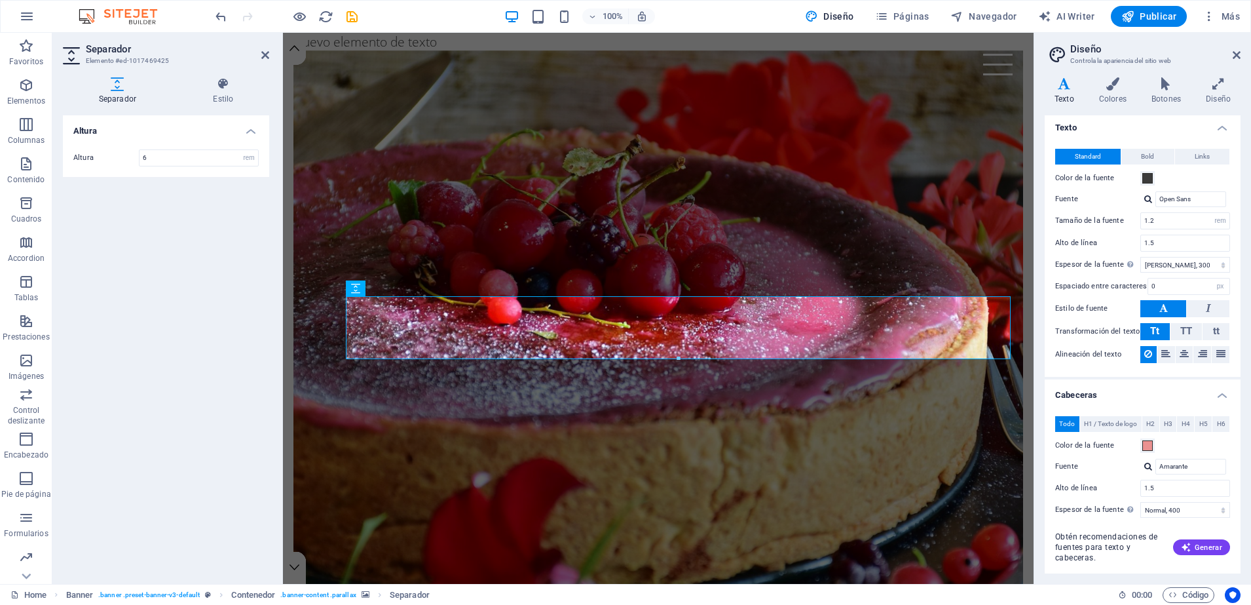
scroll to position [0, 0]
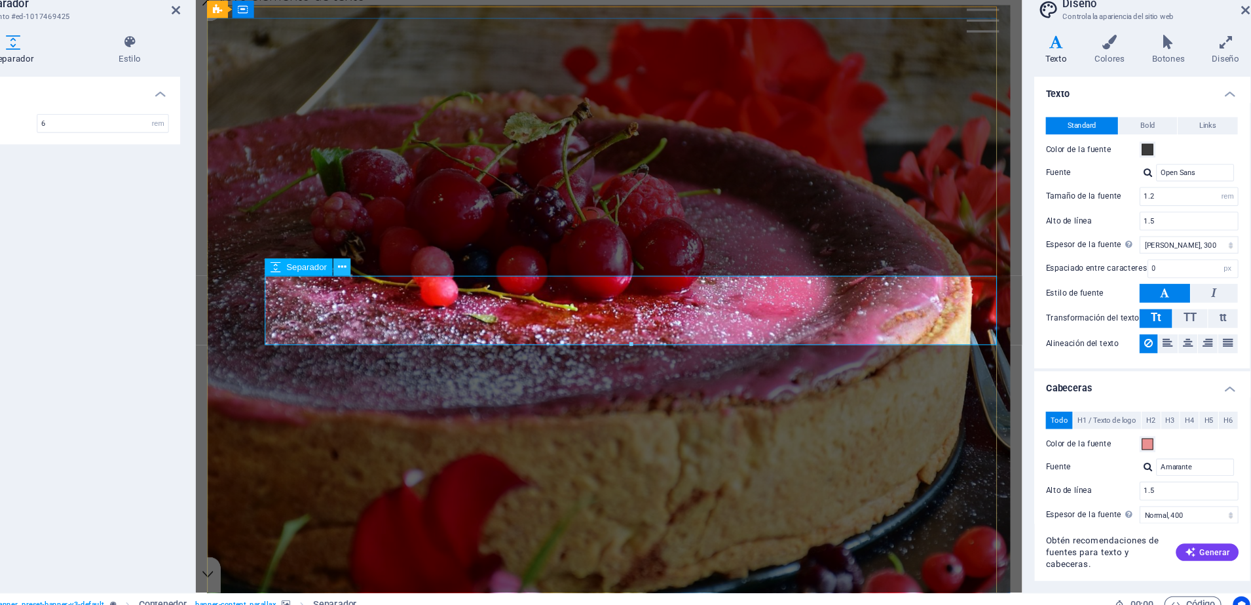
click at [416, 288] on icon at bounding box center [416, 289] width 7 height 14
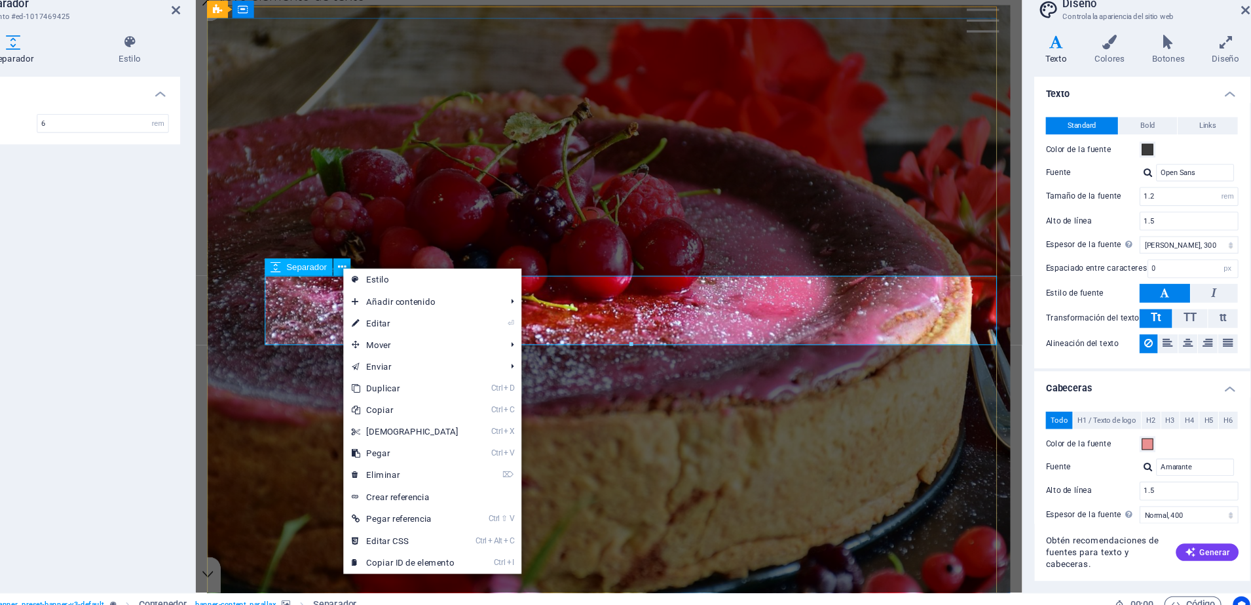
click at [281, 574] on div at bounding box center [597, 605] width 678 height 63
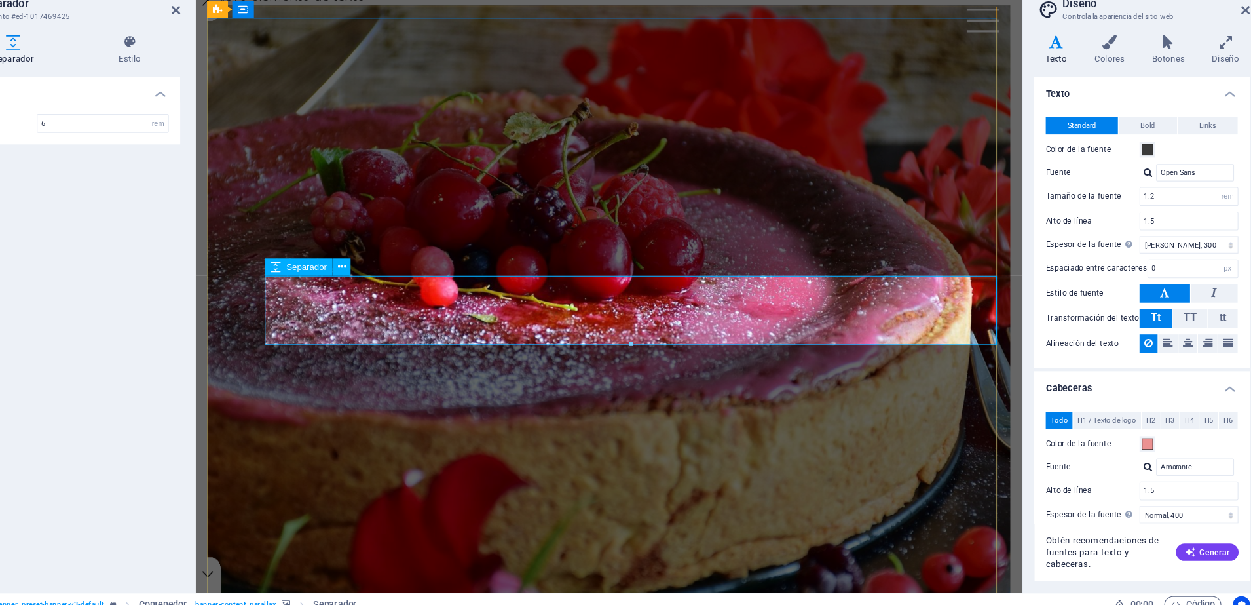
click at [281, 574] on div at bounding box center [597, 605] width 678 height 63
click at [1064, 91] on h4 "Texto" at bounding box center [1067, 91] width 45 height 28
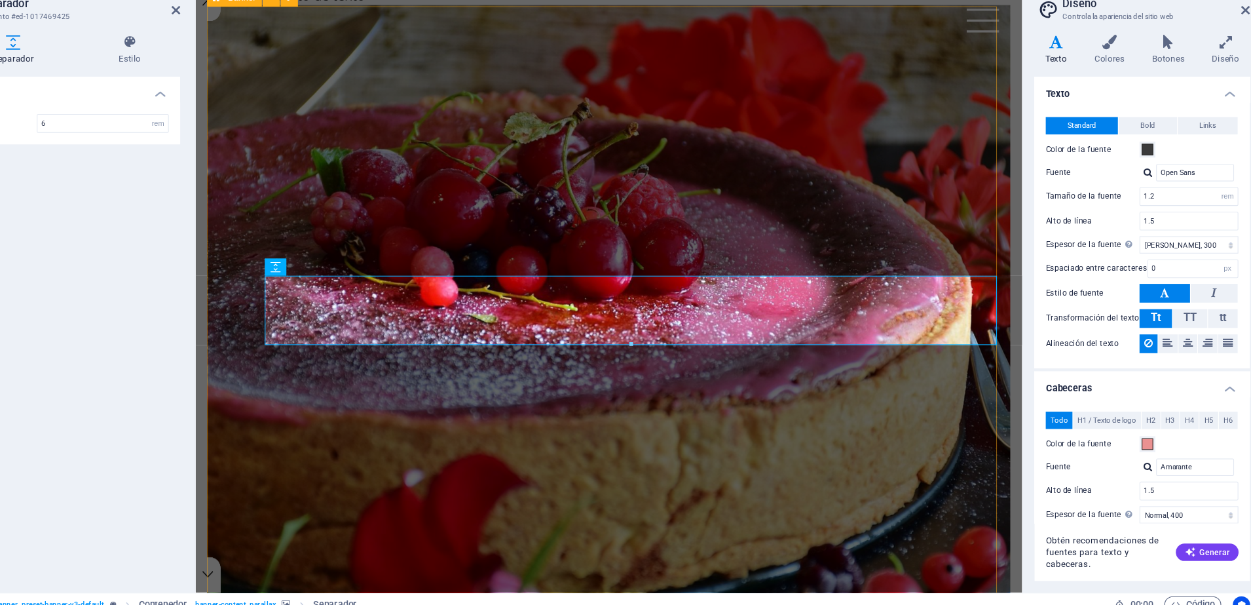
click at [332, 52] on div "Banner" at bounding box center [339, 44] width 91 height 16
click at [415, 283] on icon at bounding box center [416, 289] width 7 height 14
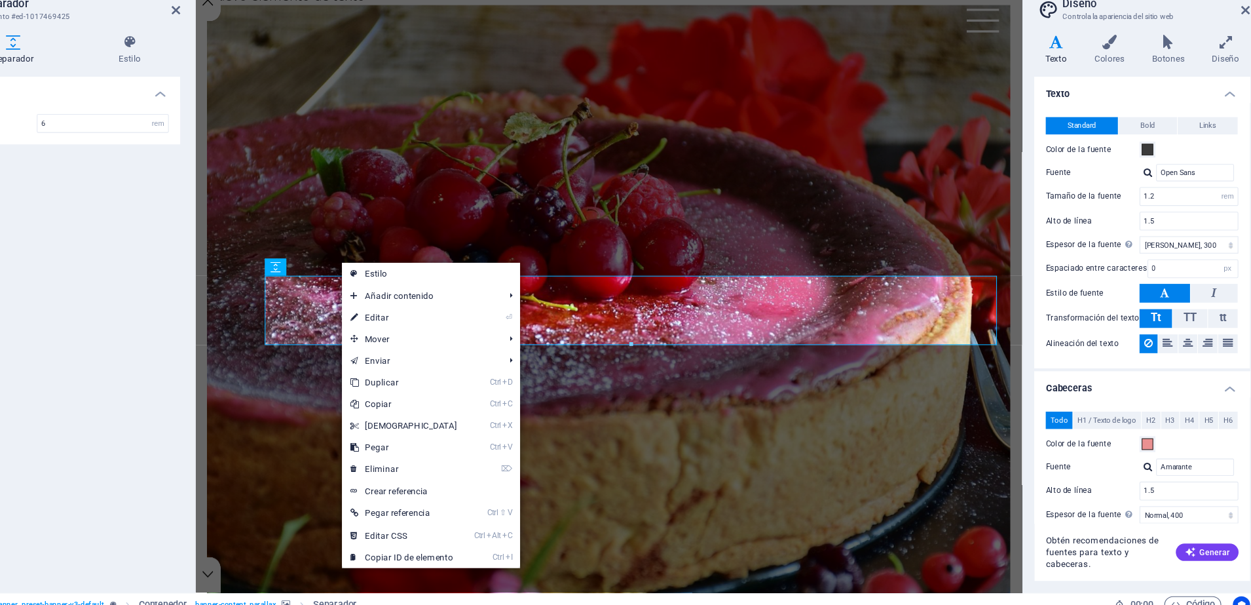
click at [271, 55] on aside "Separador Elemento #ed-1017469425 Separador Estilo Altura Altura 6 px rem vh vw…" at bounding box center [167, 308] width 231 height 551
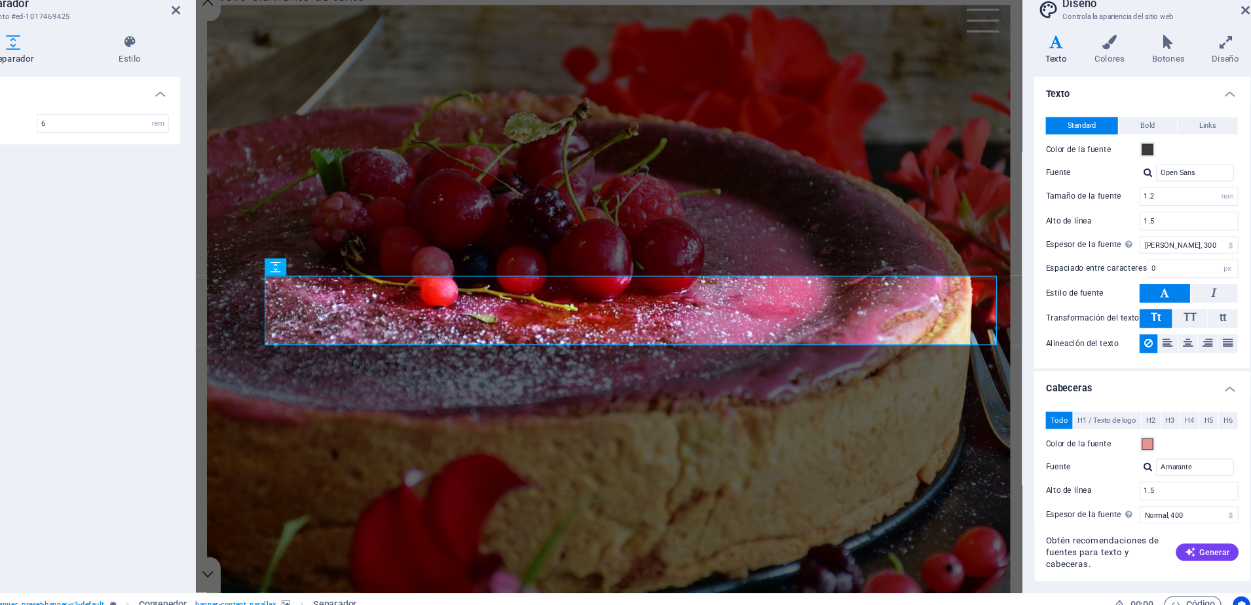
click at [271, 55] on aside "Separador Elemento #ed-1017469425 Separador Estilo Altura Altura 6 px rem vh vw…" at bounding box center [167, 308] width 231 height 551
drag, startPoint x: 271, startPoint y: 55, endPoint x: 260, endPoint y: 55, distance: 11.1
click at [260, 55] on aside "Separador Elemento #ed-1017469425 Separador Estilo Altura Altura 6 px rem vh vw…" at bounding box center [167, 308] width 231 height 551
click at [261, 55] on icon at bounding box center [265, 55] width 8 height 10
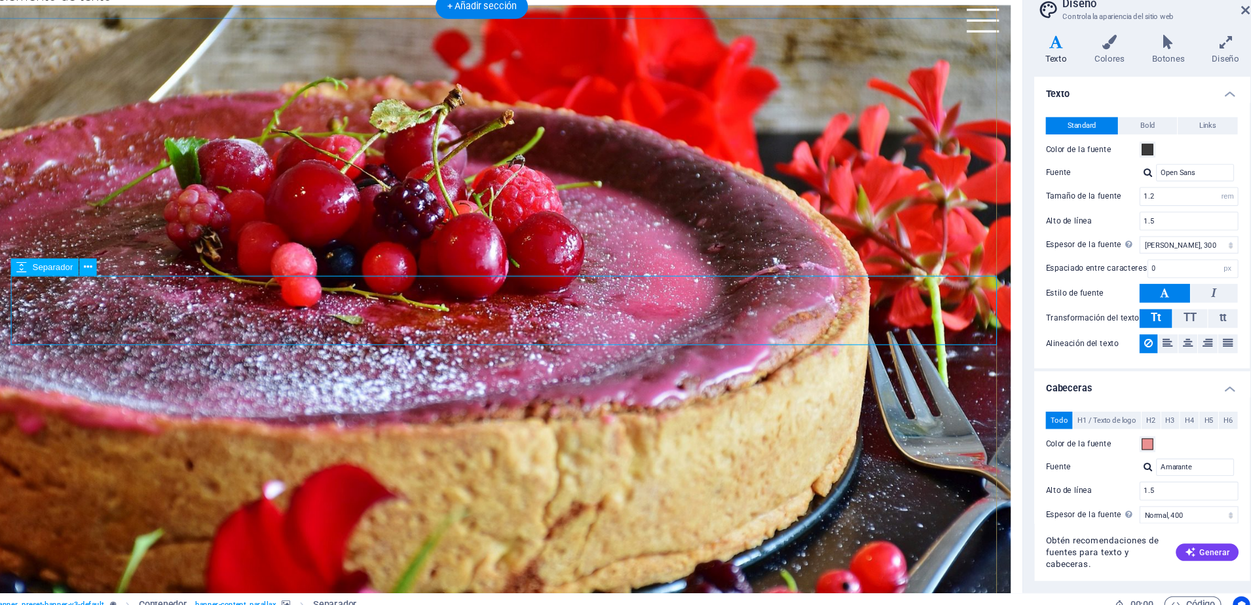
click at [47, 574] on div at bounding box center [459, 605] width 908 height 63
select select "rem"
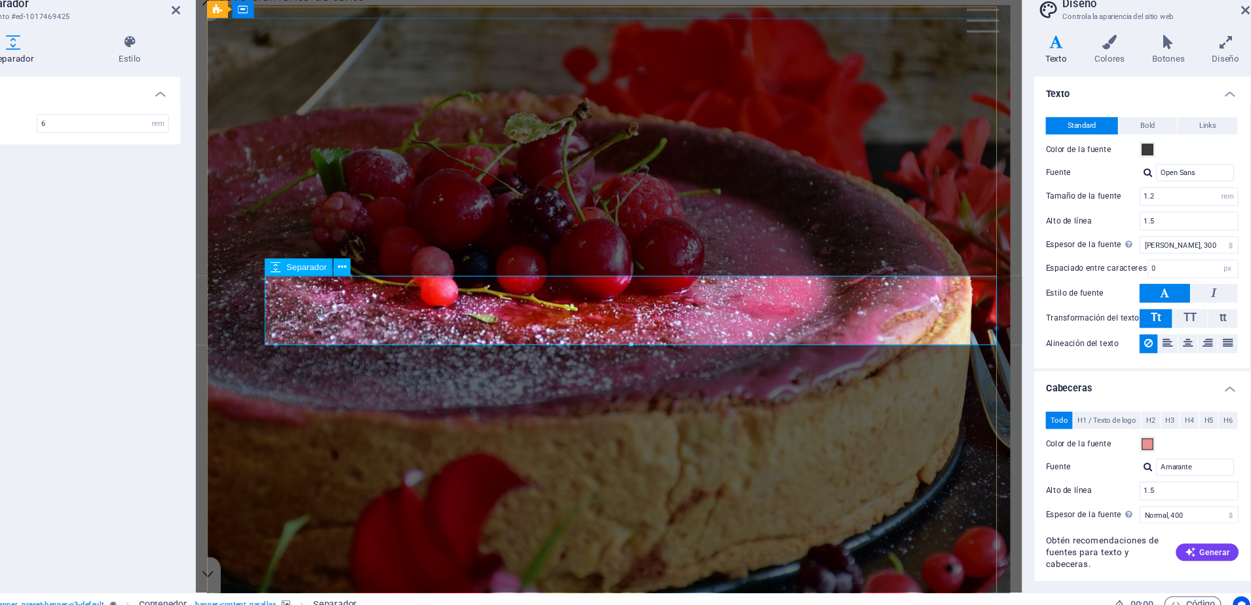
click at [322, 574] on div at bounding box center [597, 605] width 678 height 63
click at [418, 275] on icon at bounding box center [416, 276] width 7 height 14
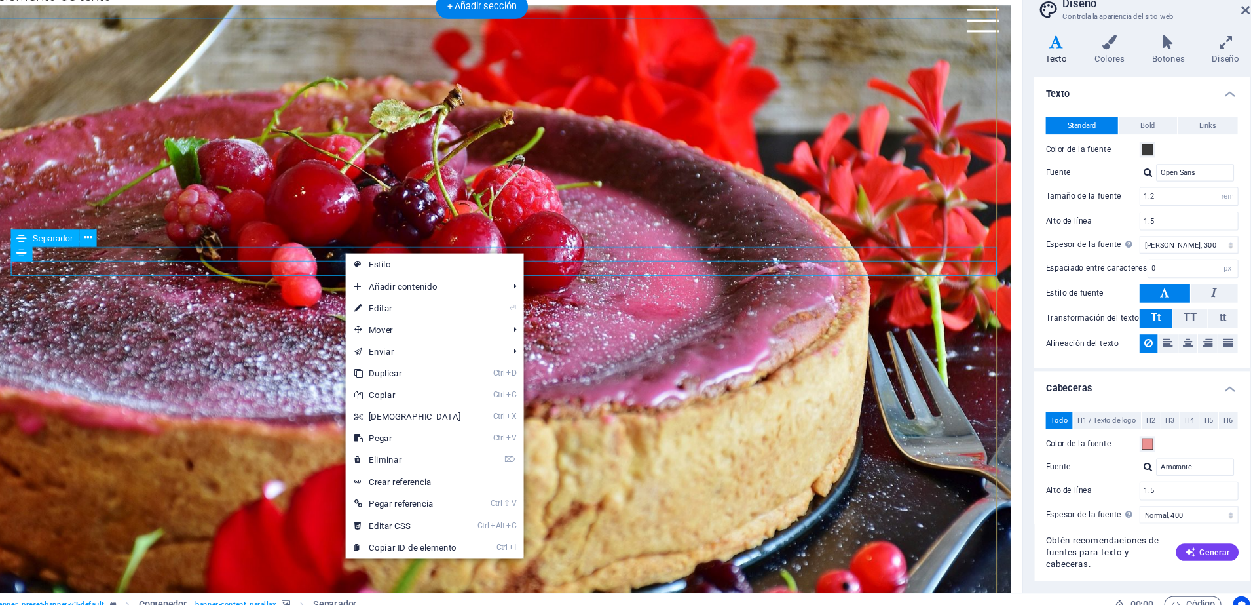
click at [220, 560] on div at bounding box center [459, 560] width 908 height 1
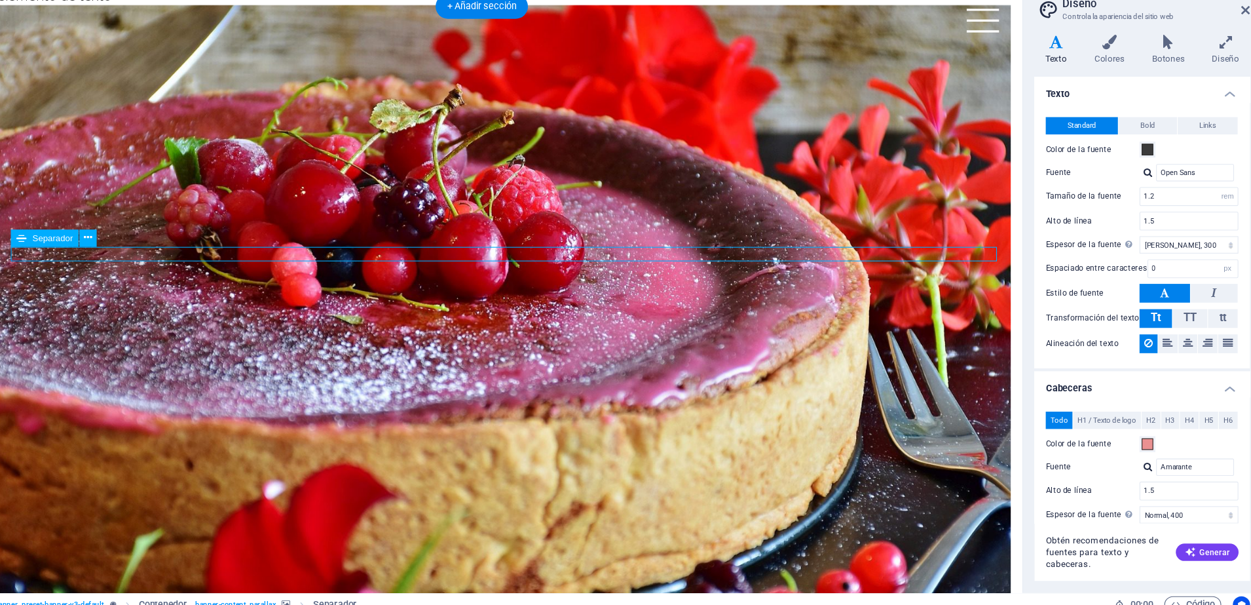
click at [220, 560] on div at bounding box center [459, 560] width 908 height 1
select select "%"
select select "px"
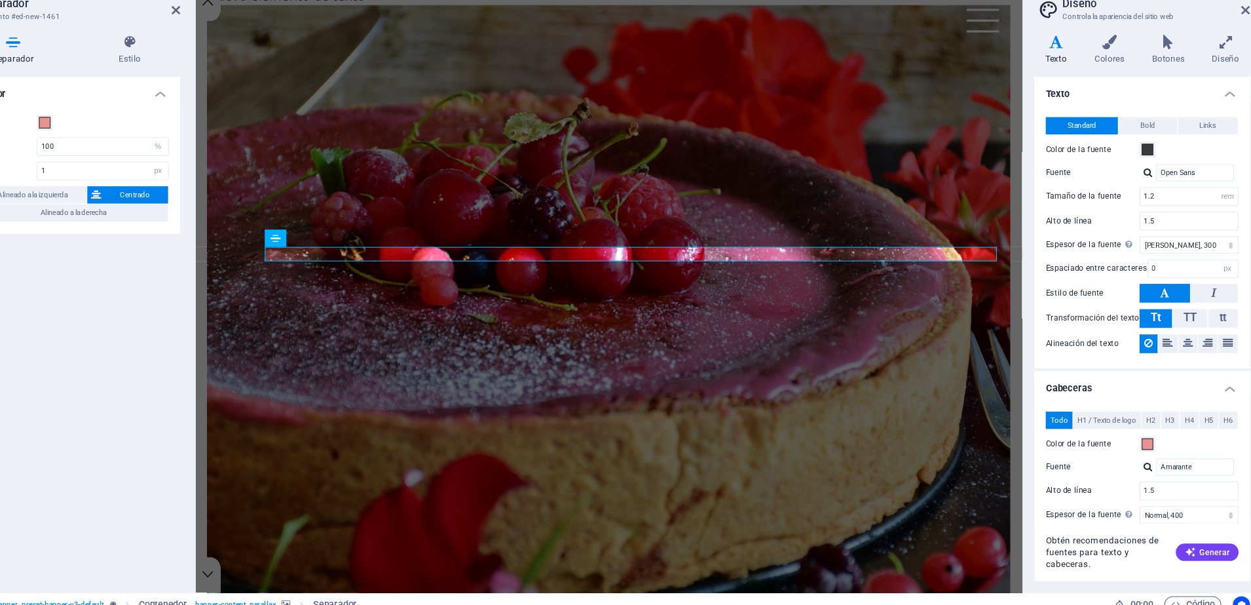
click at [1067, 92] on h4 "Texto" at bounding box center [1067, 91] width 45 height 28
click at [1064, 424] on span "Todo" at bounding box center [1068, 427] width 16 height 16
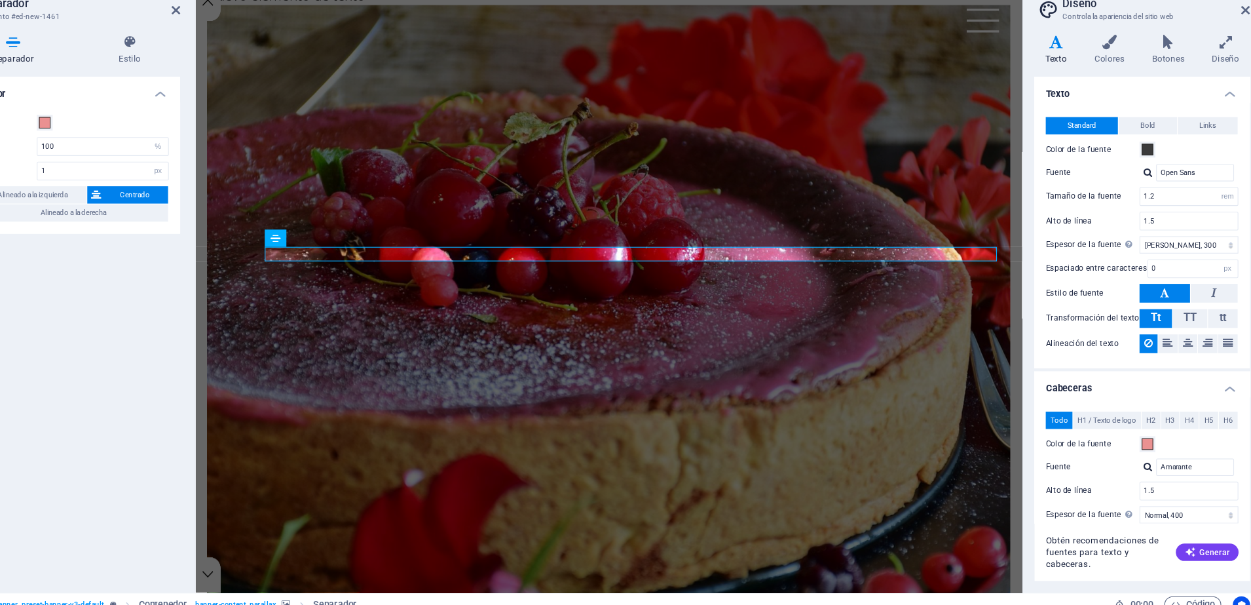
click at [263, 48] on h2 "Separador" at bounding box center [177, 49] width 183 height 12
drag, startPoint x: 263, startPoint y: 48, endPoint x: 263, endPoint y: 60, distance: 11.8
click at [263, 60] on header "Separador Elemento #ed-new-1461" at bounding box center [166, 50] width 206 height 34
click at [263, 60] on icon at bounding box center [265, 55] width 8 height 10
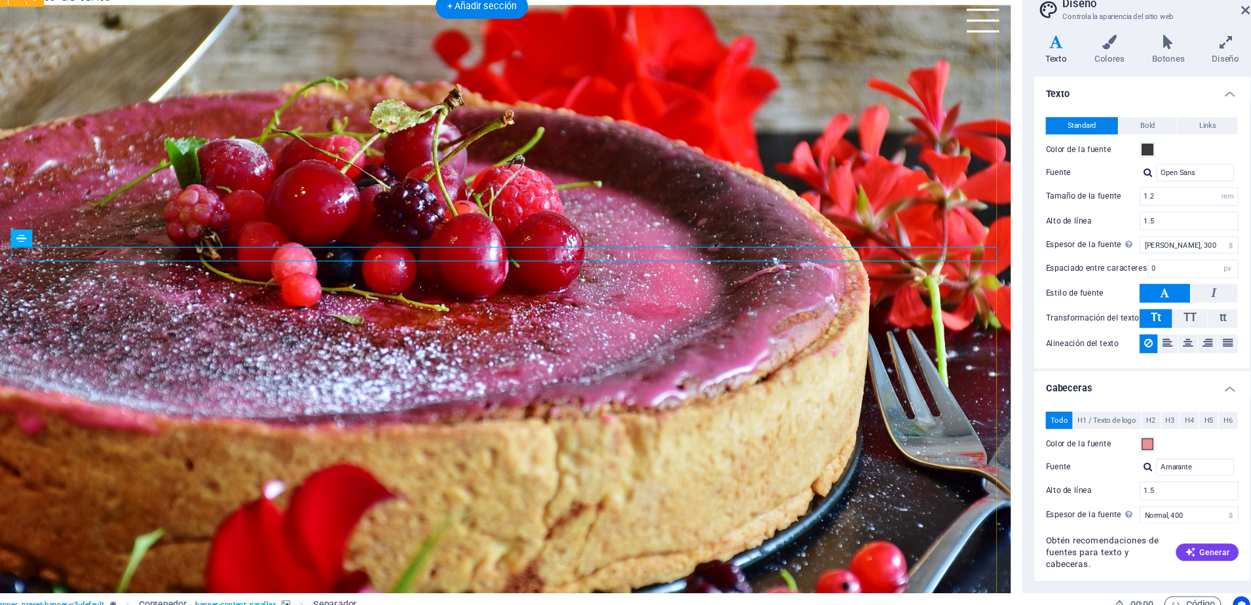
click at [152, 12] on div "ff" at bounding box center [432, 339] width 961 height 668
